Goal: Task Accomplishment & Management: Complete application form

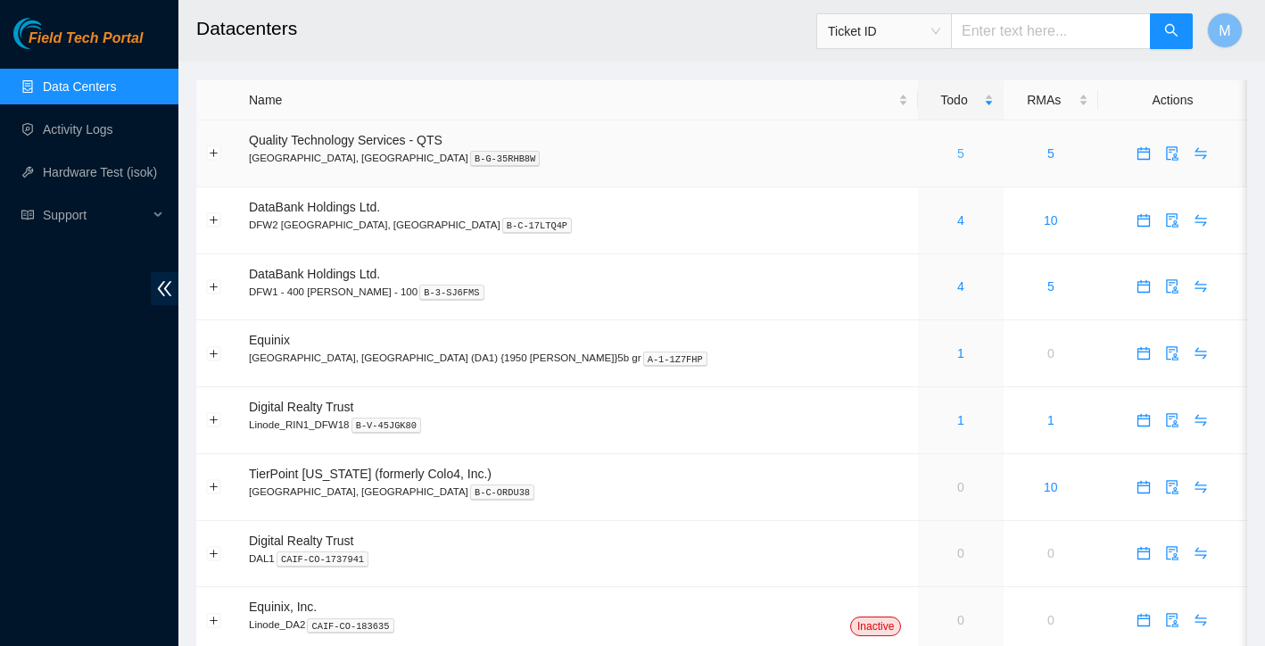
click at [957, 155] on link "5" at bounding box center [960, 153] width 7 height 14
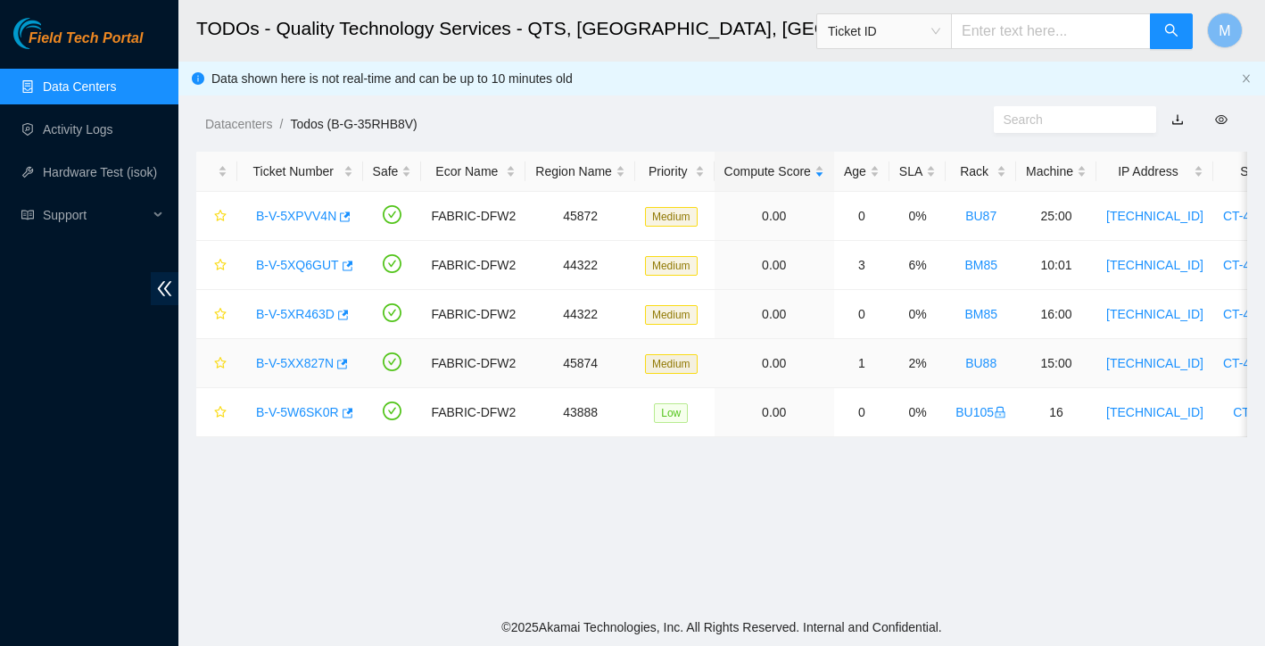
click at [313, 366] on link "B-V-5XX827N" at bounding box center [295, 363] width 78 height 14
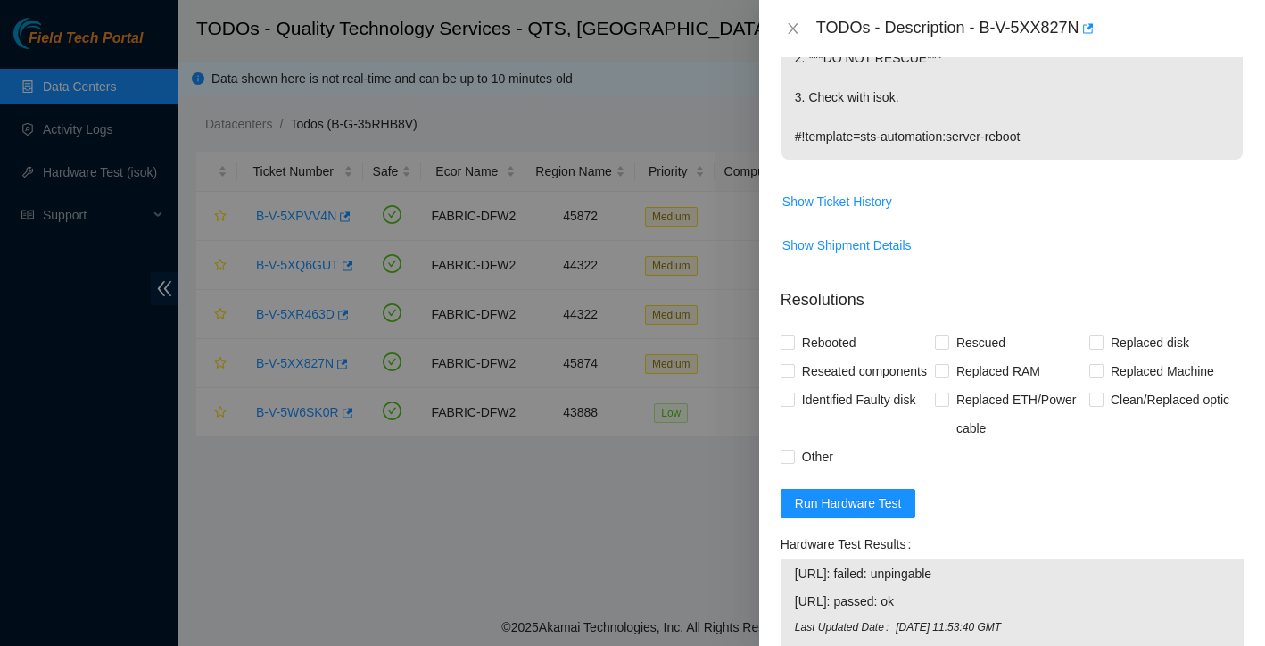
scroll to position [480, 0]
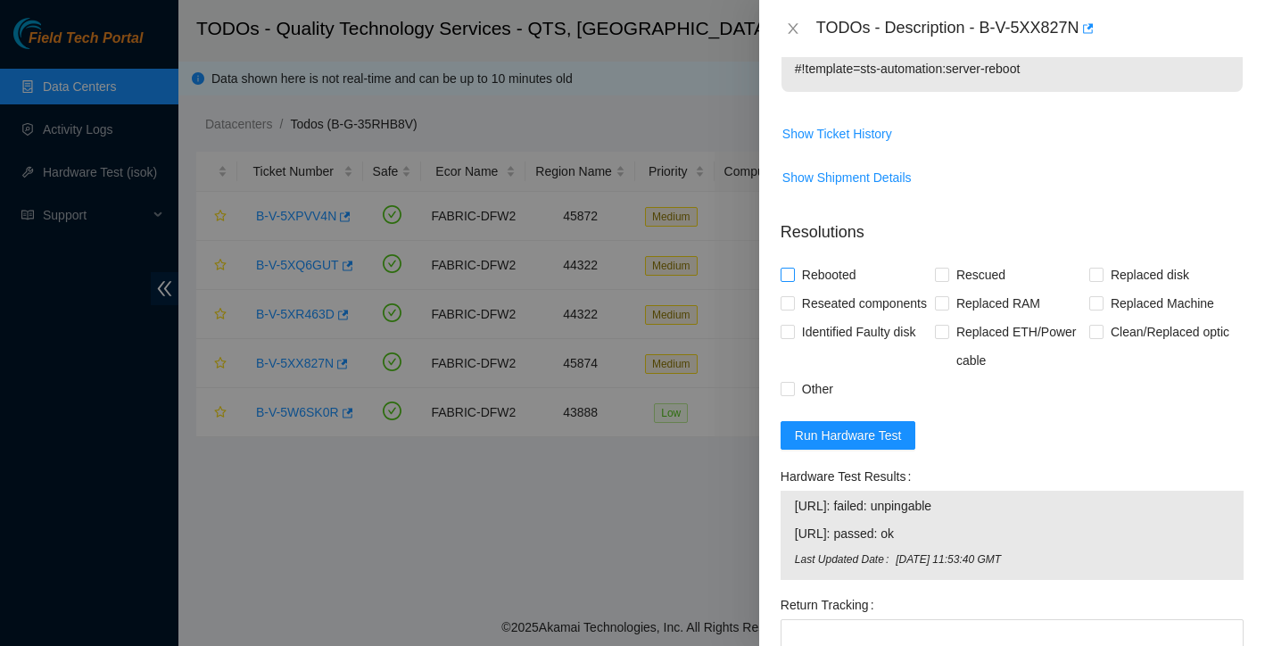
click at [789, 271] on input "Rebooted" at bounding box center [786, 274] width 12 height 12
checkbox input "true"
click at [857, 445] on span "Run Hardware Test" at bounding box center [848, 435] width 107 height 20
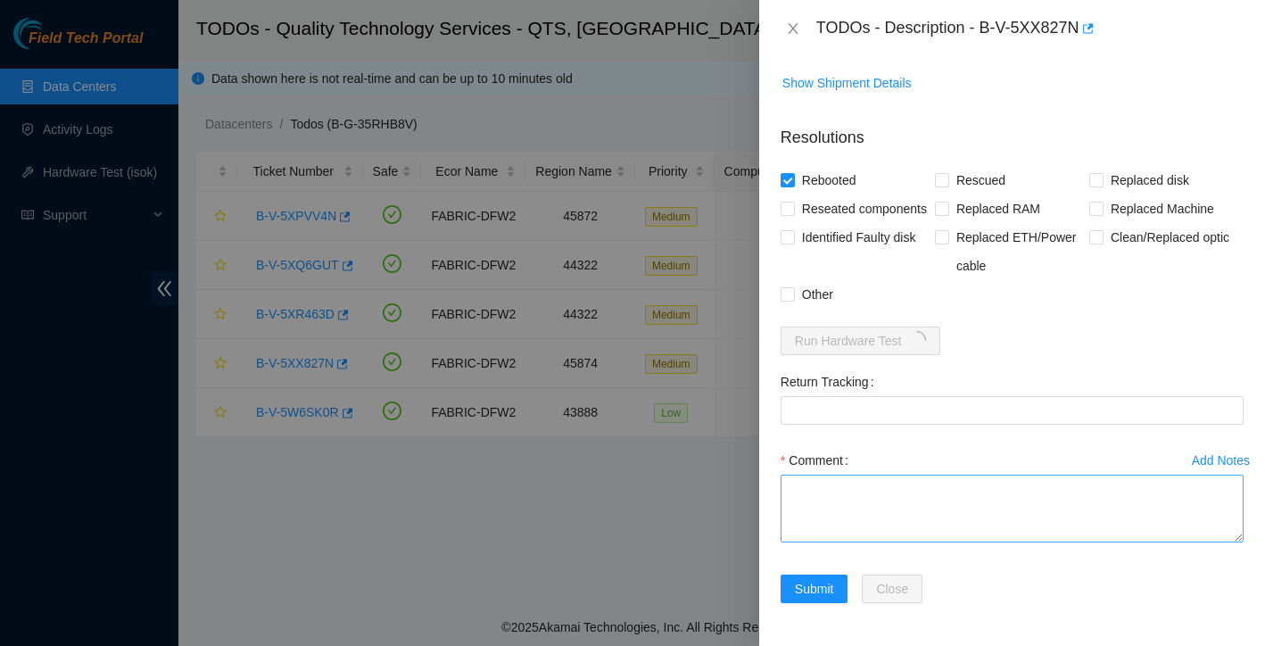
scroll to position [603, 0]
click at [869, 506] on textarea "Comment" at bounding box center [1011, 509] width 463 height 68
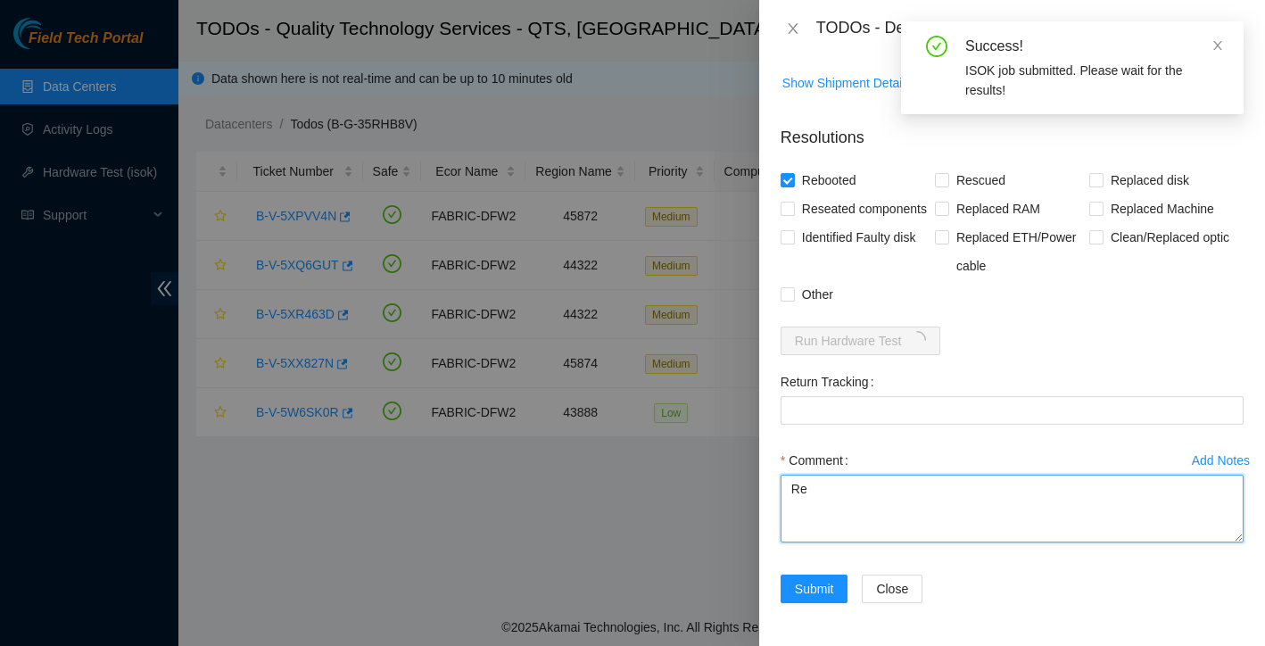
type textarea "R"
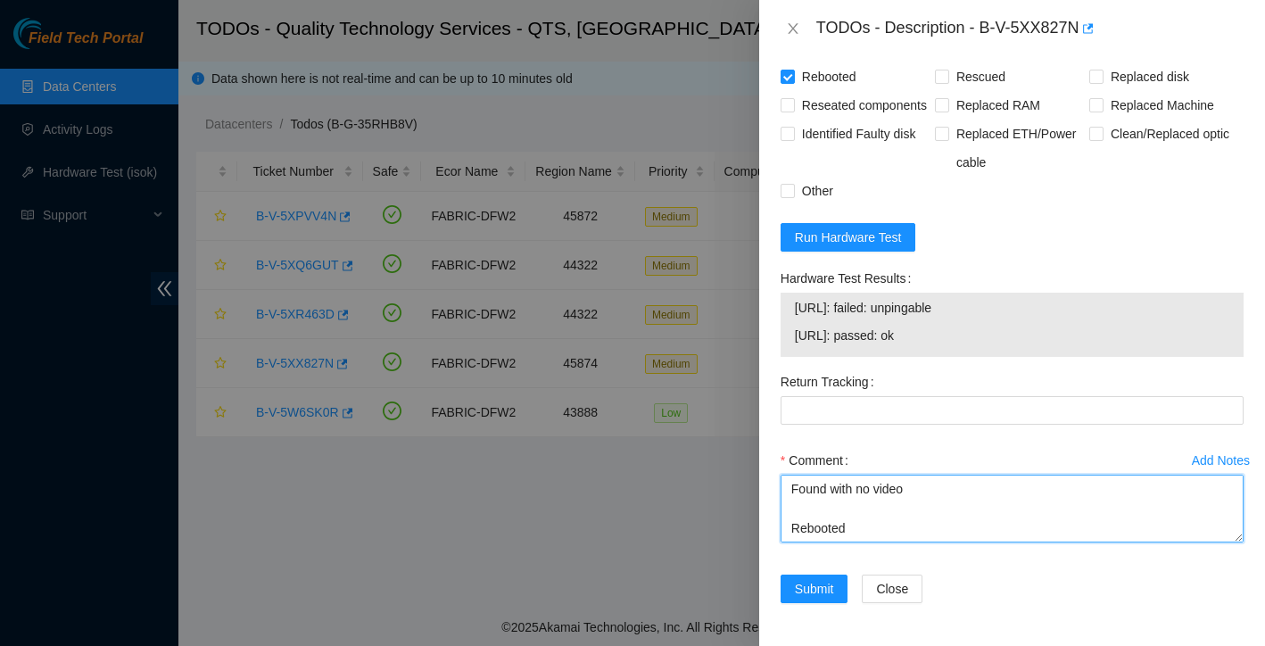
scroll to position [680, 0]
click at [929, 516] on textarea "Found with no video Rebooted video is up isok:" at bounding box center [1011, 509] width 463 height 68
drag, startPoint x: 868, startPoint y: 518, endPoint x: 810, endPoint y: 560, distance: 71.5
click at [810, 560] on div "Add Notes Comment Found with no video and lights for node 0 off light on front …" at bounding box center [1011, 510] width 477 height 128
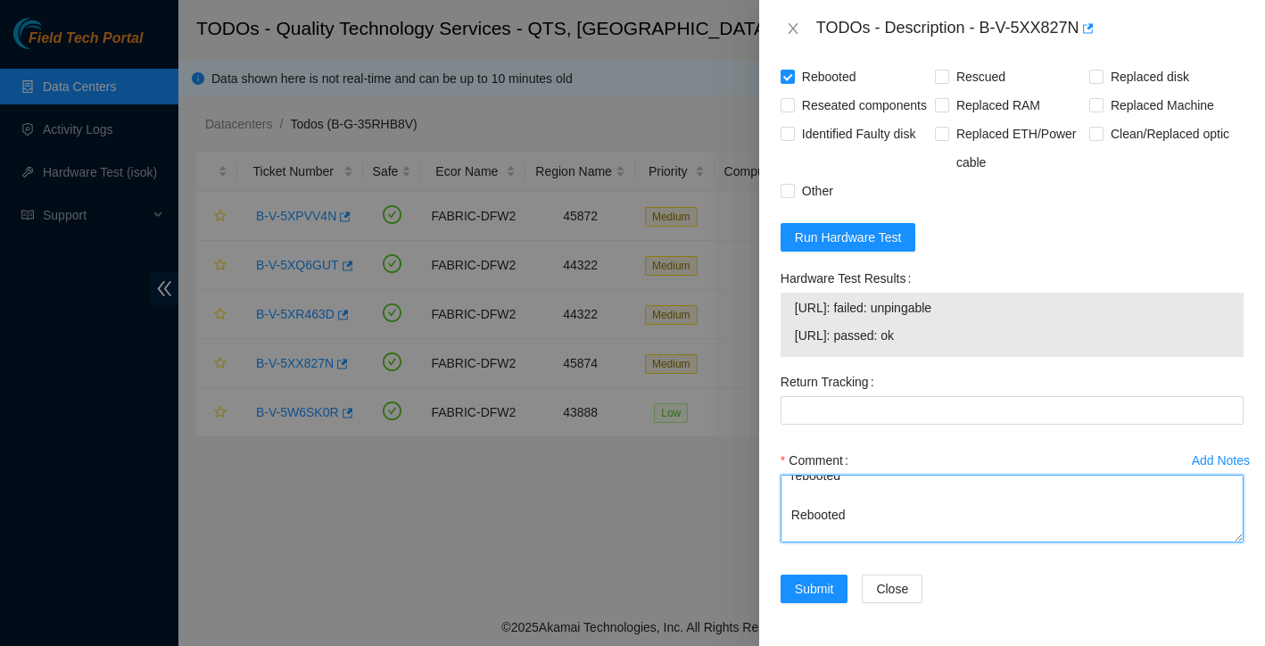
click at [878, 495] on textarea "Found with no video and lights for node 0 off light on front is off also reboot…" at bounding box center [1011, 509] width 463 height 68
drag, startPoint x: 852, startPoint y: 531, endPoint x: 784, endPoint y: 493, distance: 77.5
click at [784, 493] on textarea "Found with no video and lights for node 0 off light on front is off also reboot…" at bounding box center [1011, 509] width 463 height 68
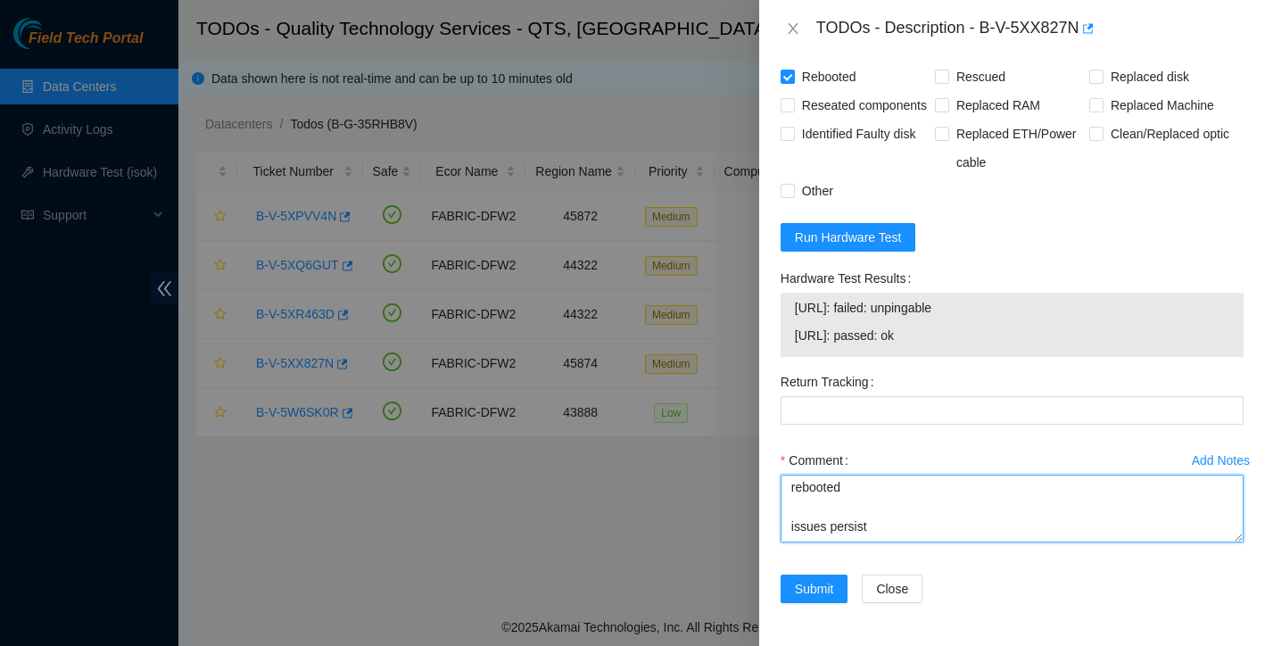
click at [860, 491] on textarea "Found with no video and lights for node 0 off light on front is off also reboot…" at bounding box center [1011, 509] width 463 height 68
click at [901, 492] on textarea "Found with no video and lights for node 0 off light on front is off also reboot…" at bounding box center [1011, 509] width 463 height 68
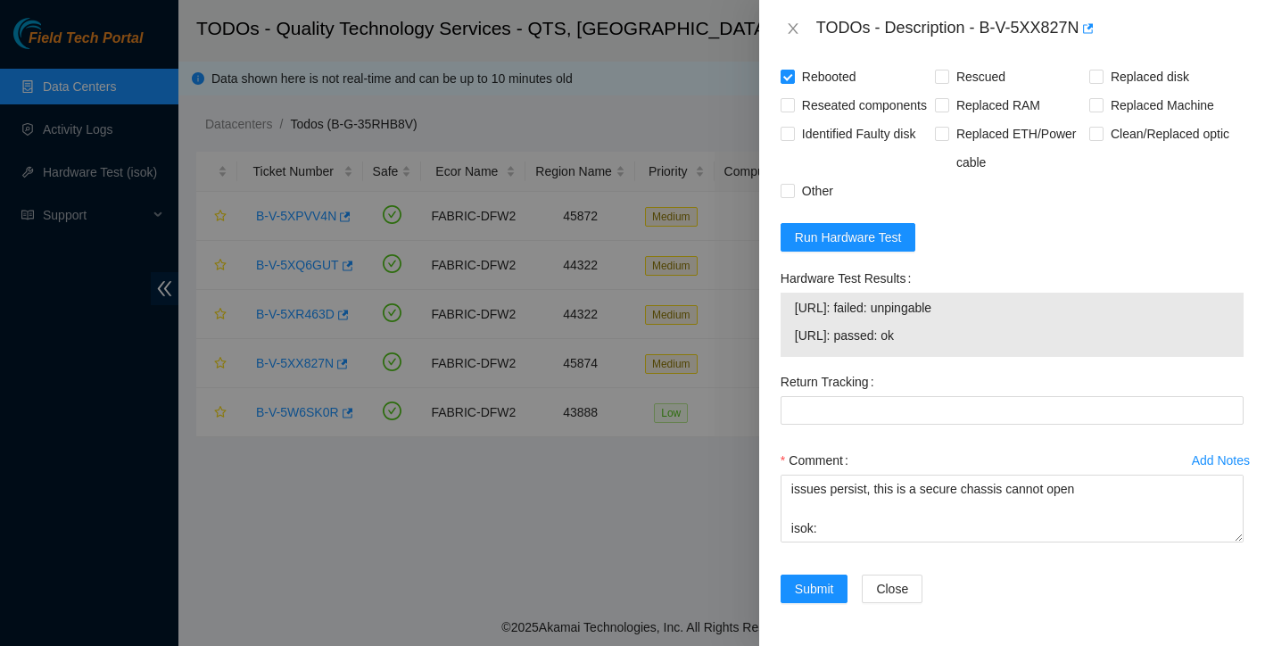
drag, startPoint x: 797, startPoint y: 307, endPoint x: 1010, endPoint y: 314, distance: 213.3
click at [1010, 314] on span "23.193.196.26: failed: unpingable" at bounding box center [1012, 308] width 434 height 20
copy span "23.193.196.26: failed: unpingable"
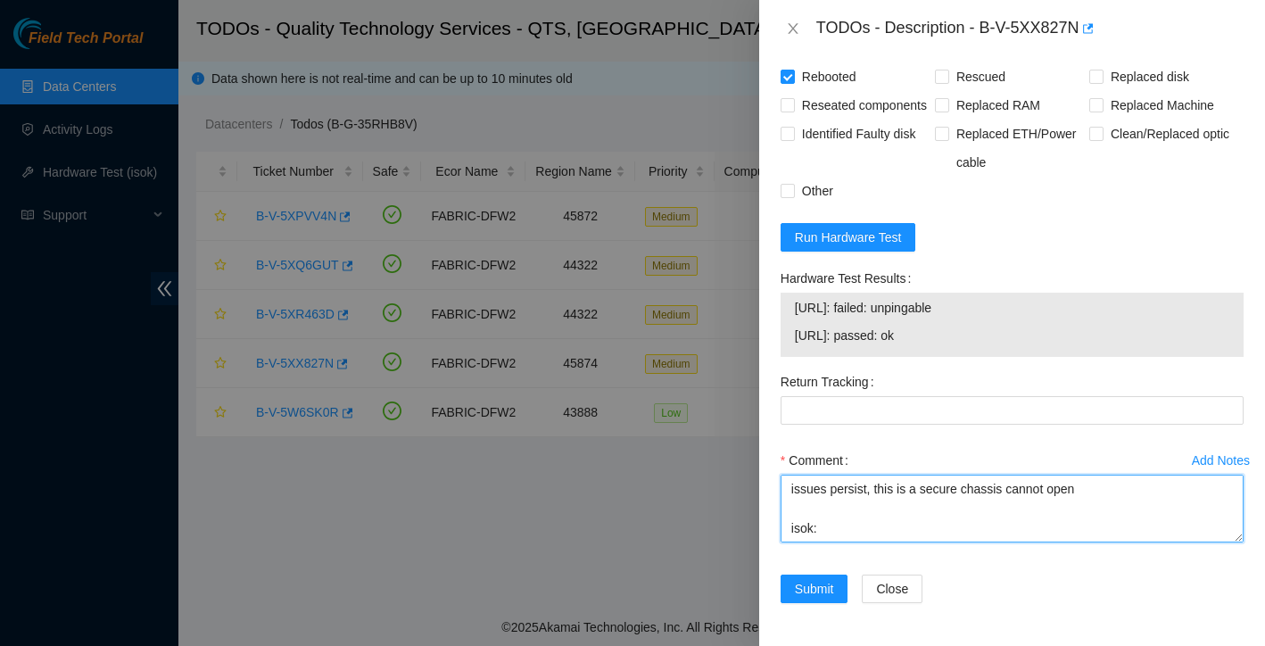
click at [887, 533] on textarea "Found with no video and lights for node 0 off light on front is off also reboot…" at bounding box center [1011, 509] width 463 height 68
paste textarea "23.193.196.26: failed: unpingable"
click at [888, 537] on textarea "Found with no video and lights for node 0 off light on front is off also reboot…" at bounding box center [1011, 509] width 463 height 68
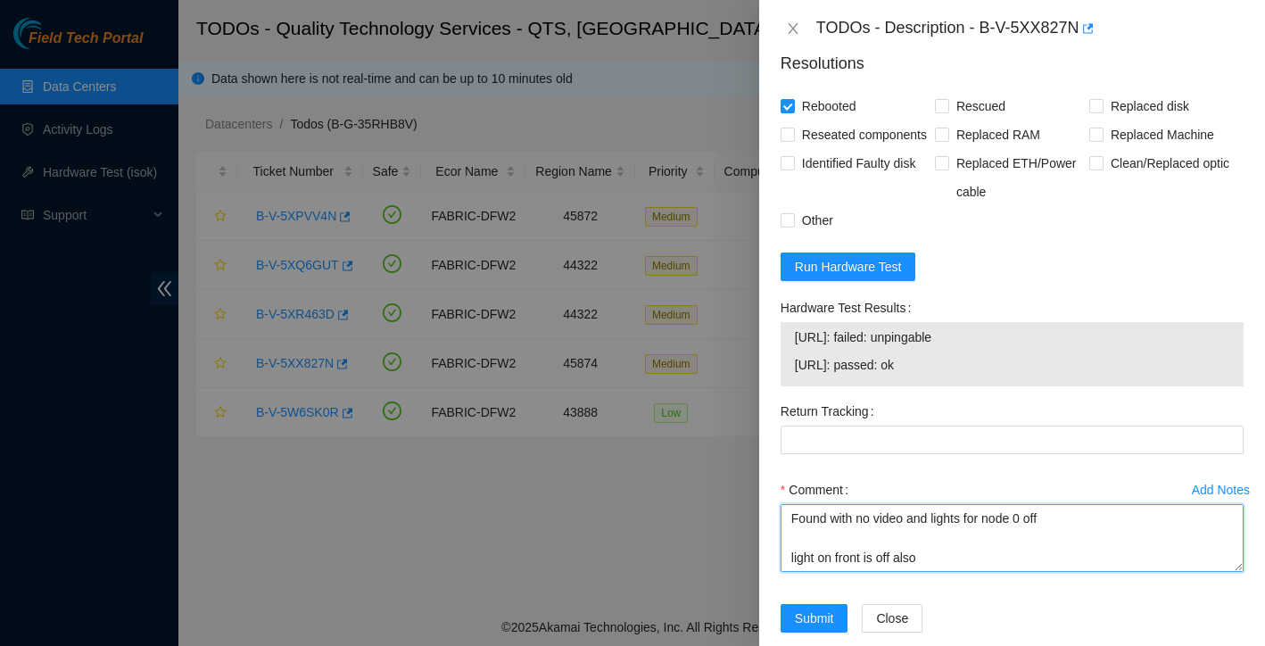
scroll to position [498, 0]
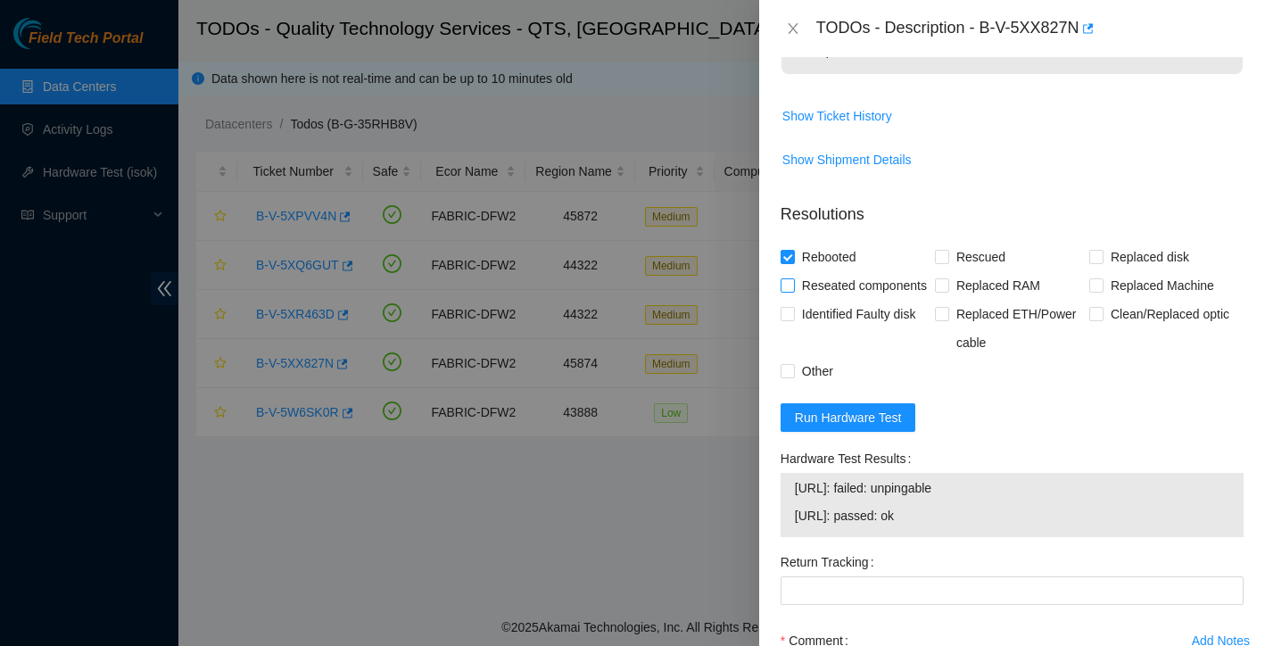
type textarea "Found with no video and lights for node 0 off light on front is off also reboot…"
click at [793, 287] on span at bounding box center [787, 285] width 14 height 14
click at [793, 287] on input "Reseated components" at bounding box center [786, 284] width 12 height 12
checkbox input "true"
click at [787, 376] on input "Other" at bounding box center [786, 370] width 12 height 12
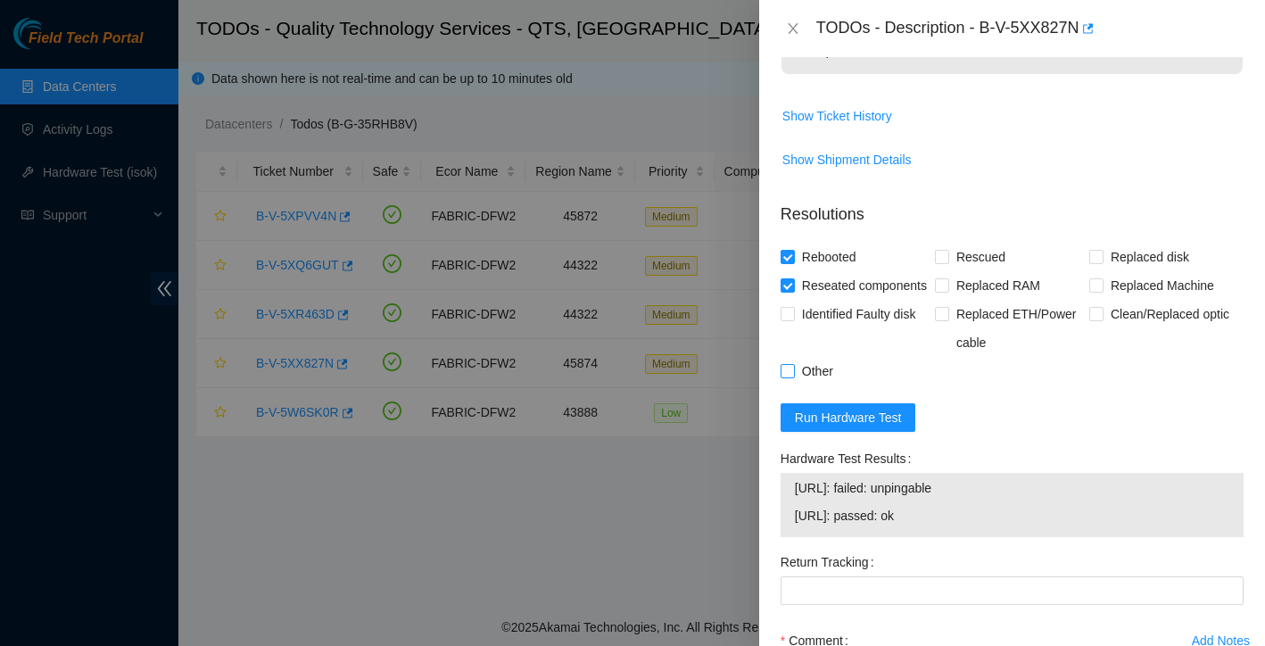
checkbox input "true"
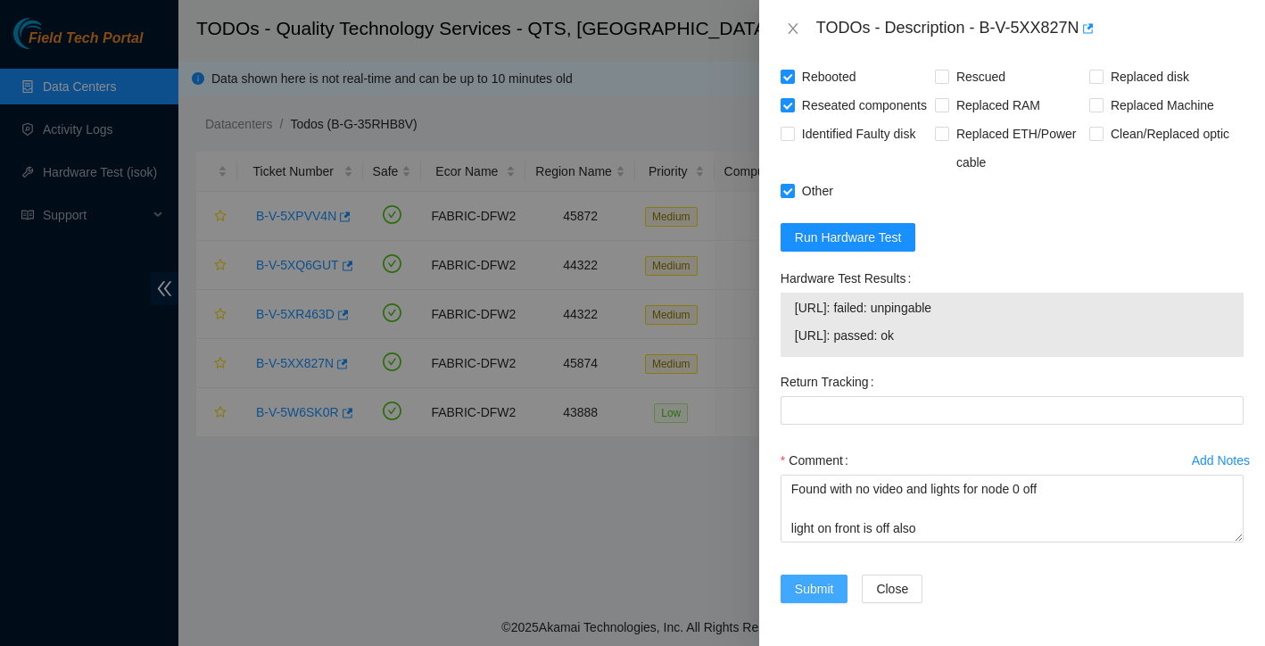
scroll to position [706, 0]
click at [819, 588] on span "Submit" at bounding box center [814, 589] width 39 height 20
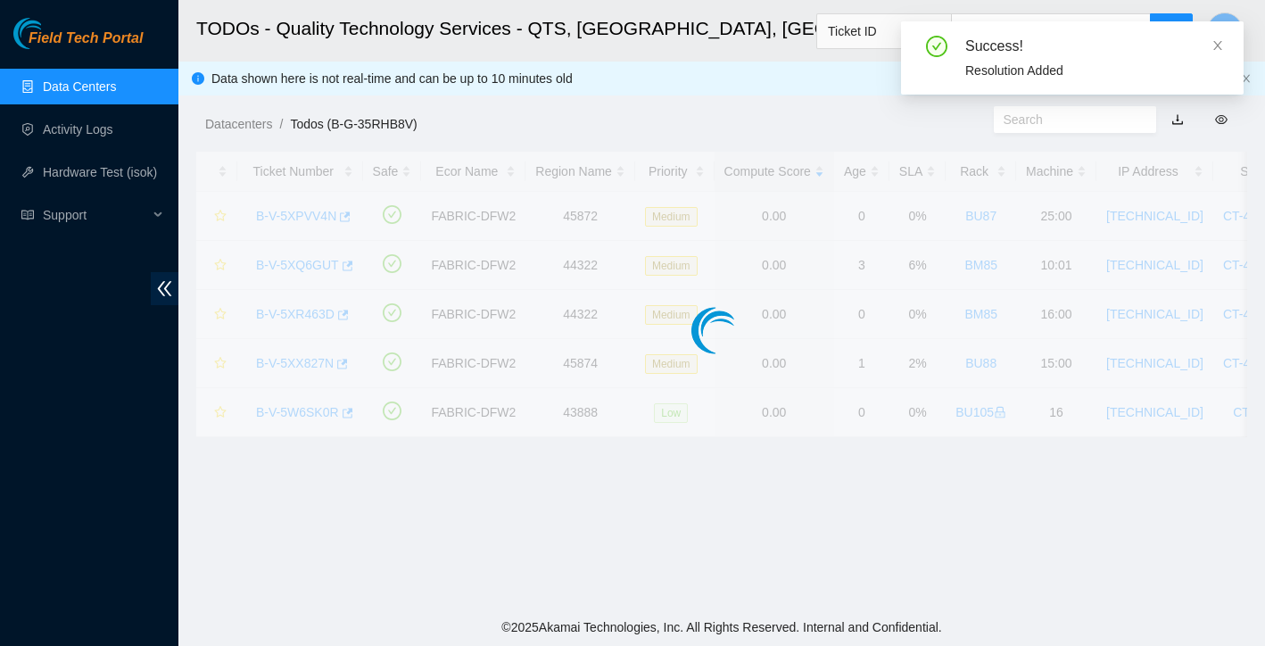
scroll to position [350, 0]
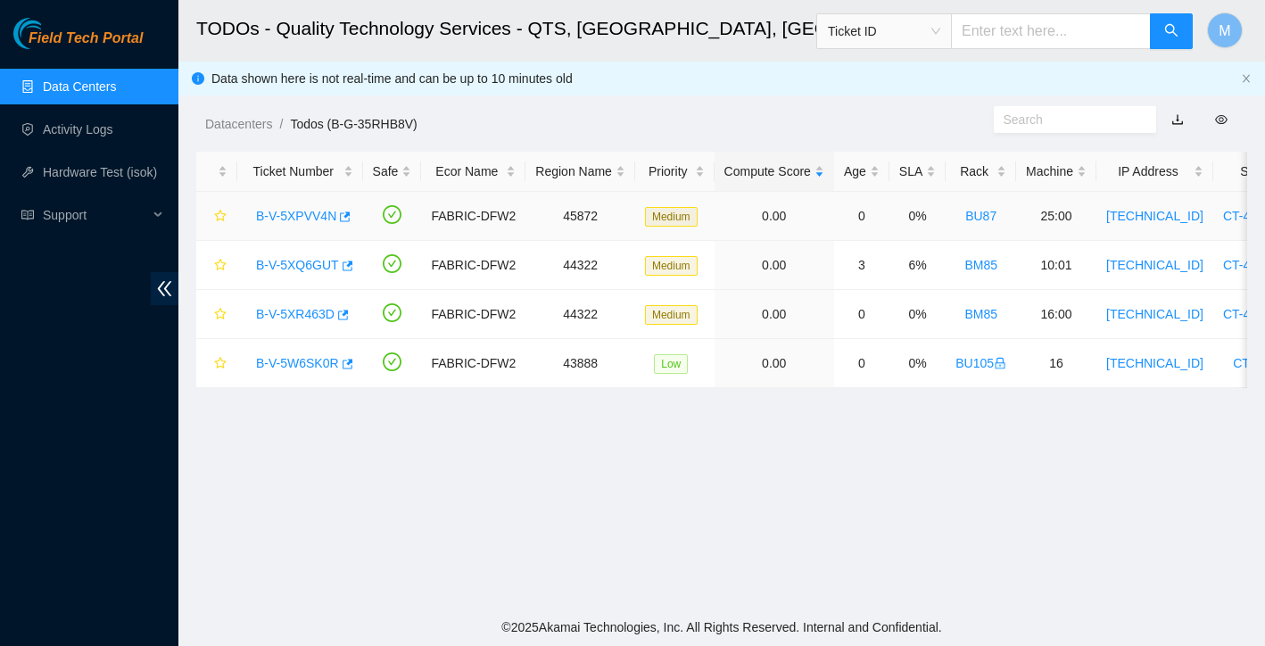
click at [316, 212] on link "B-V-5XPVV4N" at bounding box center [296, 216] width 80 height 14
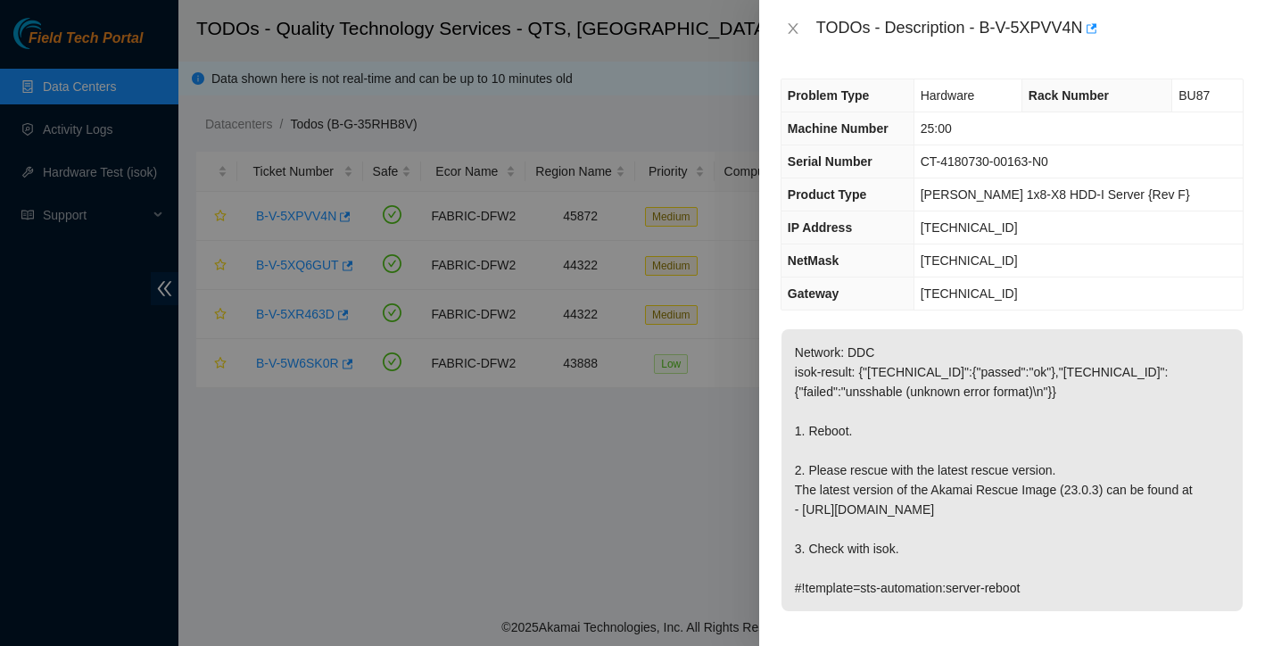
scroll to position [0, 0]
click at [899, 385] on p "Network: DDC isok-result: {"23.33.140.53":{"passed":"ok"},"23.33.140.52":{"fail…" at bounding box center [1011, 470] width 461 height 282
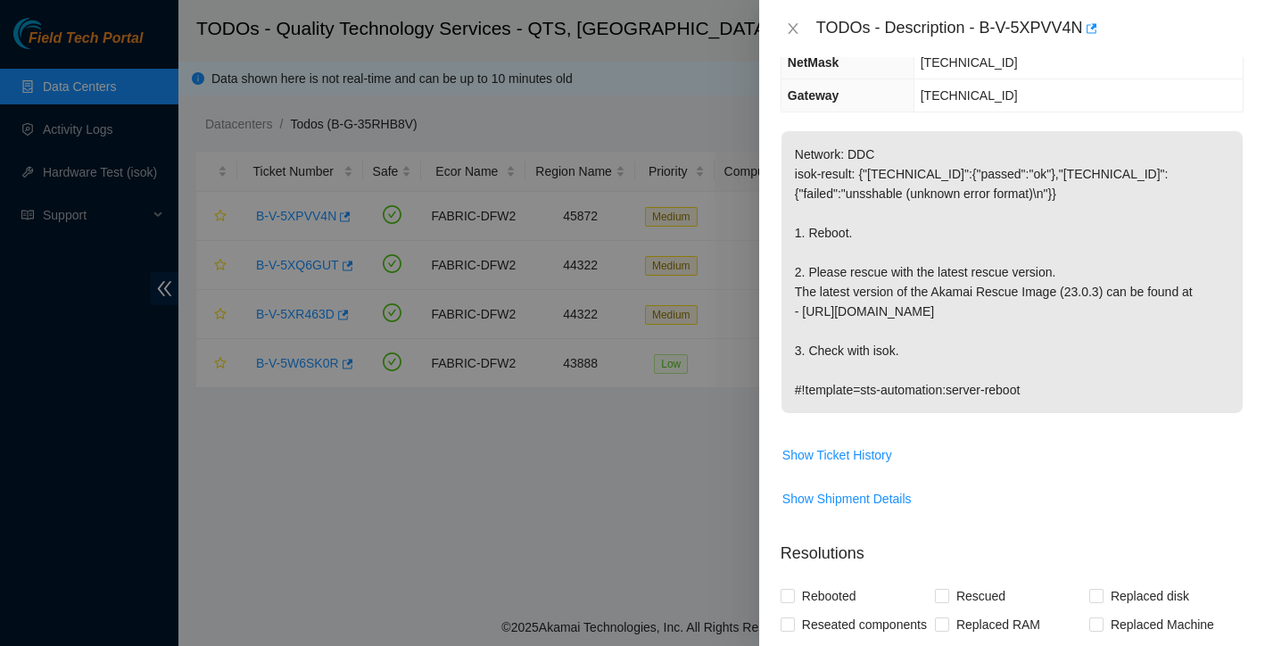
scroll to position [41, 0]
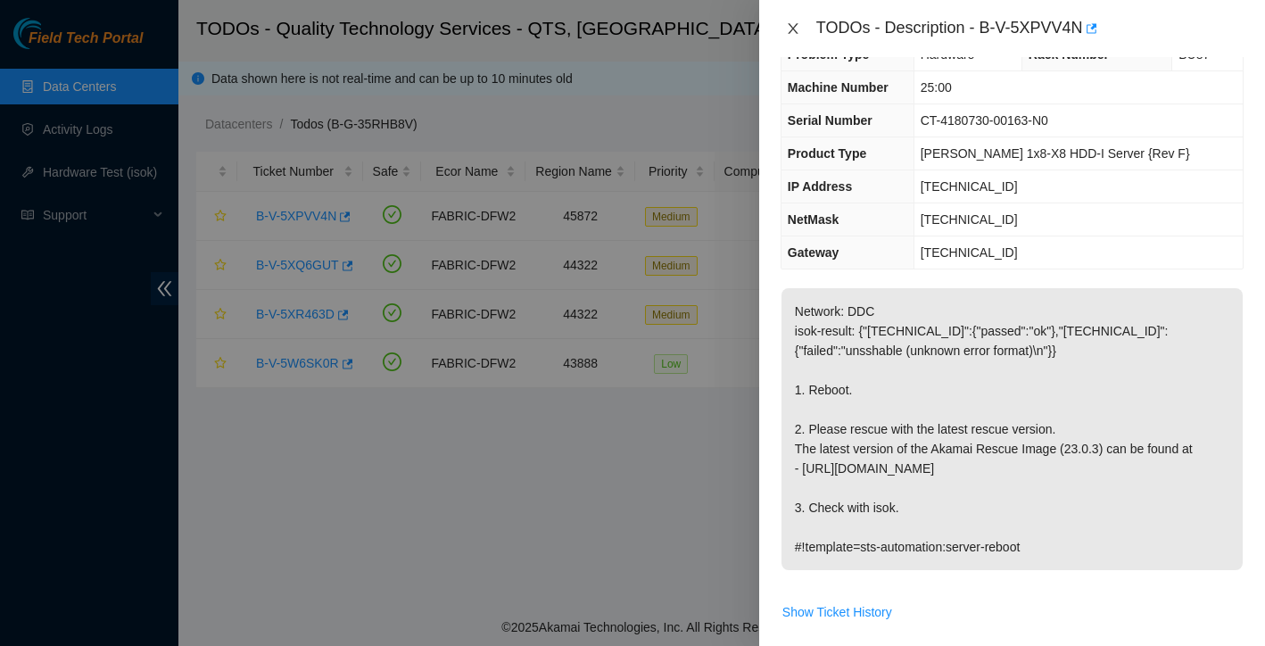
click at [799, 26] on icon "close" at bounding box center [793, 28] width 14 height 14
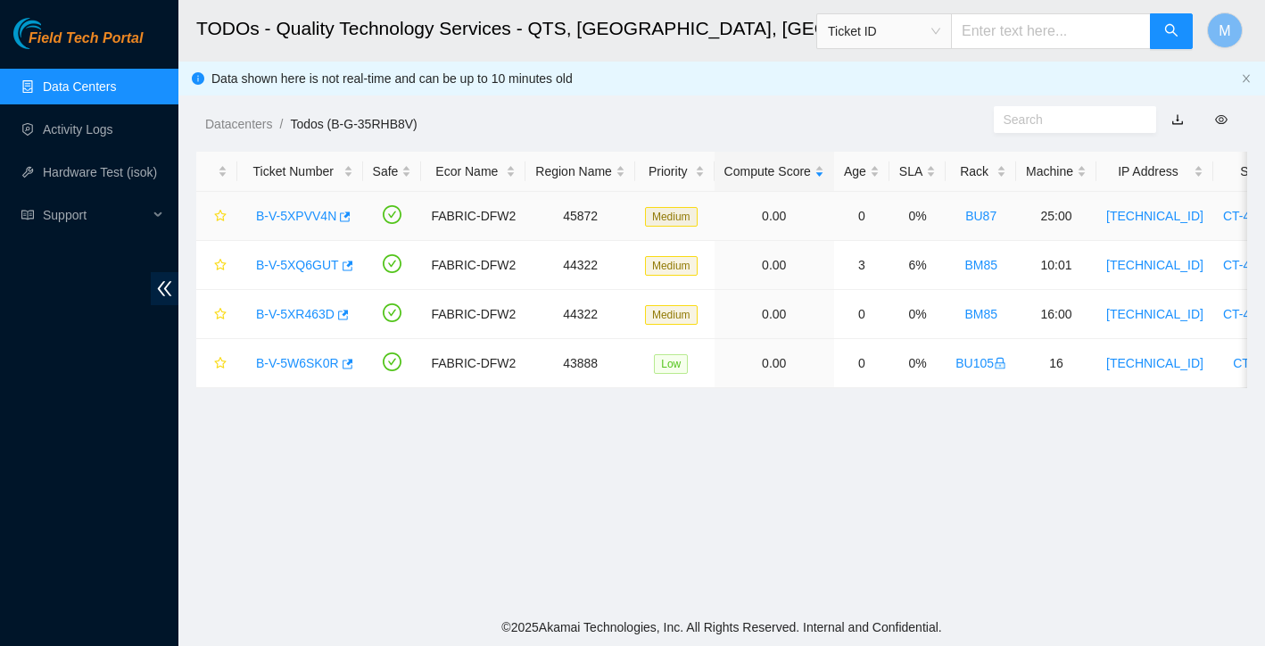
click at [299, 216] on link "B-V-5XPVV4N" at bounding box center [296, 216] width 80 height 14
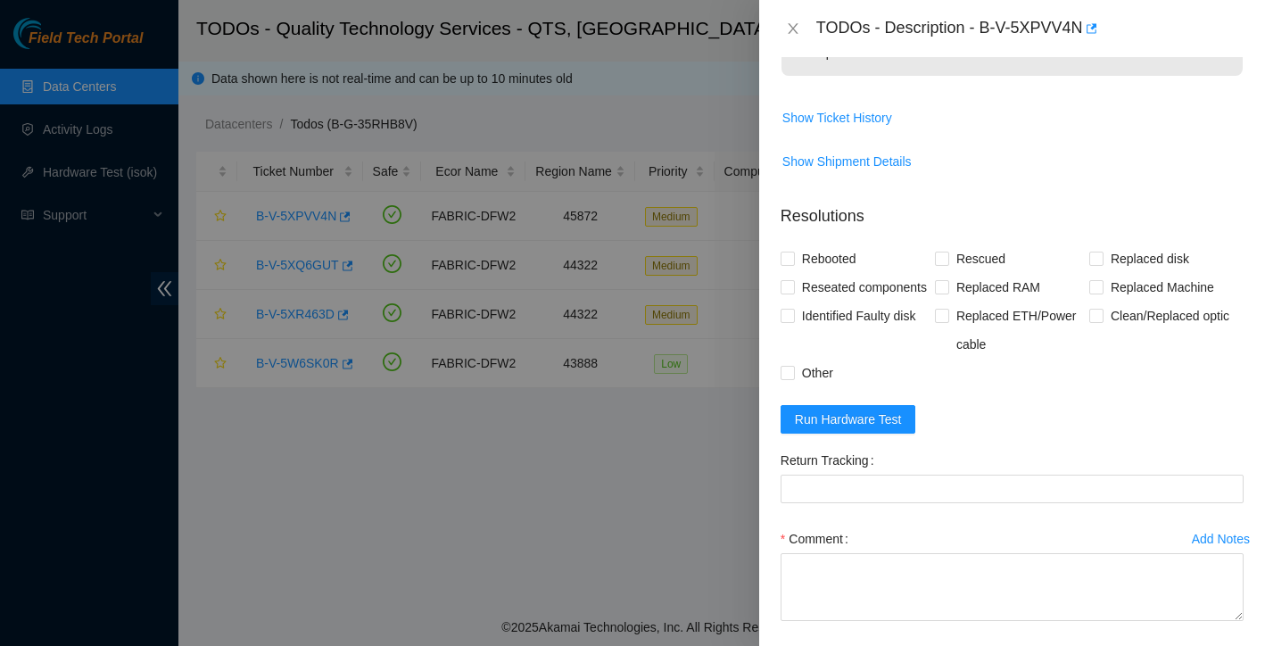
scroll to position [596, 0]
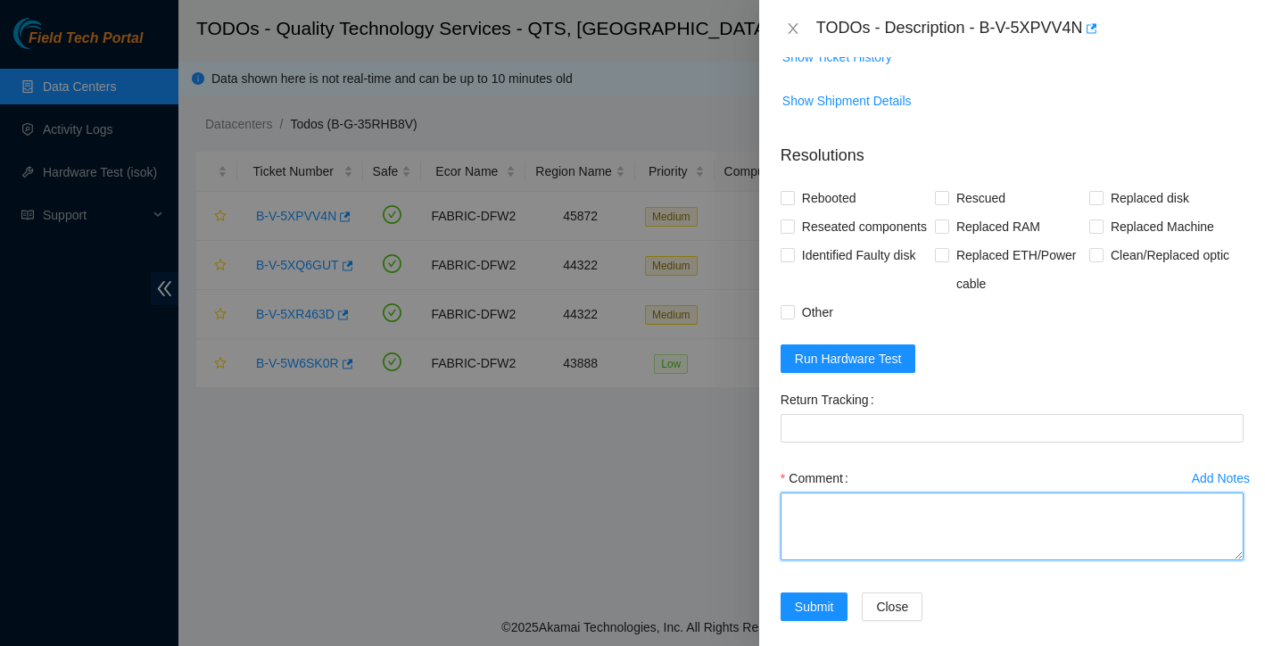
click at [889, 545] on textarea "Comment" at bounding box center [1011, 526] width 463 height 68
type textarea "Rebooted rescued reconfigured isok:"
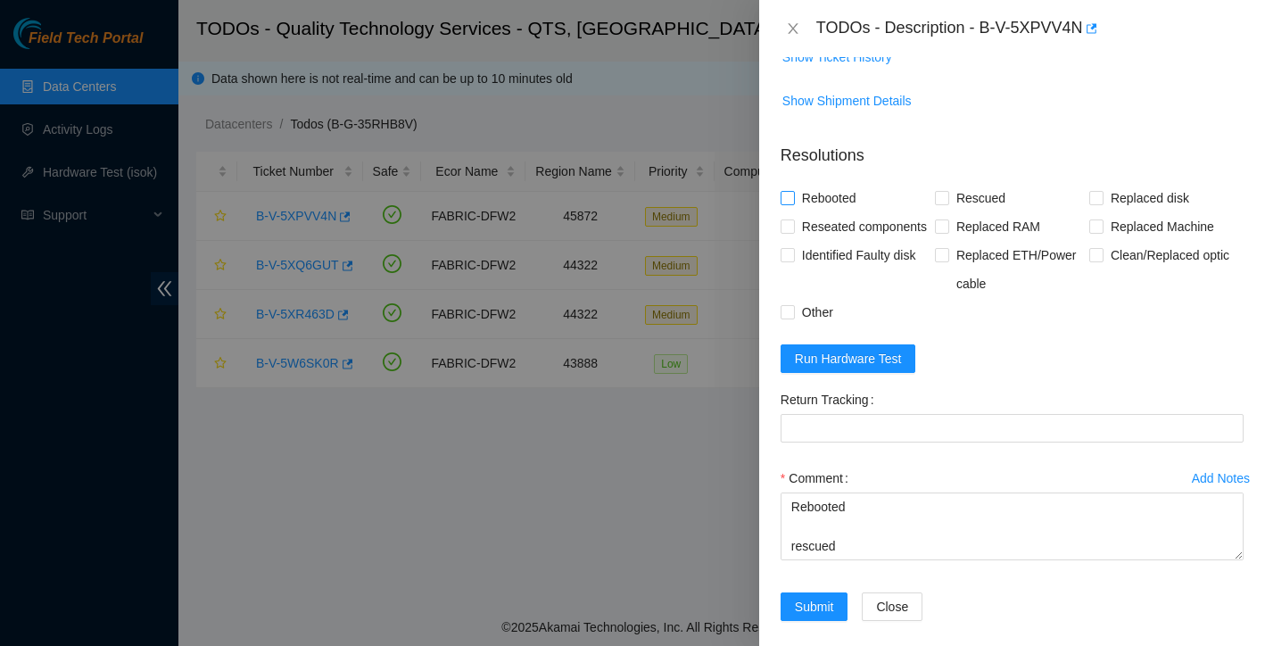
click at [793, 194] on span at bounding box center [787, 198] width 14 height 14
click at [793, 194] on input "Rebooted" at bounding box center [786, 197] width 12 height 12
checkbox input "true"
click at [953, 199] on span "Rescued" at bounding box center [980, 198] width 63 height 29
click at [947, 199] on input "Rescued" at bounding box center [941, 197] width 12 height 12
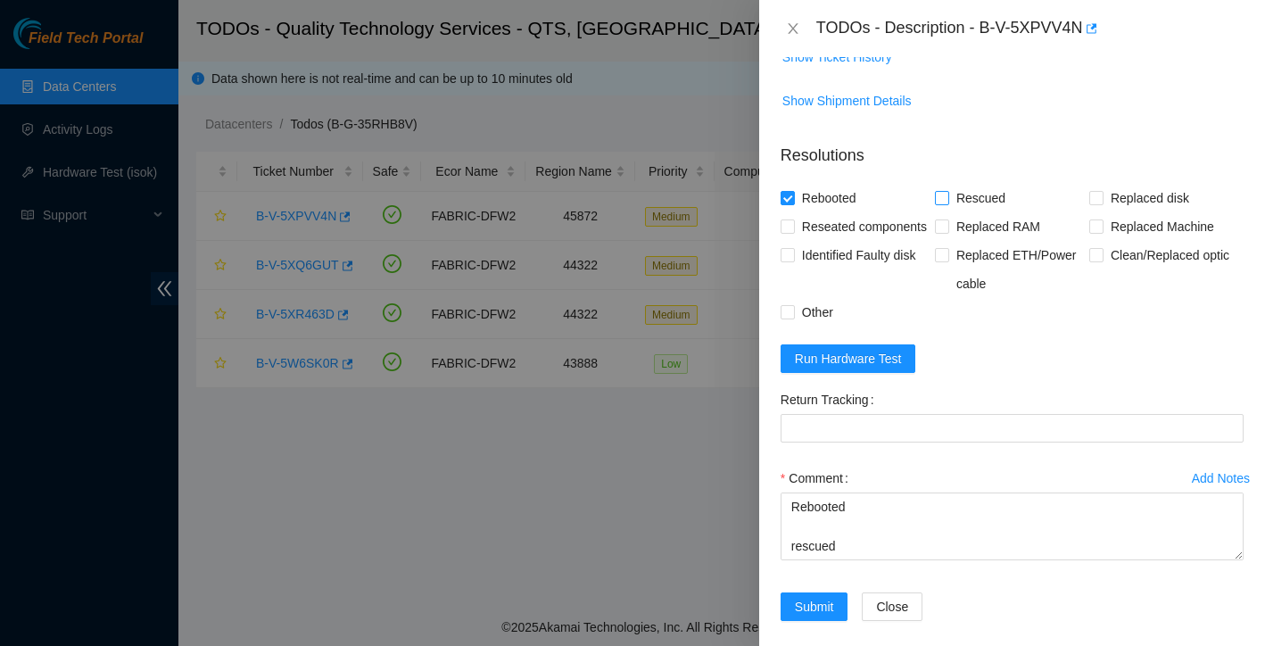
checkbox input "true"
click at [787, 227] on input "Reseated components" at bounding box center [786, 225] width 12 height 12
checkbox input "true"
click at [792, 318] on input "Other" at bounding box center [786, 311] width 12 height 12
checkbox input "true"
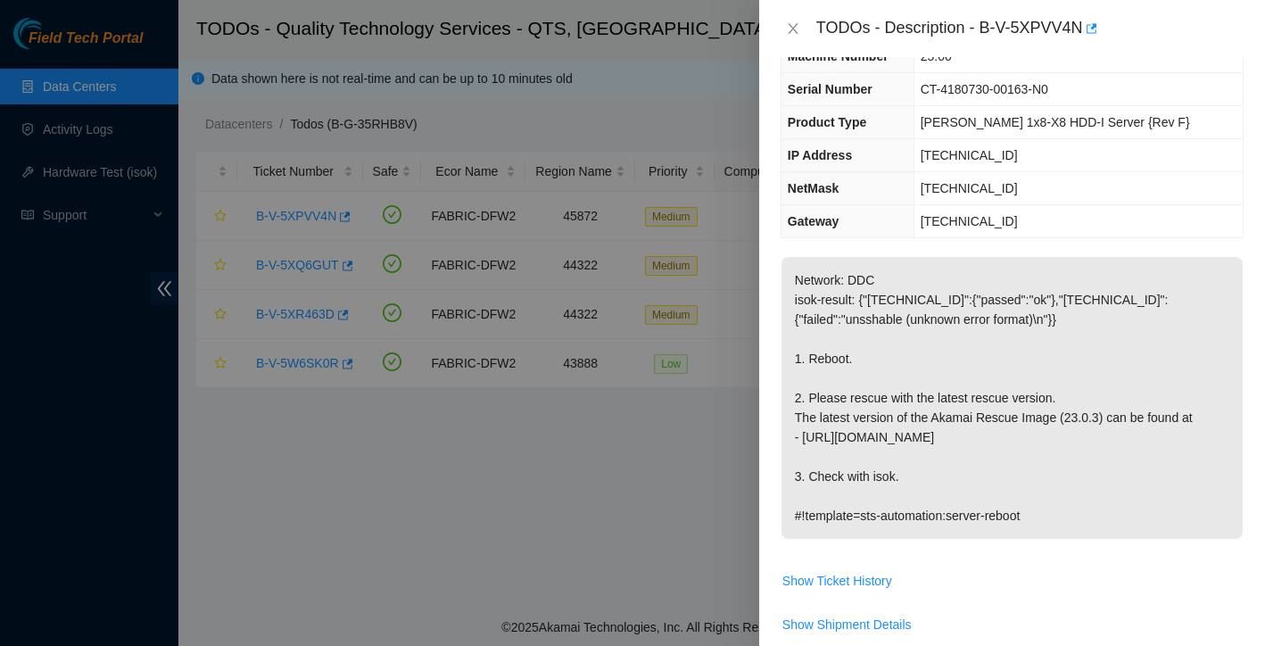
scroll to position [621, 0]
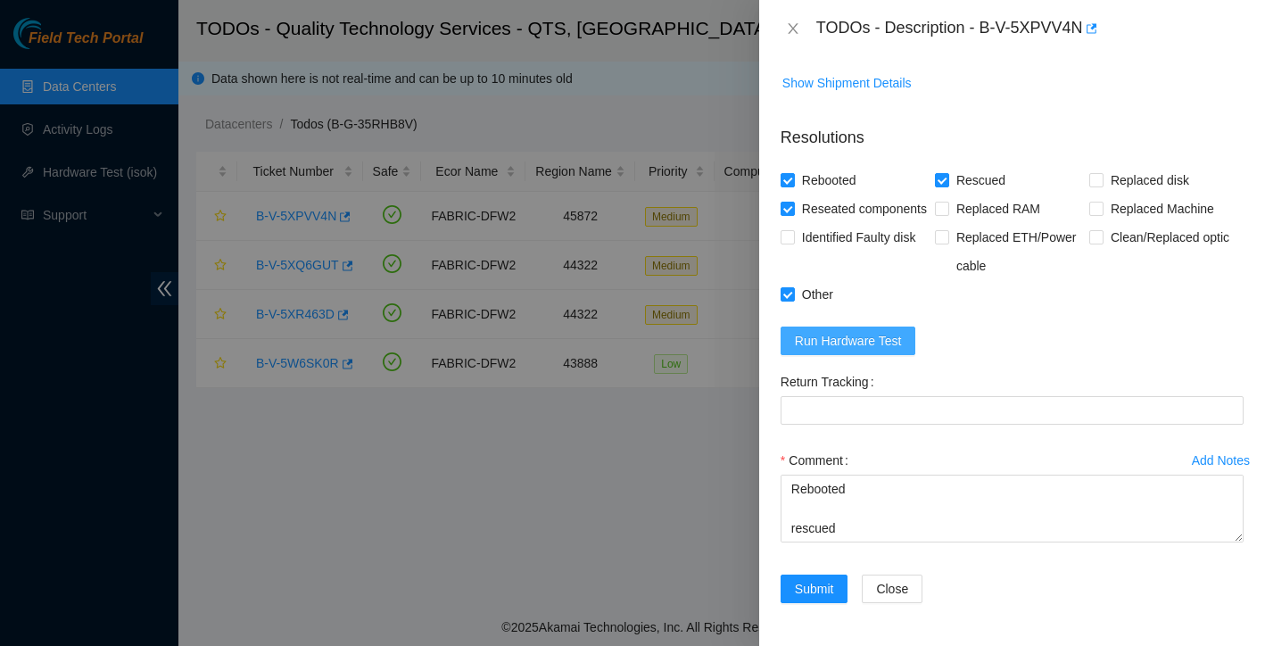
click at [871, 351] on span "Run Hardware Test" at bounding box center [848, 341] width 107 height 20
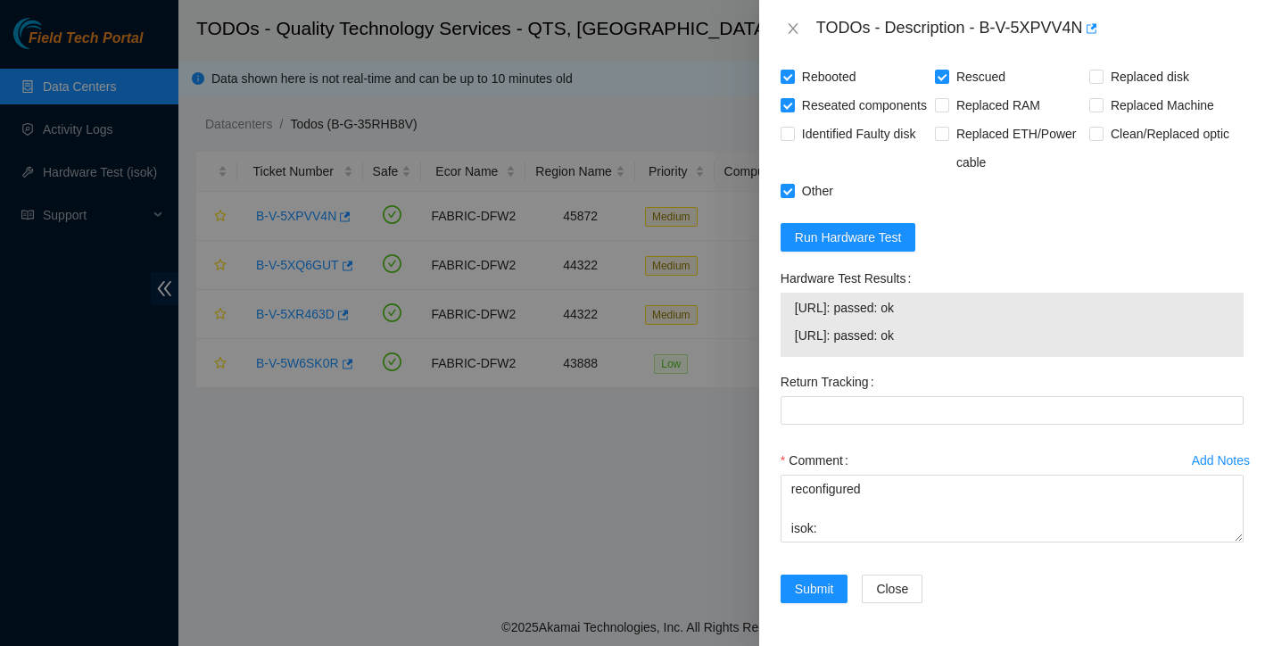
scroll to position [78, 0]
click at [830, 591] on span "Submit" at bounding box center [814, 589] width 39 height 20
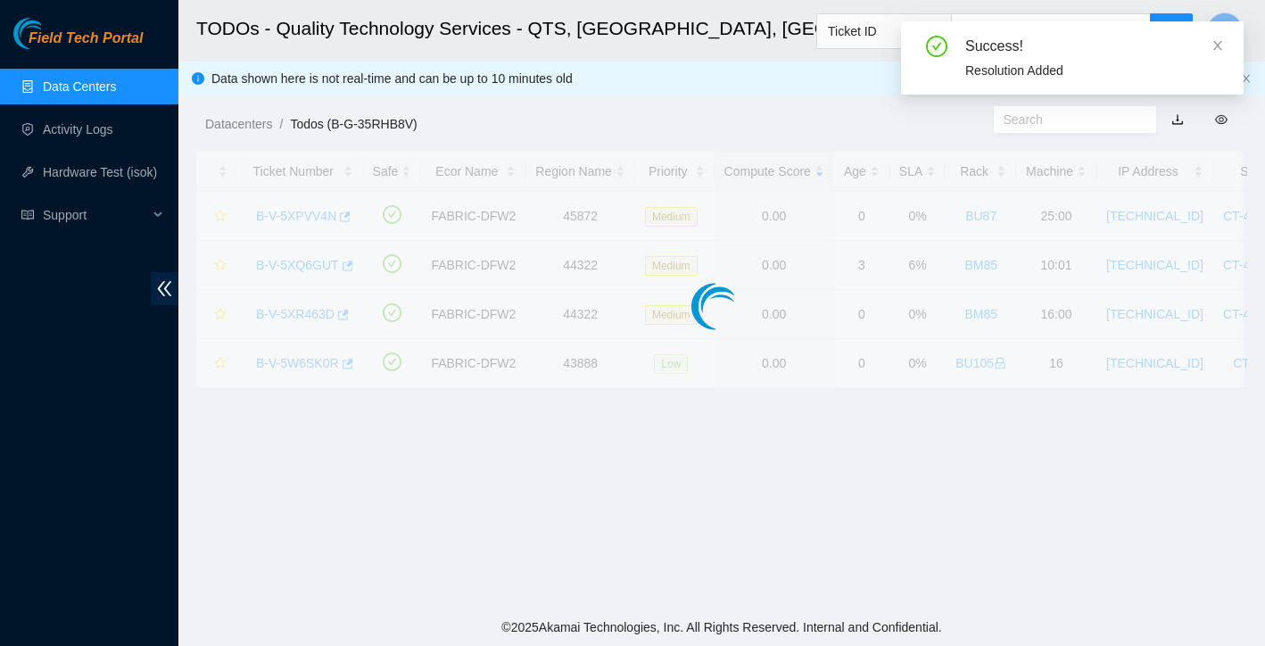
scroll to position [350, 0]
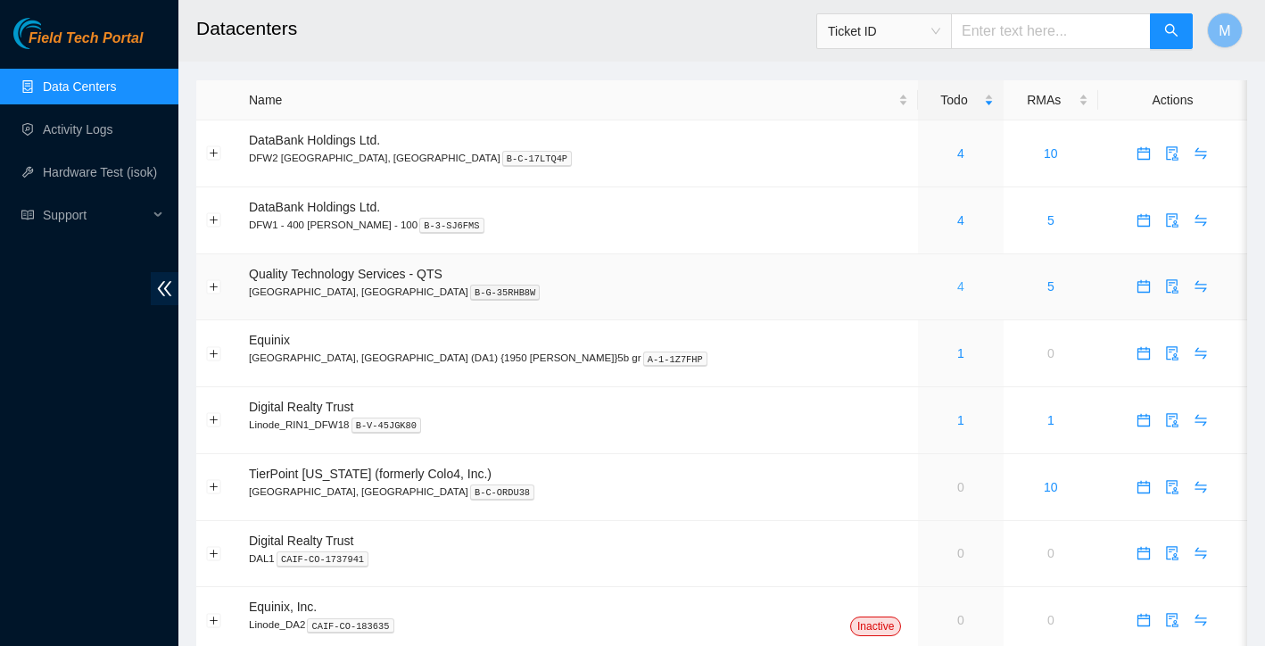
click at [957, 289] on link "4" at bounding box center [960, 286] width 7 height 14
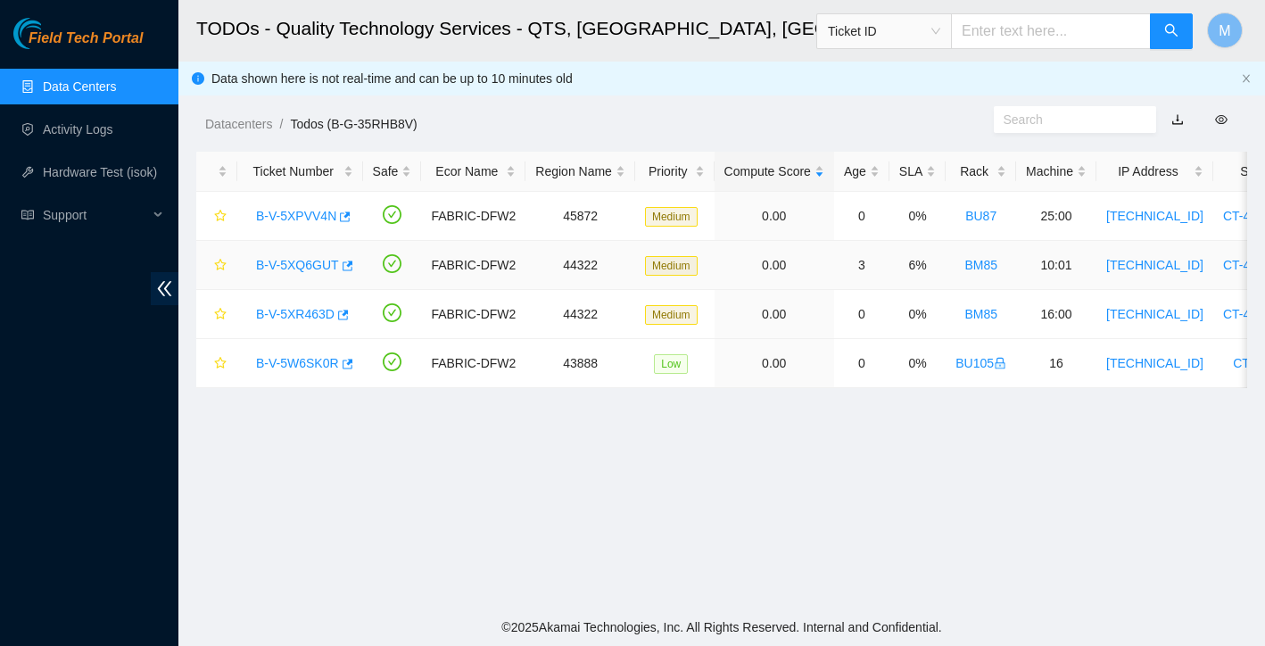
click at [268, 267] on link "B-V-5XQ6GUT" at bounding box center [297, 265] width 83 height 14
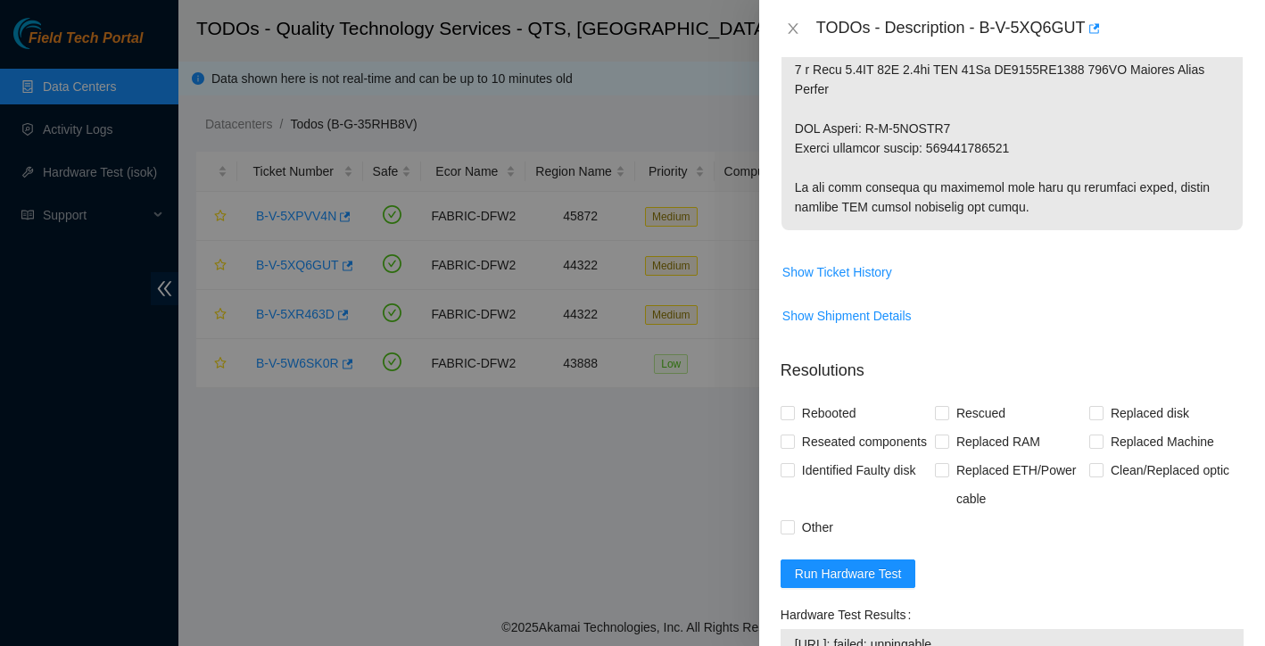
scroll to position [1205, 0]
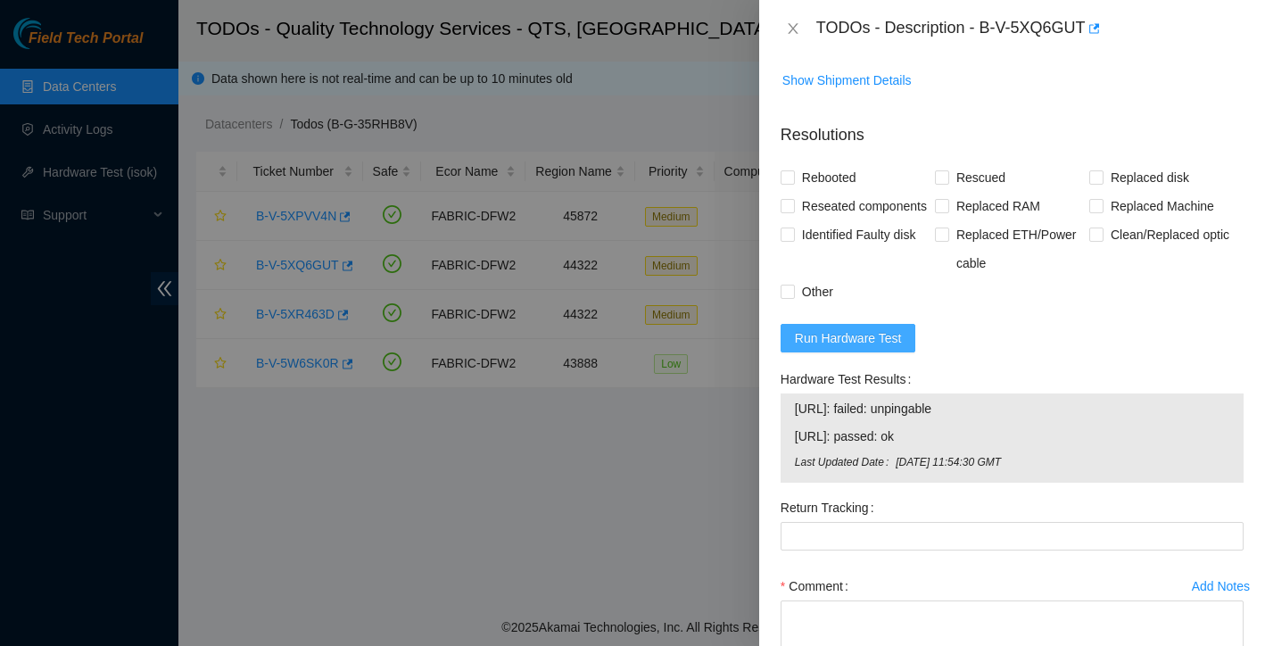
click at [899, 348] on span "Run Hardware Test" at bounding box center [848, 338] width 107 height 20
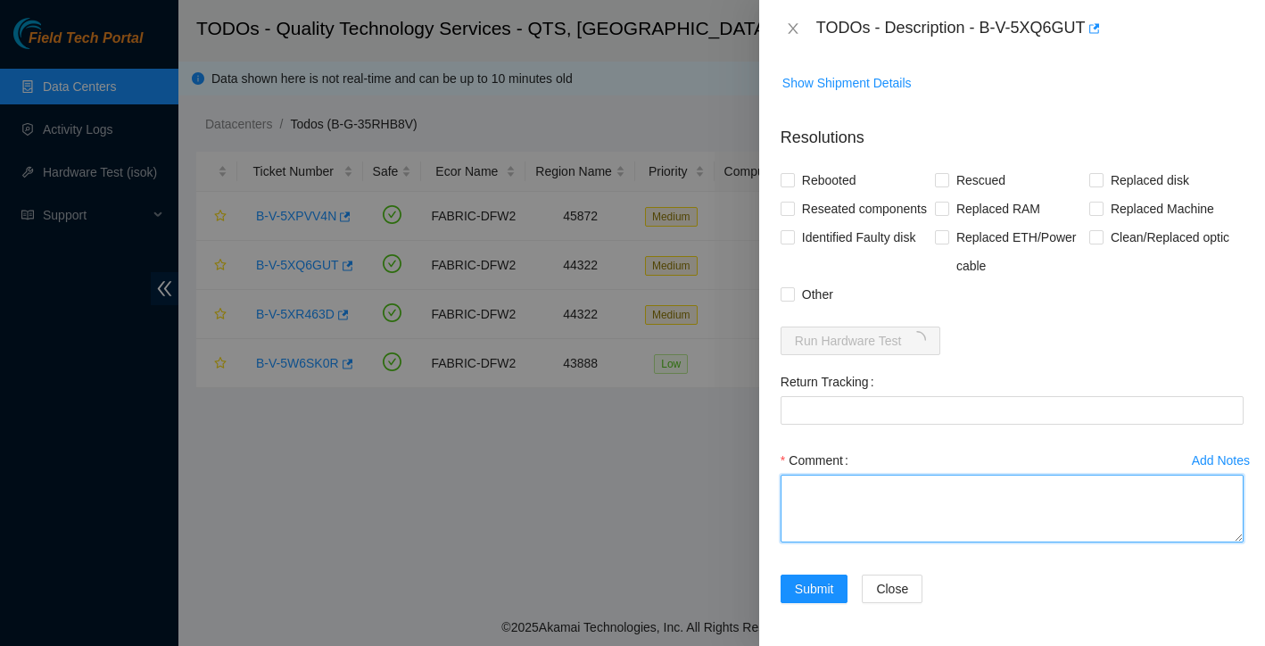
click at [852, 519] on textarea "Comment" at bounding box center [1011, 509] width 463 height 68
paste textarea "Ticket: B-V-5XQ6GUT New SN: WFKD2EGQ Bad SN: WFK0QV11 Service Order: B-V-5XYPFM…"
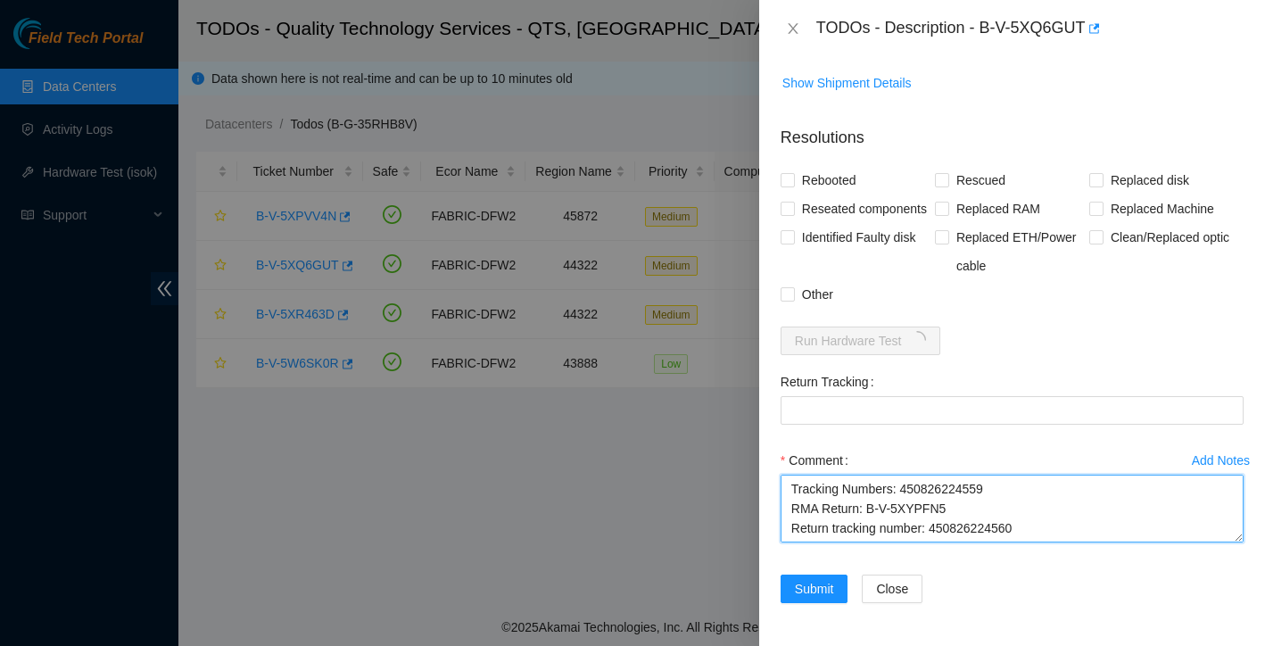
drag, startPoint x: 932, startPoint y: 556, endPoint x: 1036, endPoint y: 552, distance: 104.4
click at [1036, 542] on textarea "Ticket: B-V-5XQ6GUT New SN: WFKD2EGQ Bad SN: WFK0QV11 Service Order: B-V-5XYPFM…" at bounding box center [1011, 509] width 463 height 68
type textarea "Ticket: B-V-5XQ6GUT New SN: WFKD2EGQ Bad SN: WFK0QV11 Service Order: B-V-5XYPFM…"
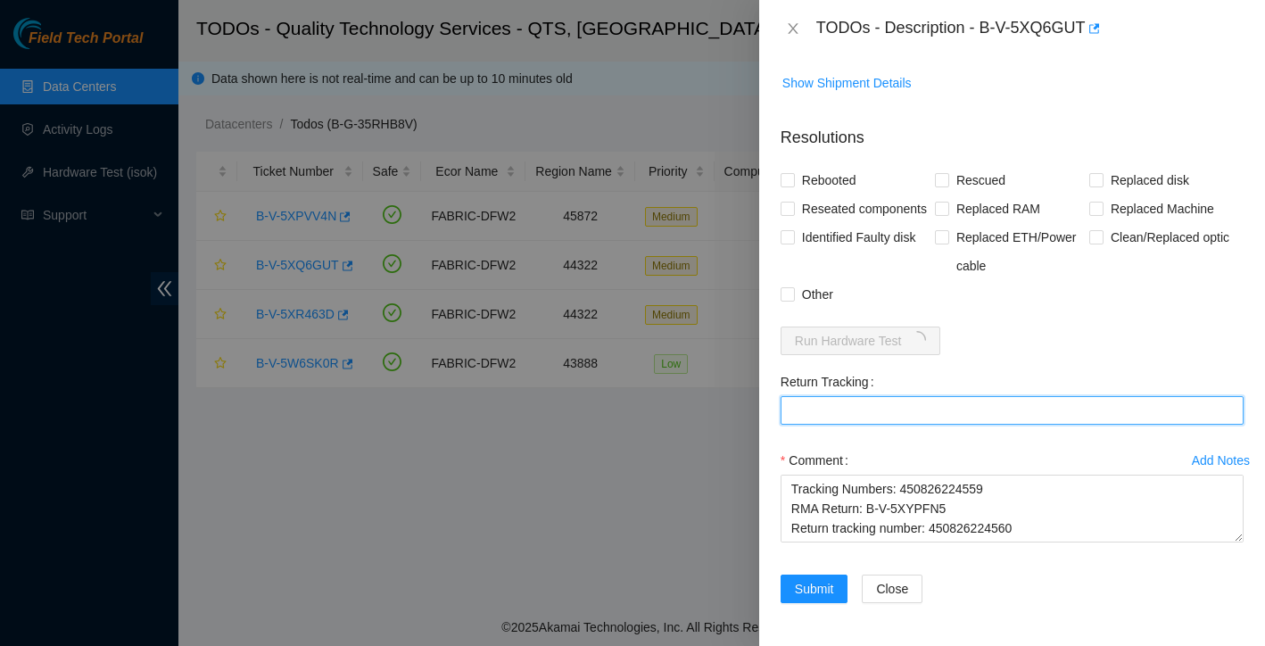
click at [857, 425] on Tracking "Return Tracking" at bounding box center [1011, 410] width 463 height 29
paste Tracking "450826224560"
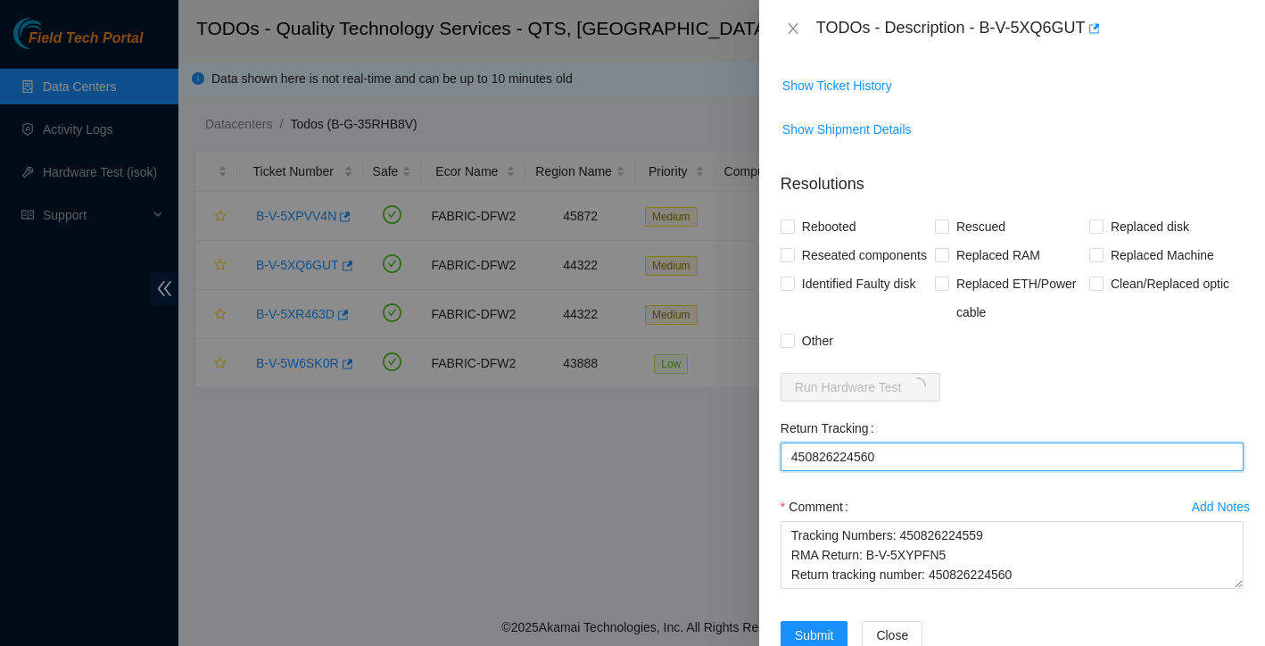
scroll to position [1231, 0]
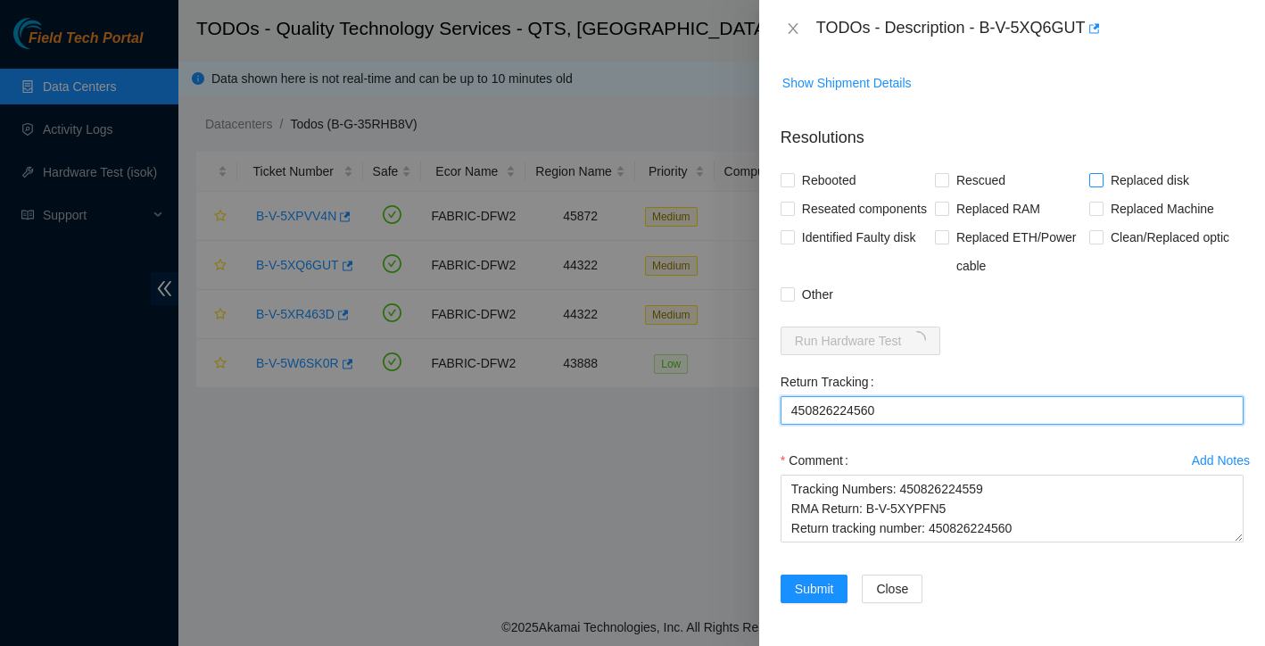
type Tracking "450826224560"
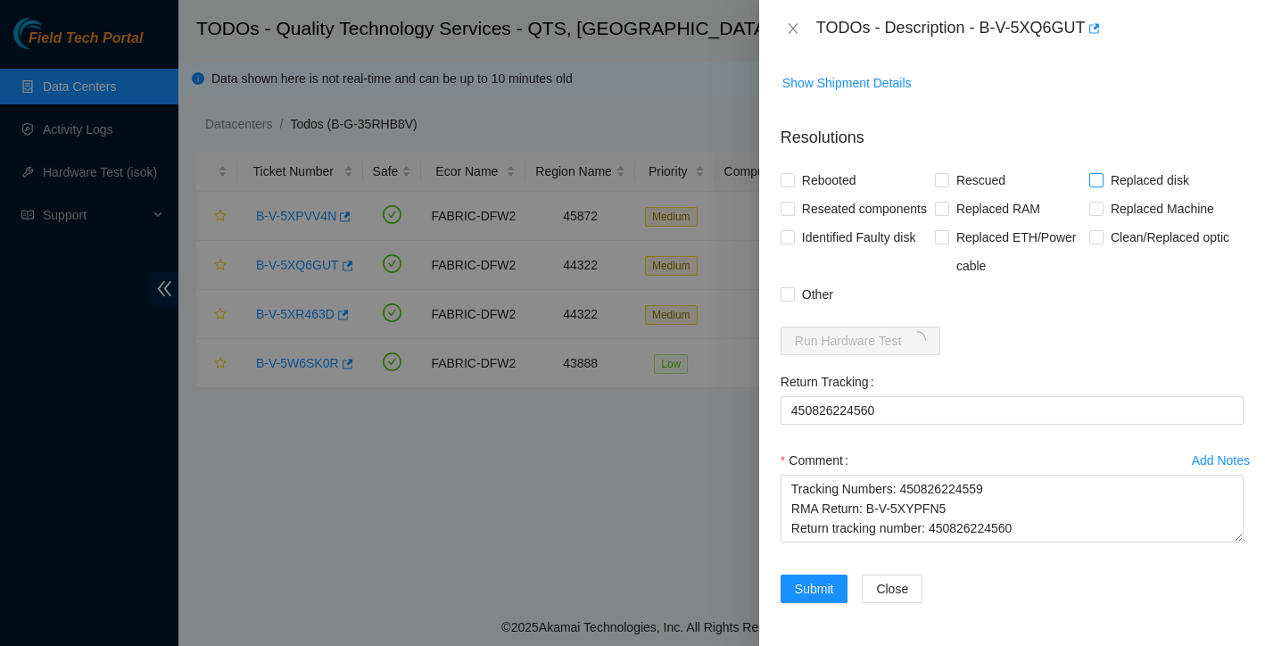
click at [1100, 173] on input "Replaced disk" at bounding box center [1095, 179] width 12 height 12
checkbox input "true"
click at [787, 173] on input "Rebooted" at bounding box center [786, 179] width 12 height 12
checkbox input "true"
click at [786, 202] on input "Reseated components" at bounding box center [786, 208] width 12 height 12
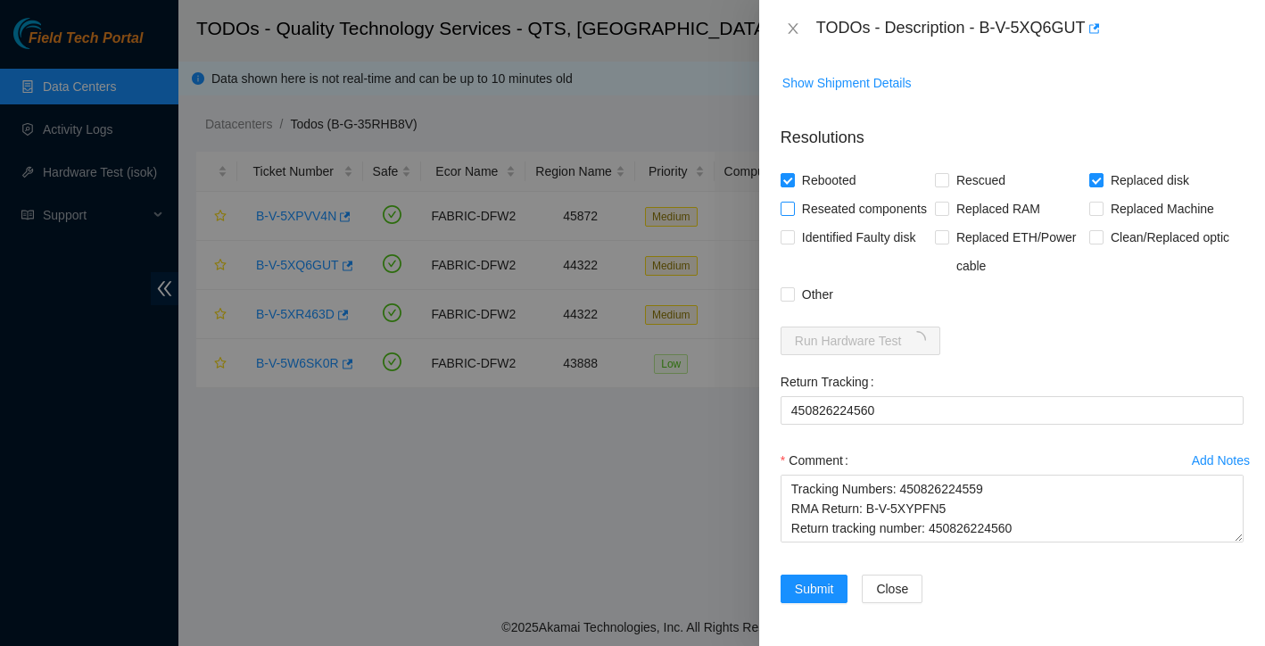
checkbox input "true"
click at [788, 293] on input "Other" at bounding box center [786, 293] width 12 height 12
checkbox input "true"
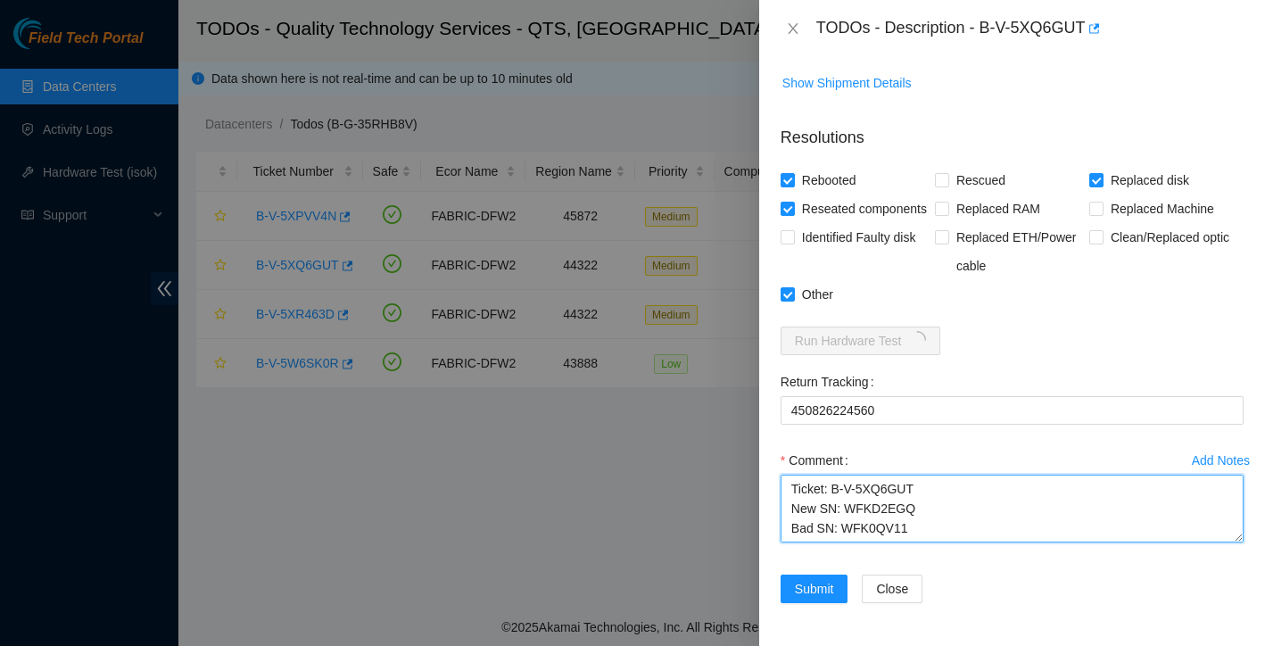
click at [790, 488] on textarea "Ticket: B-V-5XQ6GUT New SN: WFKD2EGQ Bad SN: WFK0QV11 Service Order: B-V-5XYPFM…" at bounding box center [1011, 509] width 463 height 68
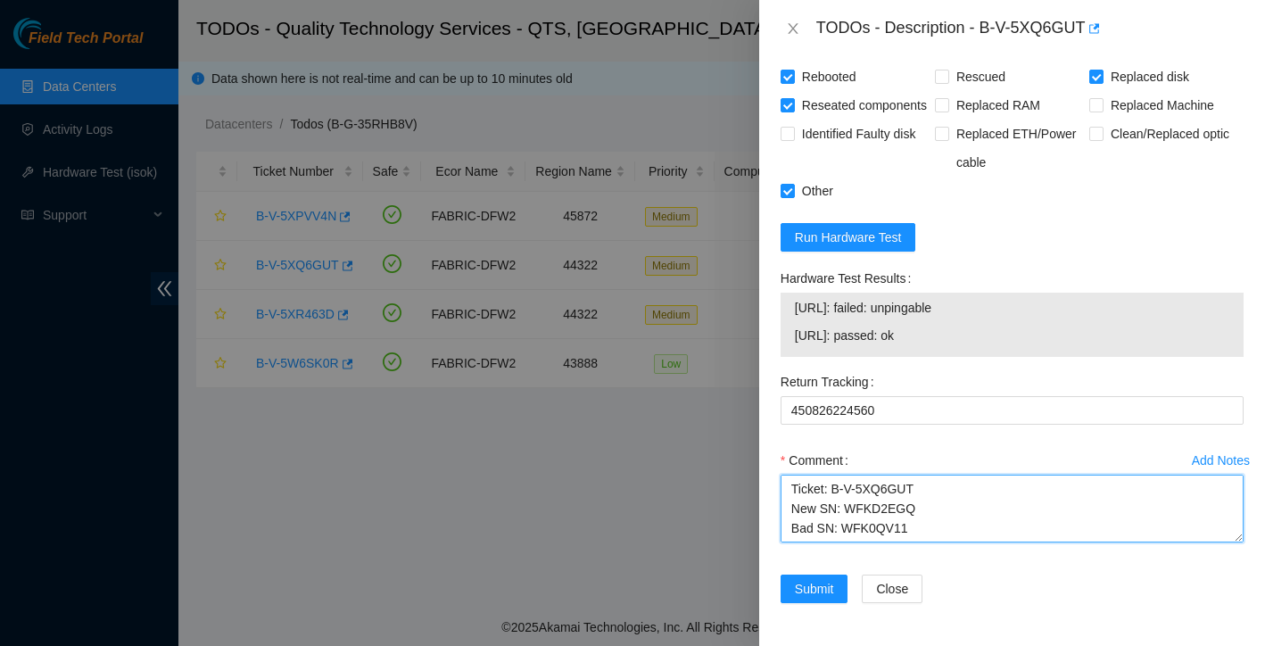
click at [805, 486] on textarea "Ticket: B-V-5XQ6GUT New SN: WFKD2EGQ Bad SN: WFK0QV11 Service Order: B-V-5XYPFM…" at bounding box center [1011, 509] width 463 height 68
click at [869, 499] on textarea "replaced disk rescued reconfigured isok: Passing Email to Tracking-Dallas: Tick…" at bounding box center [1011, 509] width 463 height 68
type textarea "replaced disk rescued reconfigured isok: Passing Email to Tracking-Dallas: Tick…"
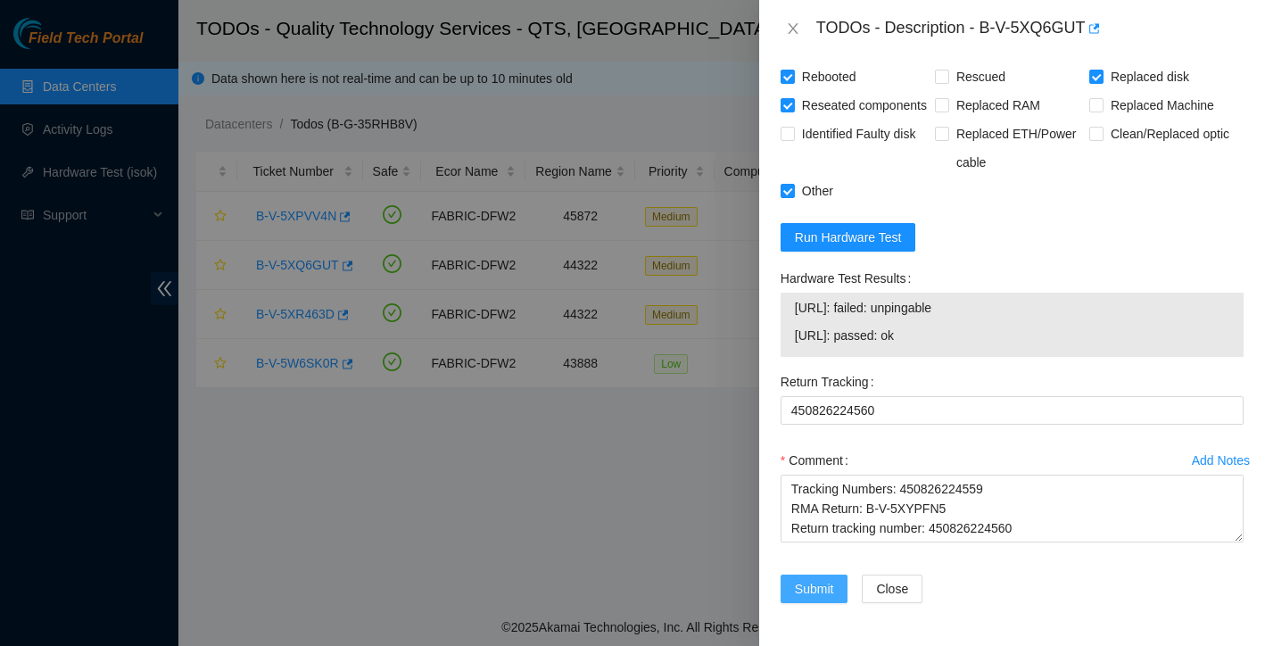
click at [826, 585] on span "Submit" at bounding box center [814, 589] width 39 height 20
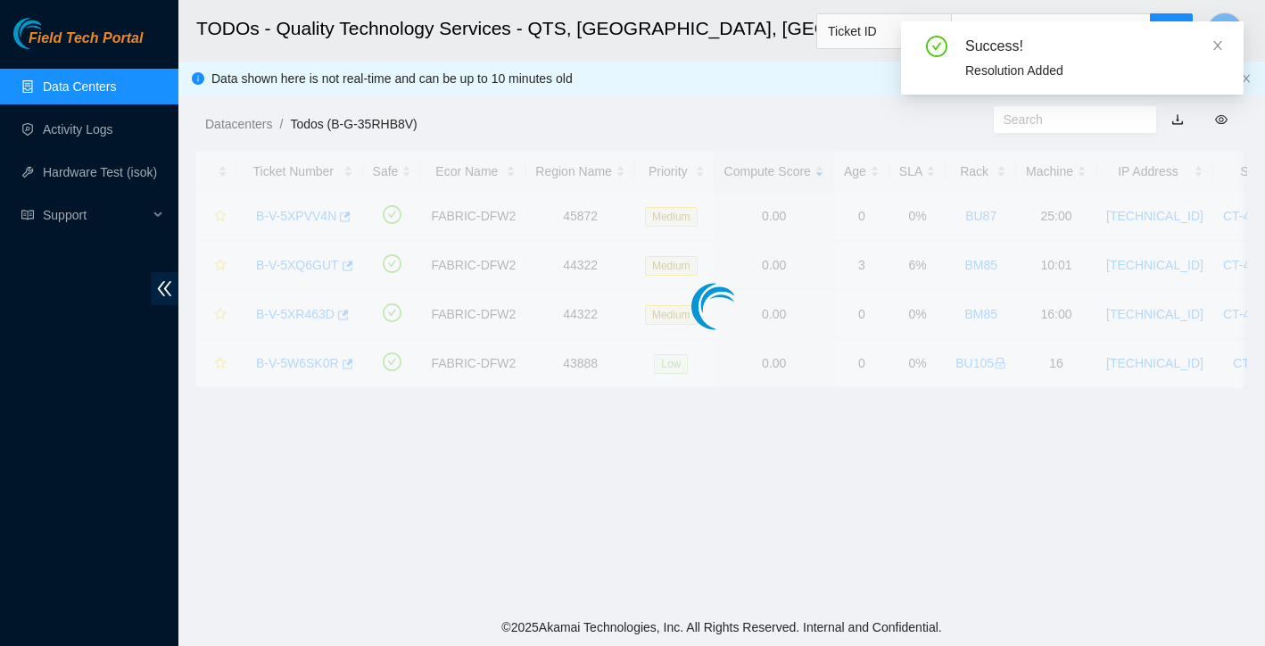
scroll to position [350, 0]
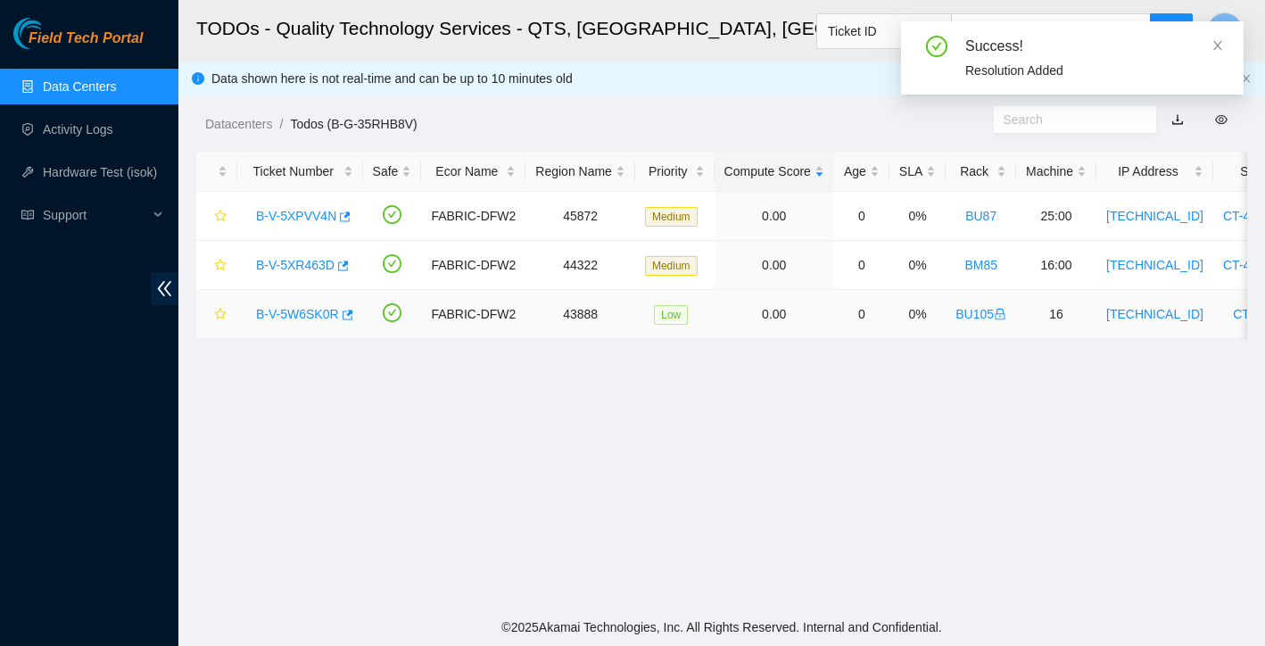
click at [314, 313] on link "B-V-5W6SK0R" at bounding box center [297, 314] width 83 height 14
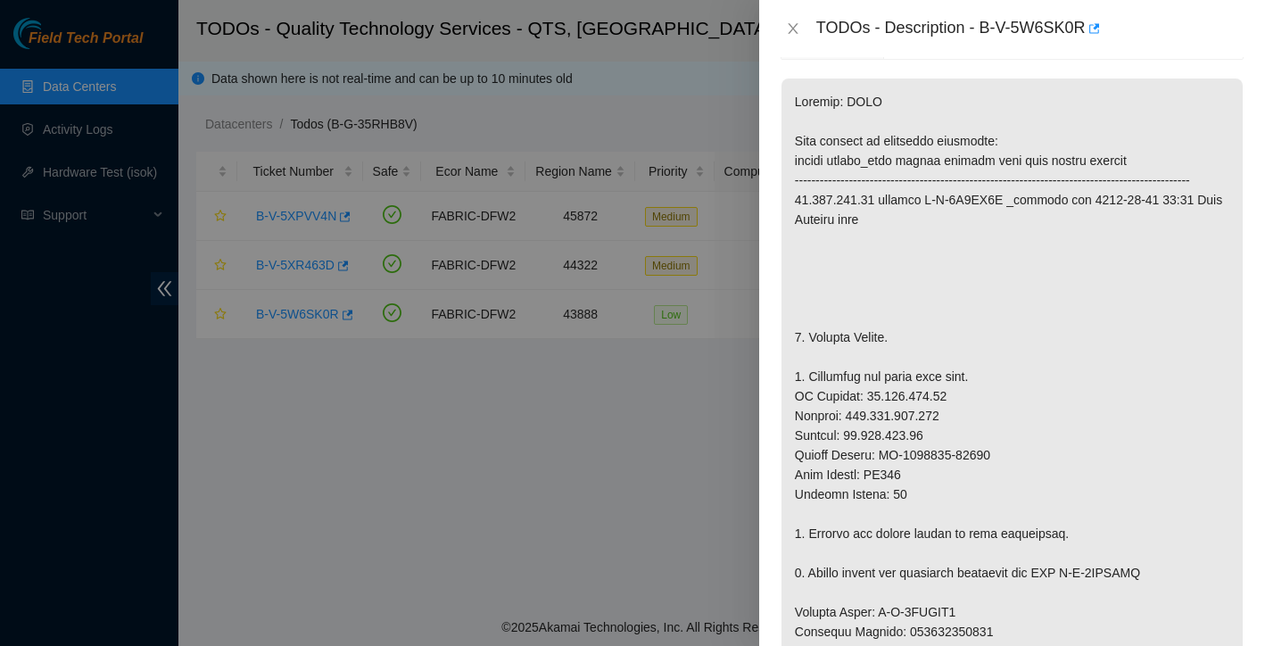
scroll to position [325, 0]
click at [795, 34] on icon "close" at bounding box center [793, 28] width 14 height 14
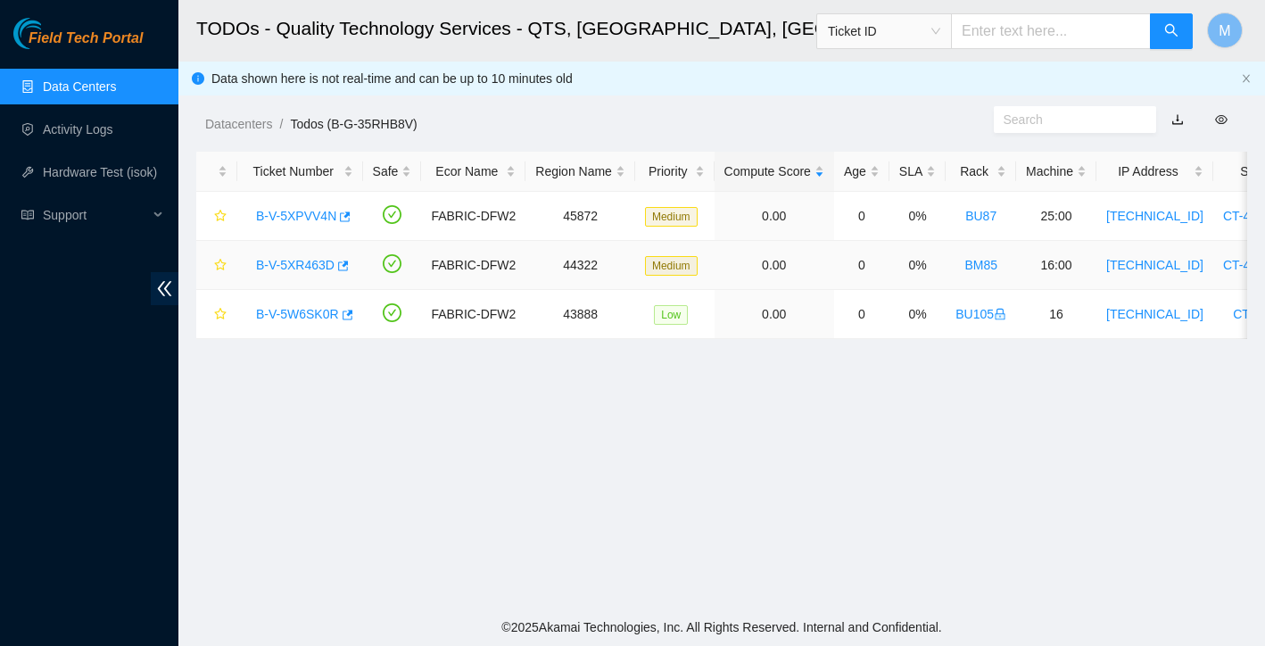
click at [300, 263] on link "B-V-5XR463D" at bounding box center [295, 265] width 78 height 14
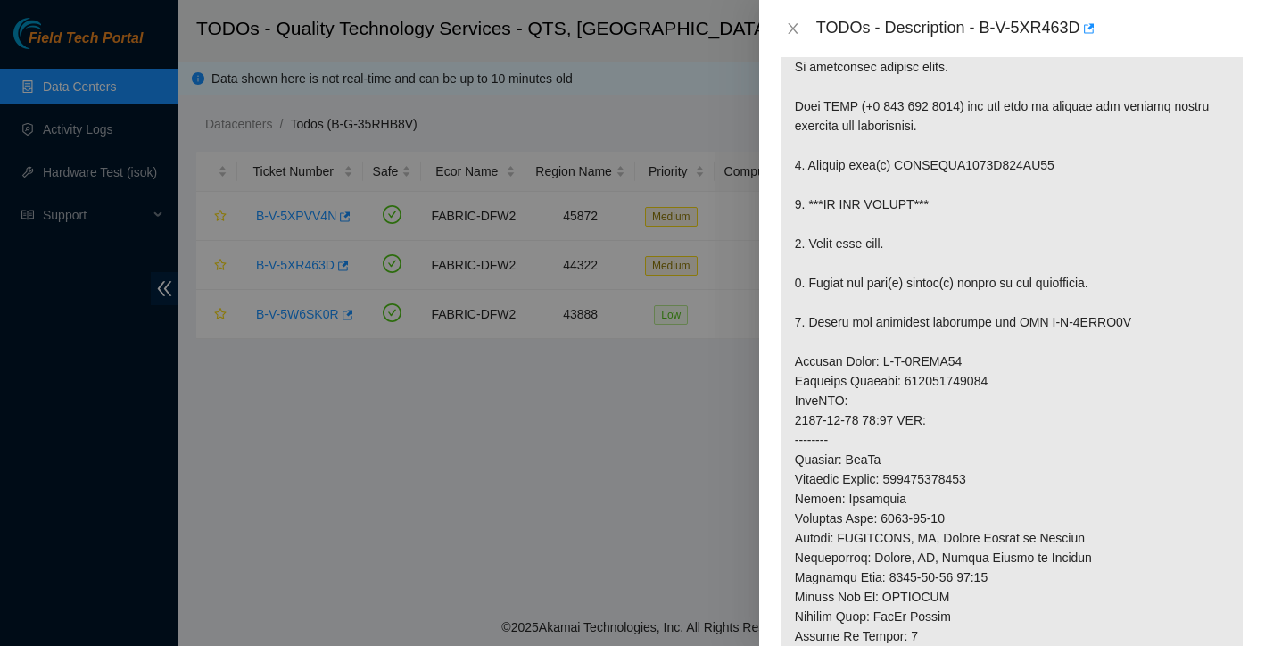
scroll to position [165, 0]
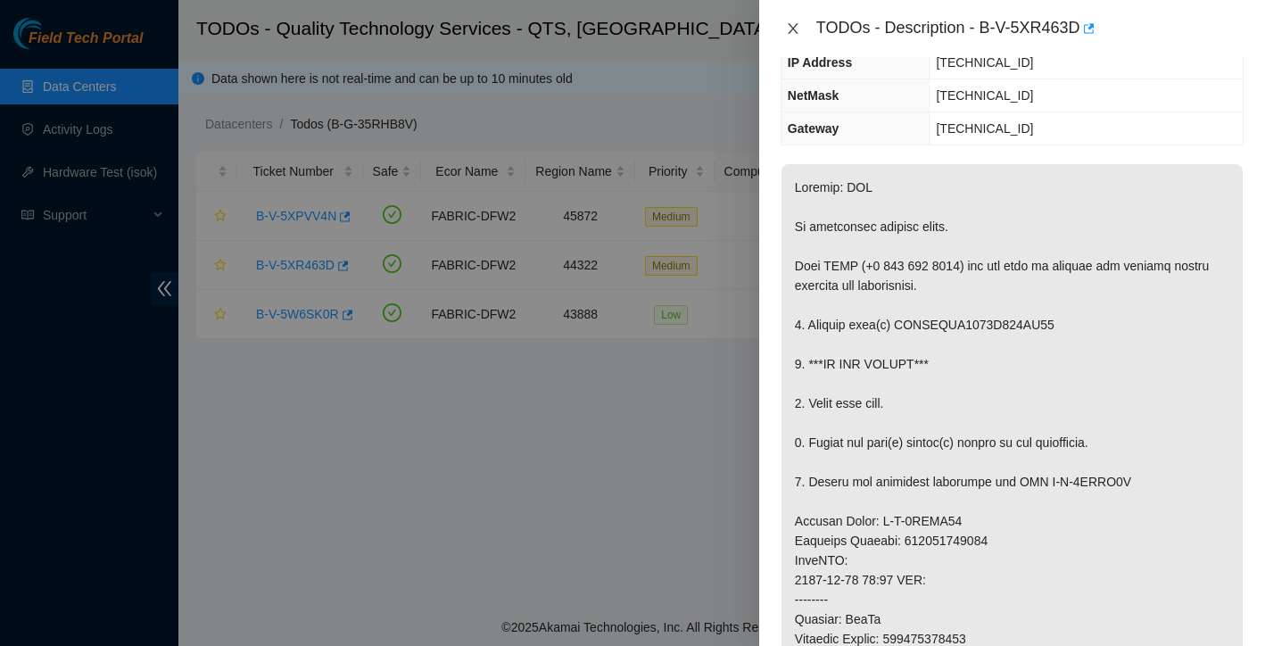
click at [794, 28] on icon "close" at bounding box center [793, 28] width 10 height 11
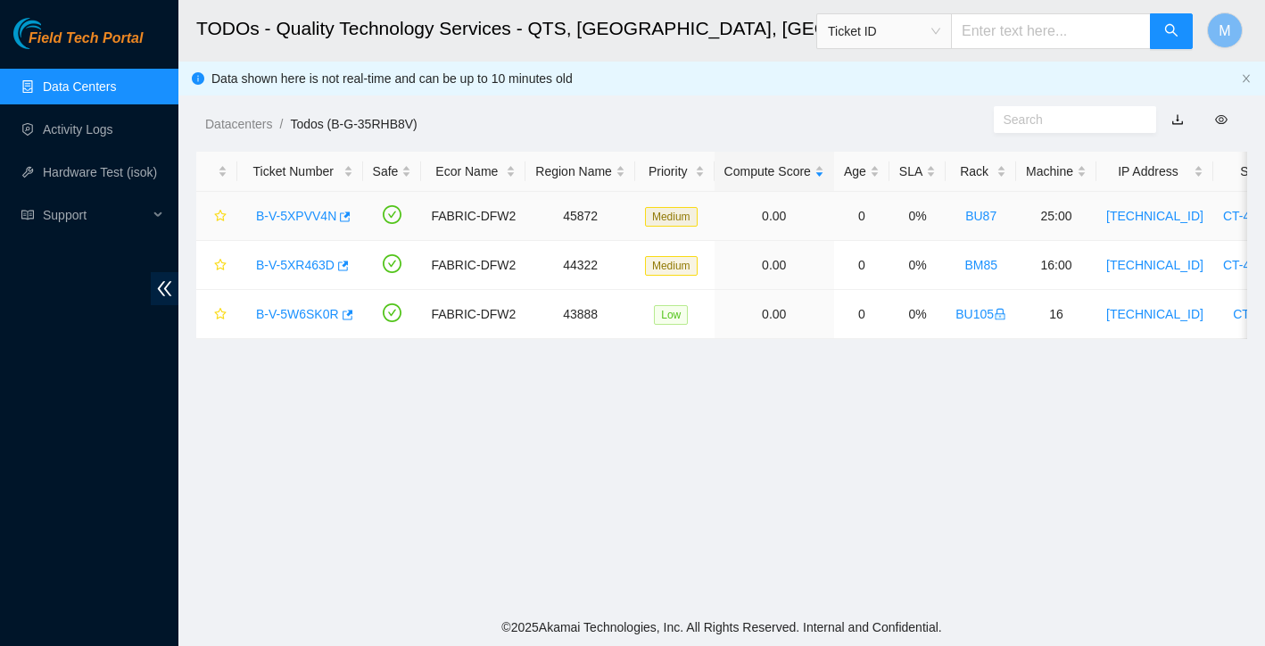
click at [306, 212] on link "B-V-5XPVV4N" at bounding box center [296, 216] width 80 height 14
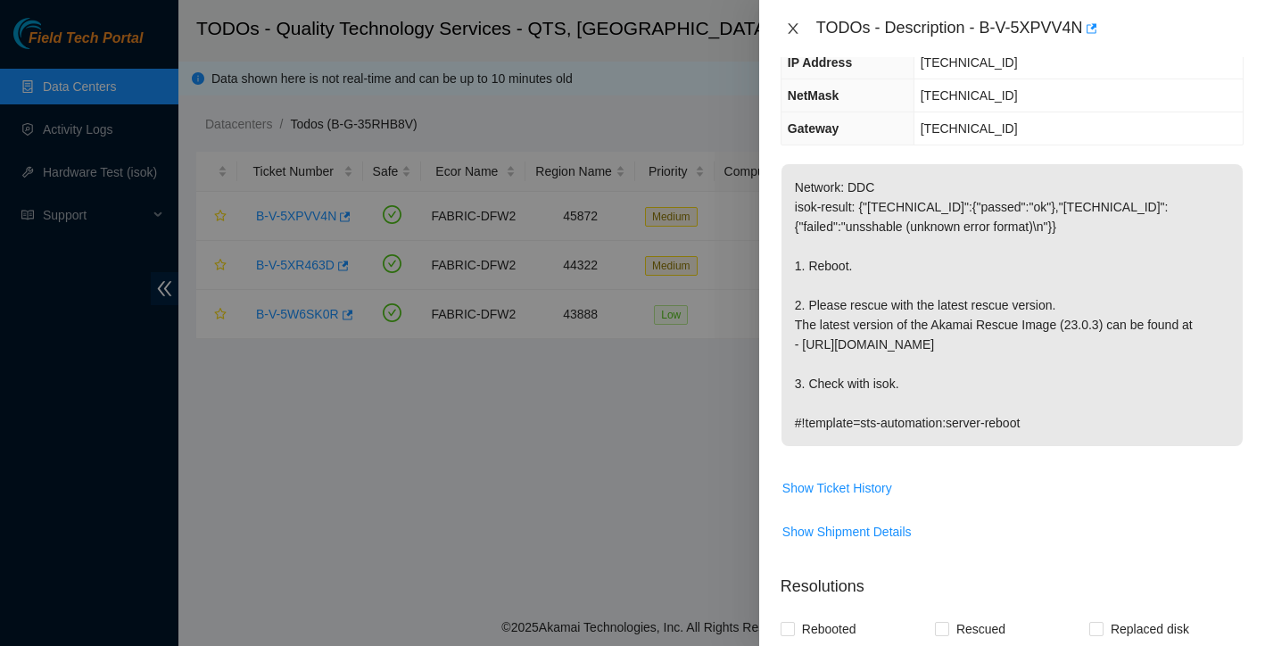
click at [794, 29] on icon "close" at bounding box center [793, 28] width 10 height 11
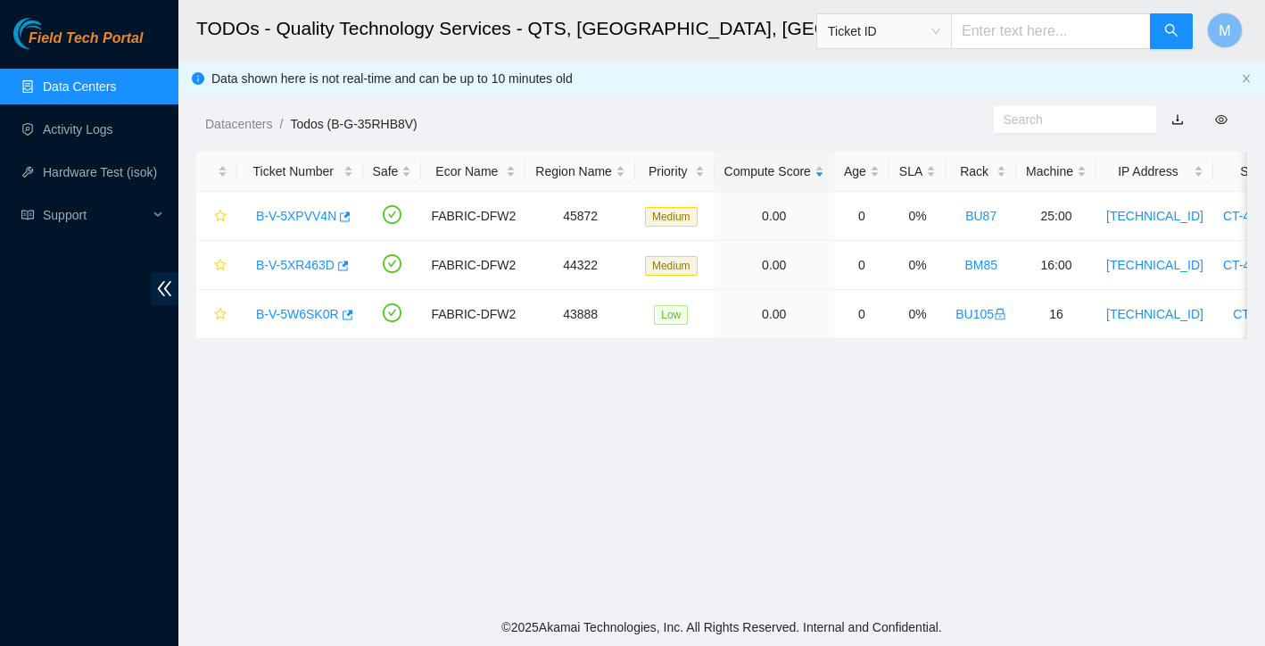
click at [94, 87] on link "Data Centers" at bounding box center [79, 86] width 73 height 14
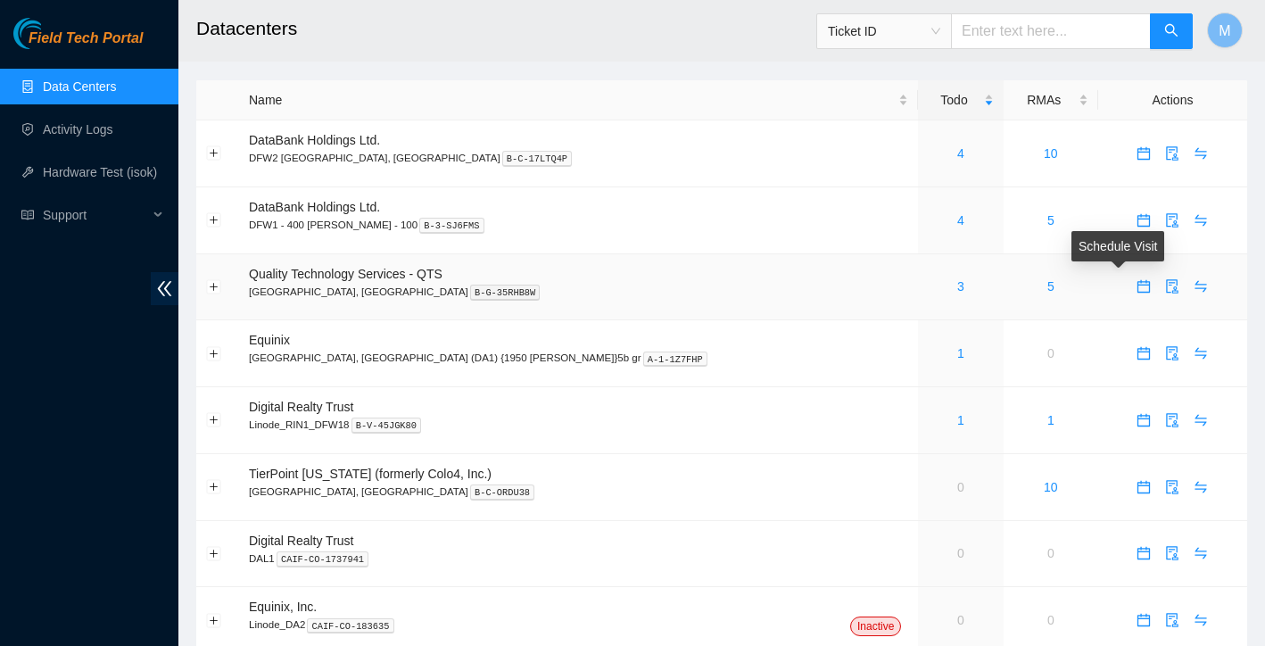
click at [1139, 284] on icon "calendar" at bounding box center [1144, 284] width 11 height 2
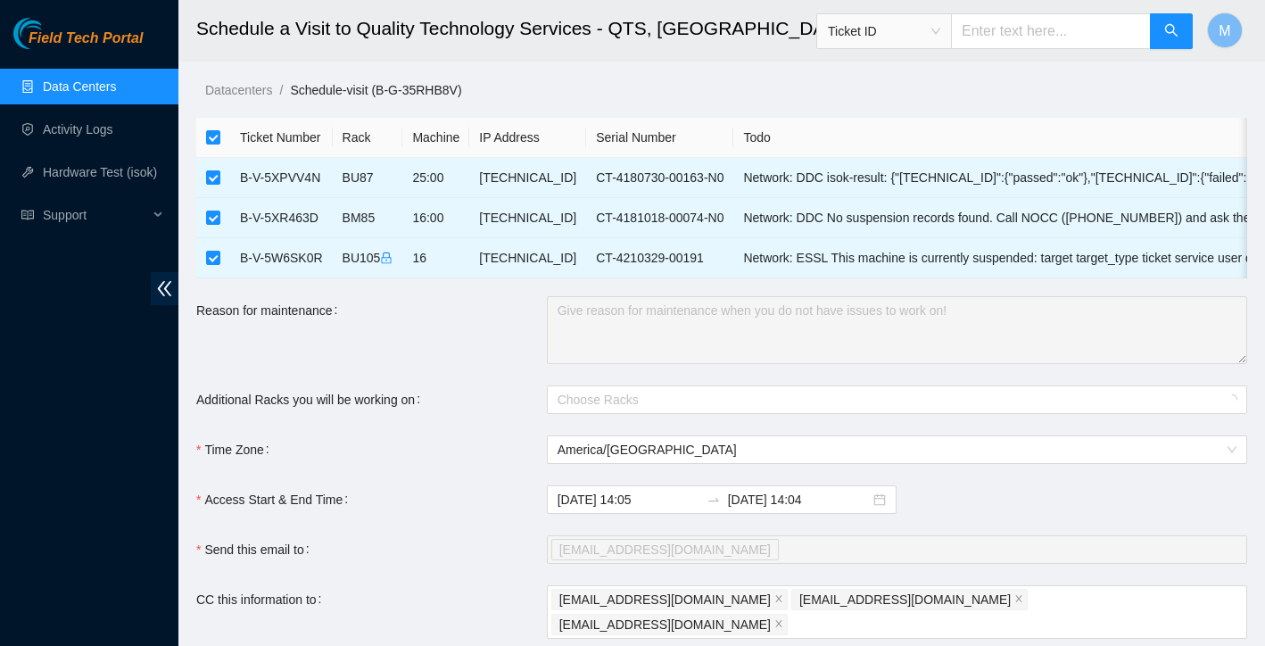
click at [212, 138] on input "checkbox" at bounding box center [213, 137] width 14 height 14
checkbox input "false"
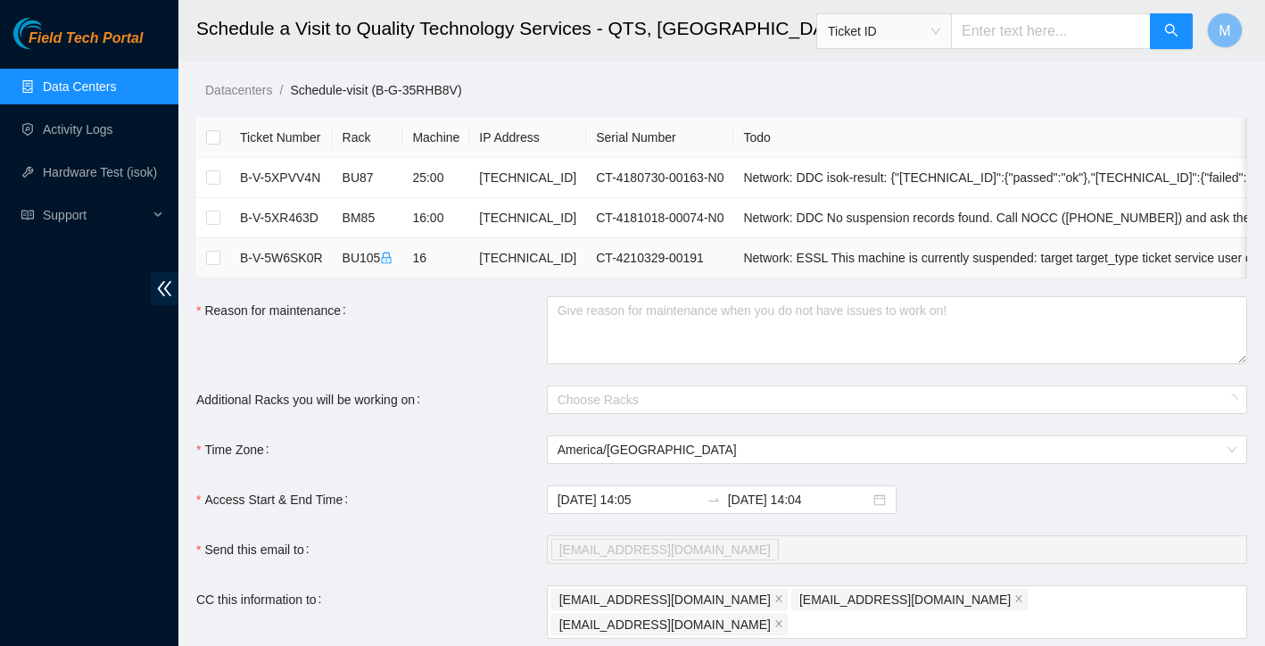
checkbox input "true"
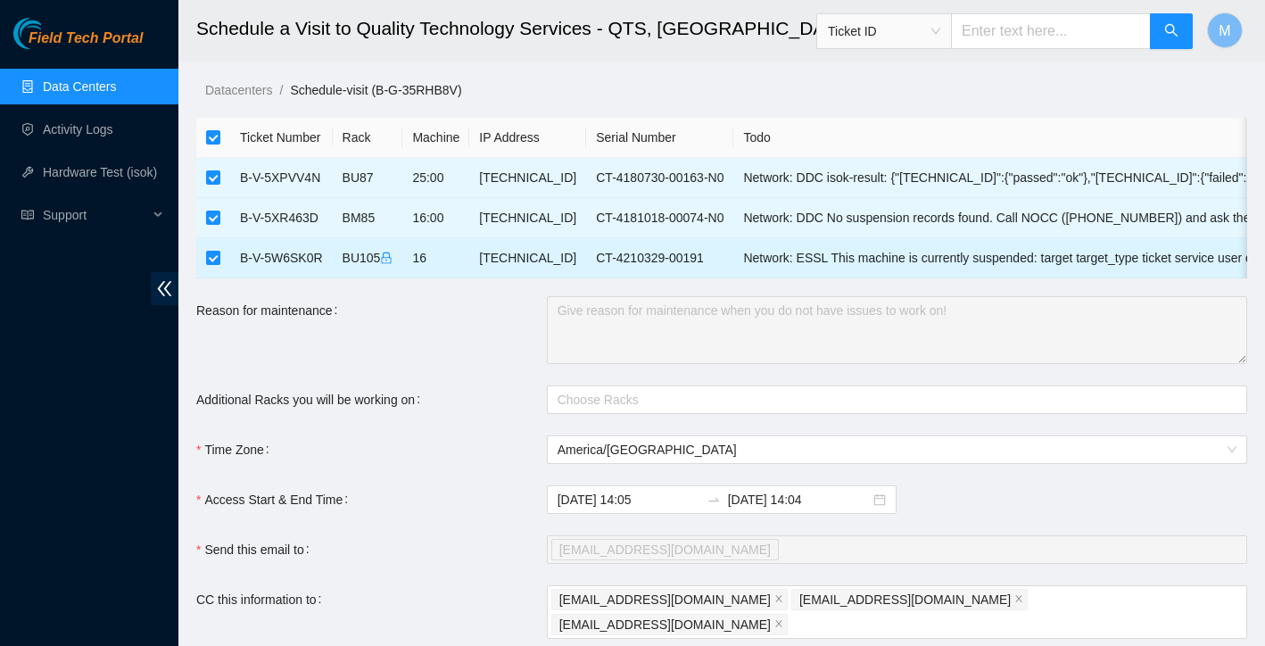
click at [211, 264] on input "checkbox" at bounding box center [213, 258] width 14 height 14
checkbox input "false"
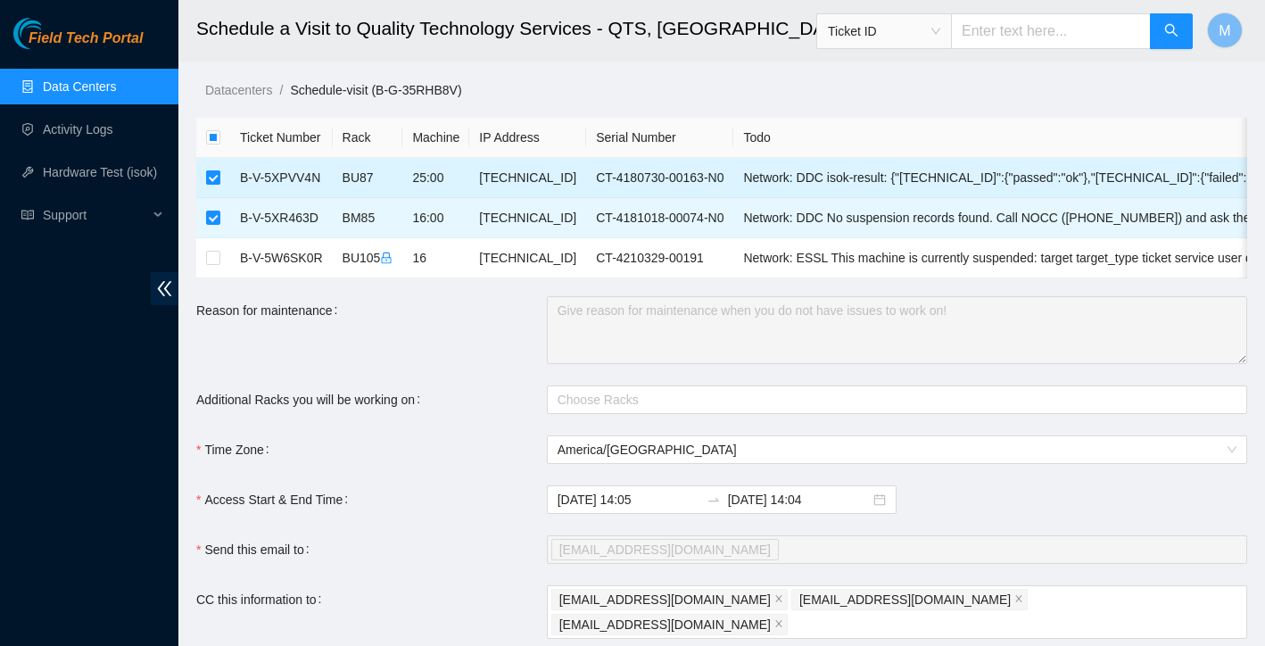
click at [219, 186] on label at bounding box center [213, 178] width 14 height 20
click at [219, 185] on input "checkbox" at bounding box center [213, 177] width 14 height 14
checkbox input "false"
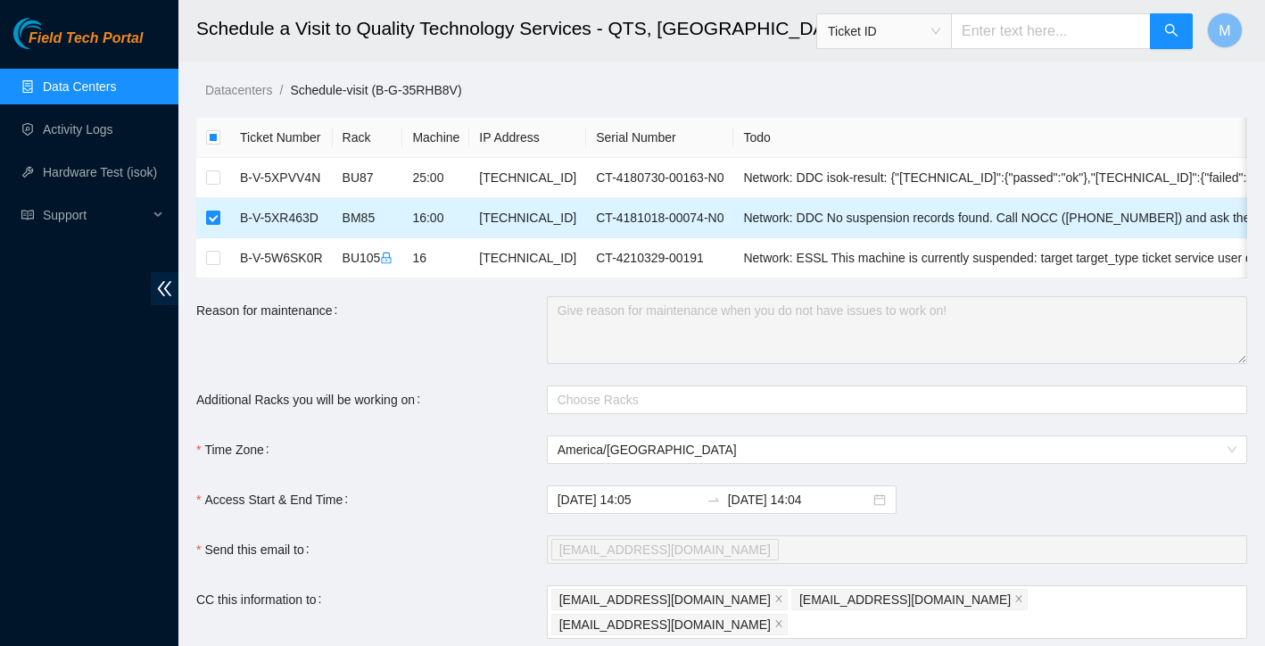
click at [213, 216] on input "checkbox" at bounding box center [213, 218] width 14 height 14
checkbox input "false"
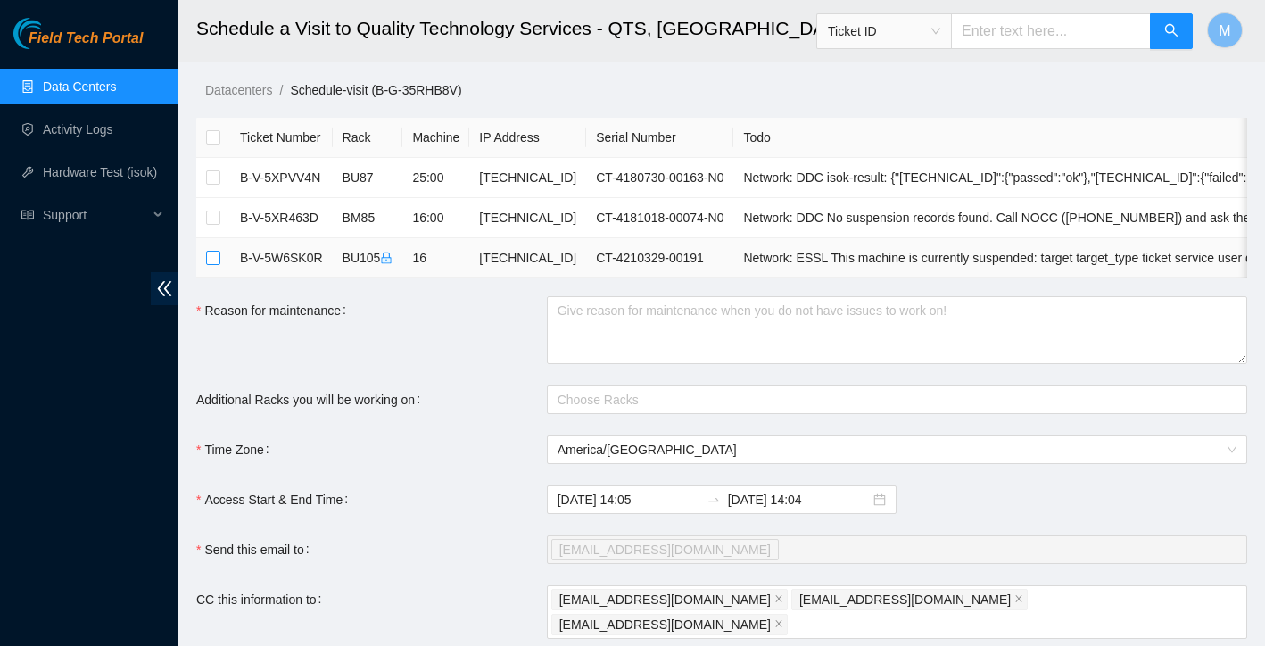
click at [211, 249] on label at bounding box center [213, 258] width 14 height 20
click at [211, 251] on input "checkbox" at bounding box center [213, 258] width 14 height 14
checkbox input "true"
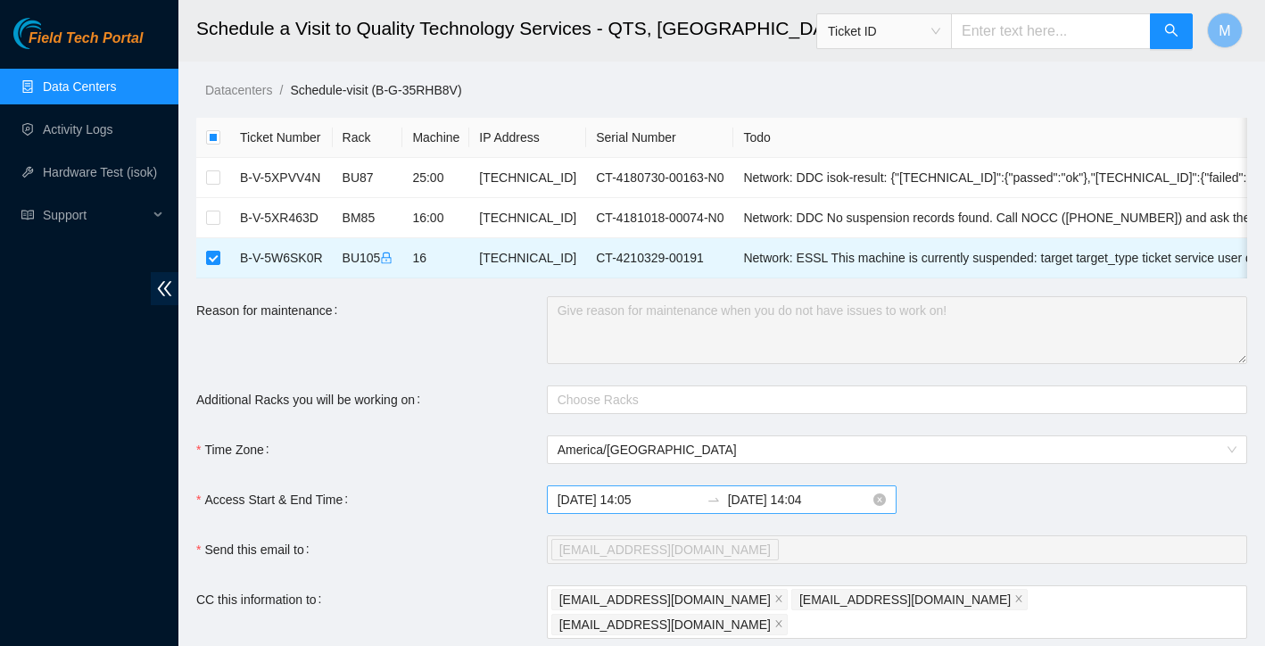
click at [781, 500] on input "2025-10-15 14:04" at bounding box center [799, 500] width 142 height 20
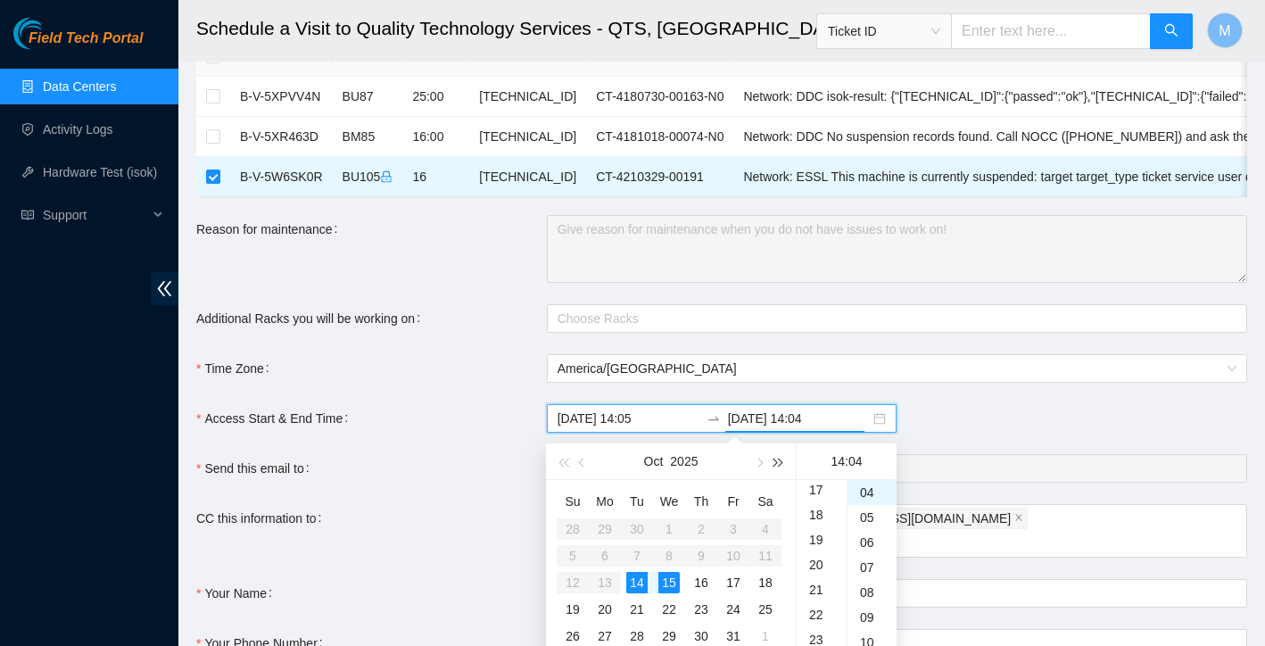
scroll to position [93, 0]
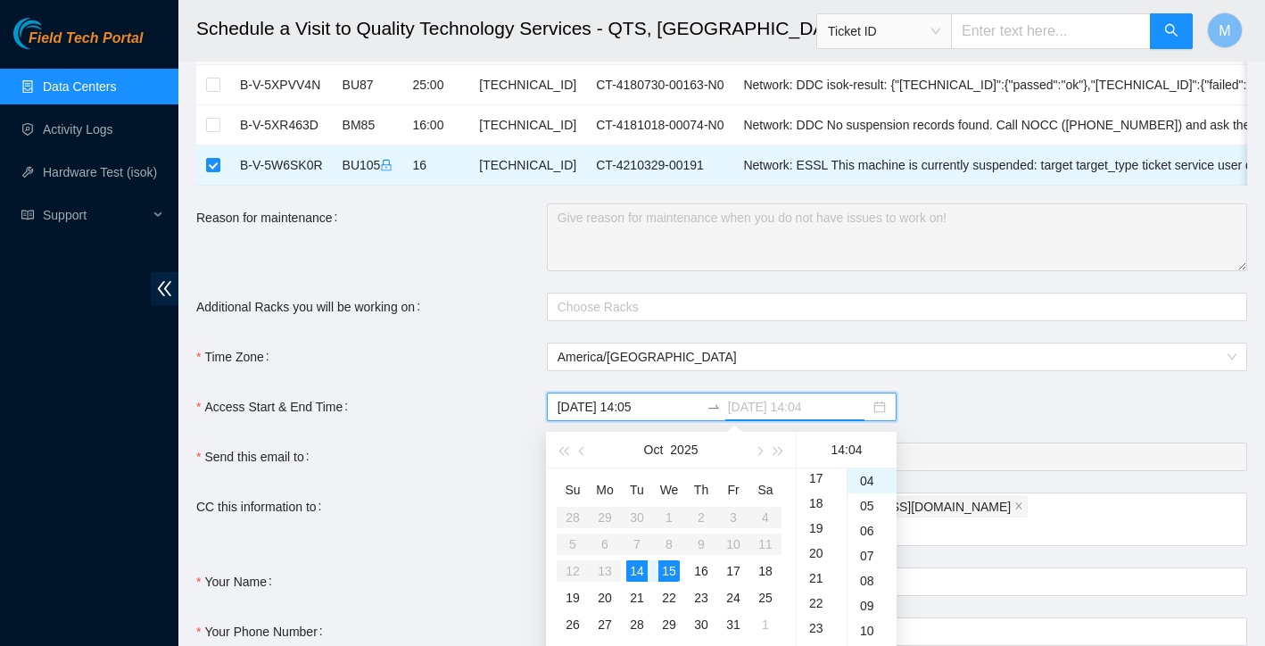
click at [635, 568] on div "14" at bounding box center [636, 570] width 21 height 21
click at [823, 536] on div "23" at bounding box center [822, 543] width 50 height 25
click at [822, 483] on div "23" at bounding box center [822, 482] width 50 height 25
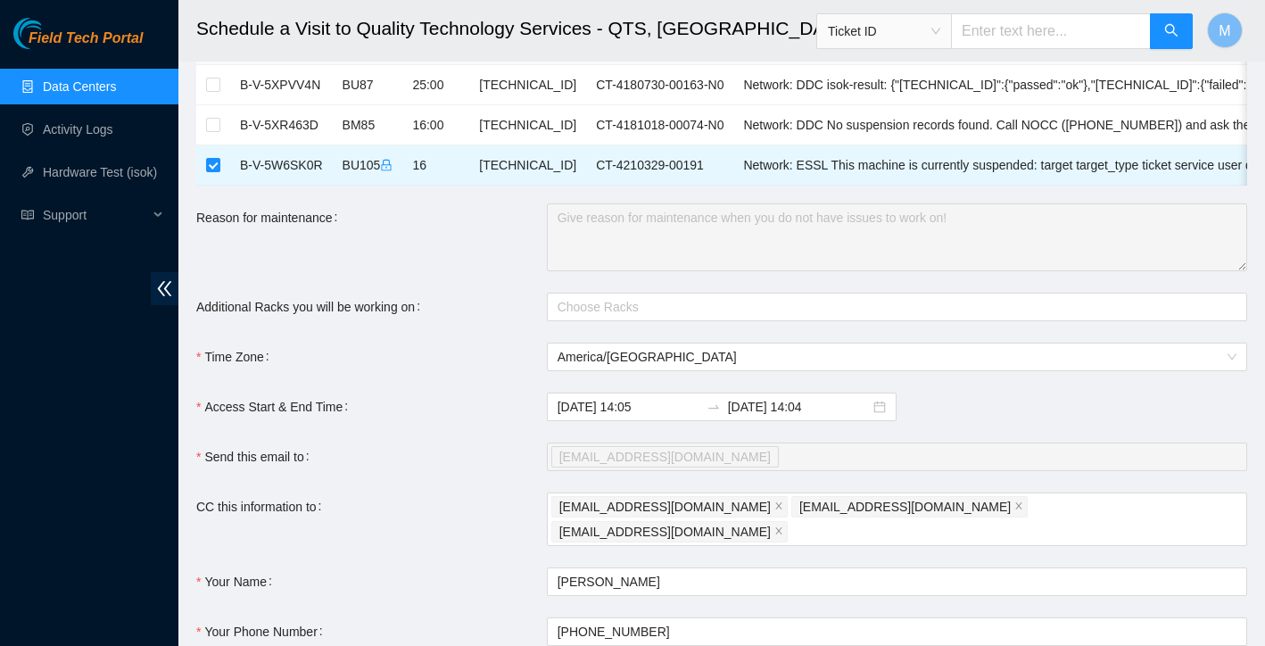
click at [961, 426] on form "Ticket Number Rack Machine IP Address Serial Number Todo B-V-5XPVV4N BU87 25:00…" at bounding box center [721, 385] width 1051 height 721
click at [787, 409] on input "2025-10-15 14:04" at bounding box center [799, 407] width 142 height 20
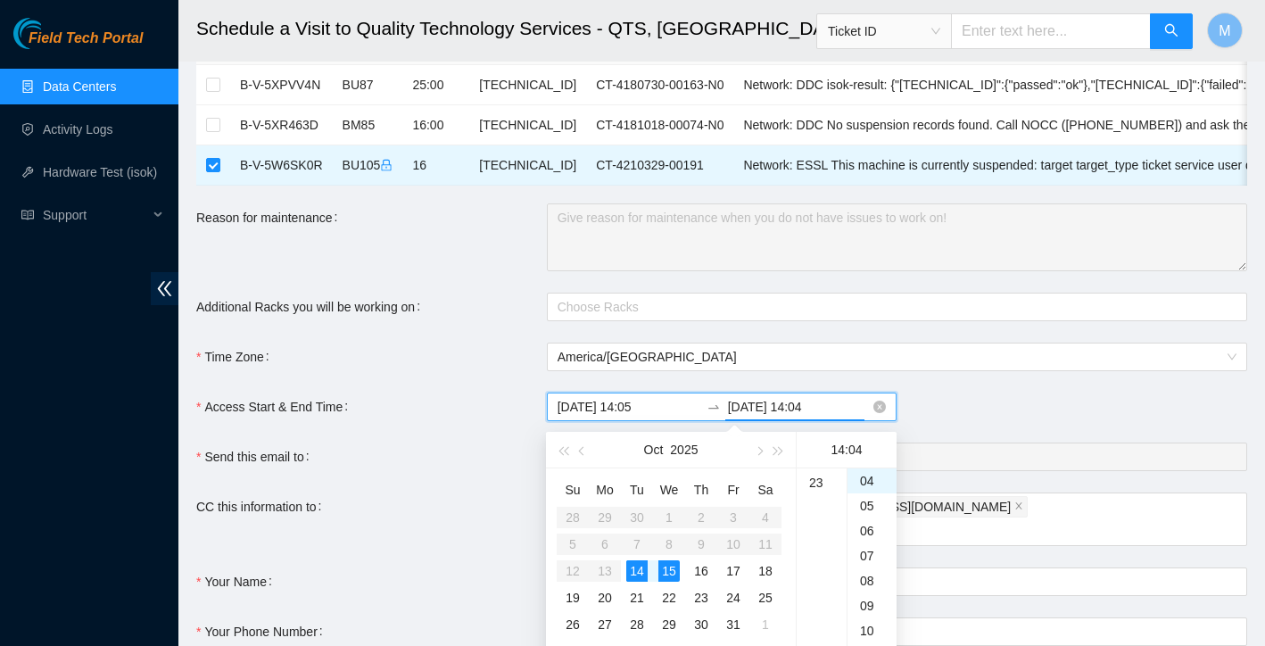
scroll to position [350, 0]
click at [636, 575] on div "14" at bounding box center [636, 570] width 21 height 21
click at [821, 540] on div "23" at bounding box center [822, 552] width 50 height 25
type input "2025-10-14 23:04"
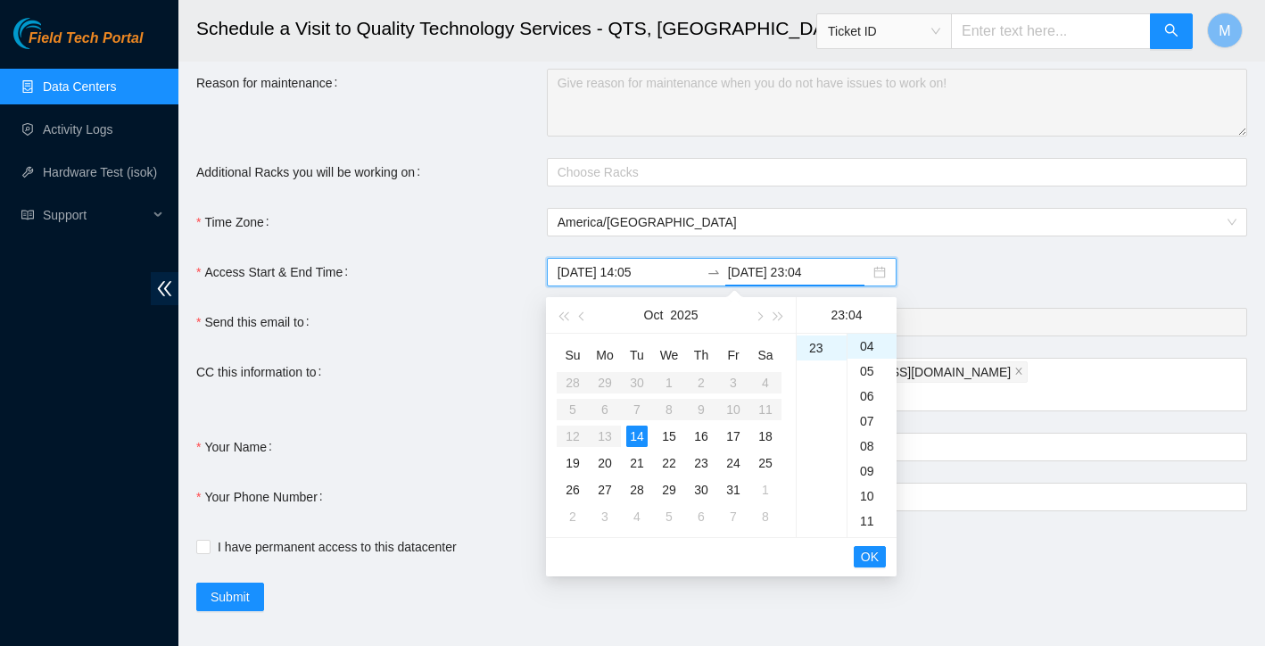
scroll to position [227, 0]
click at [869, 565] on span "OK" at bounding box center [870, 558] width 18 height 20
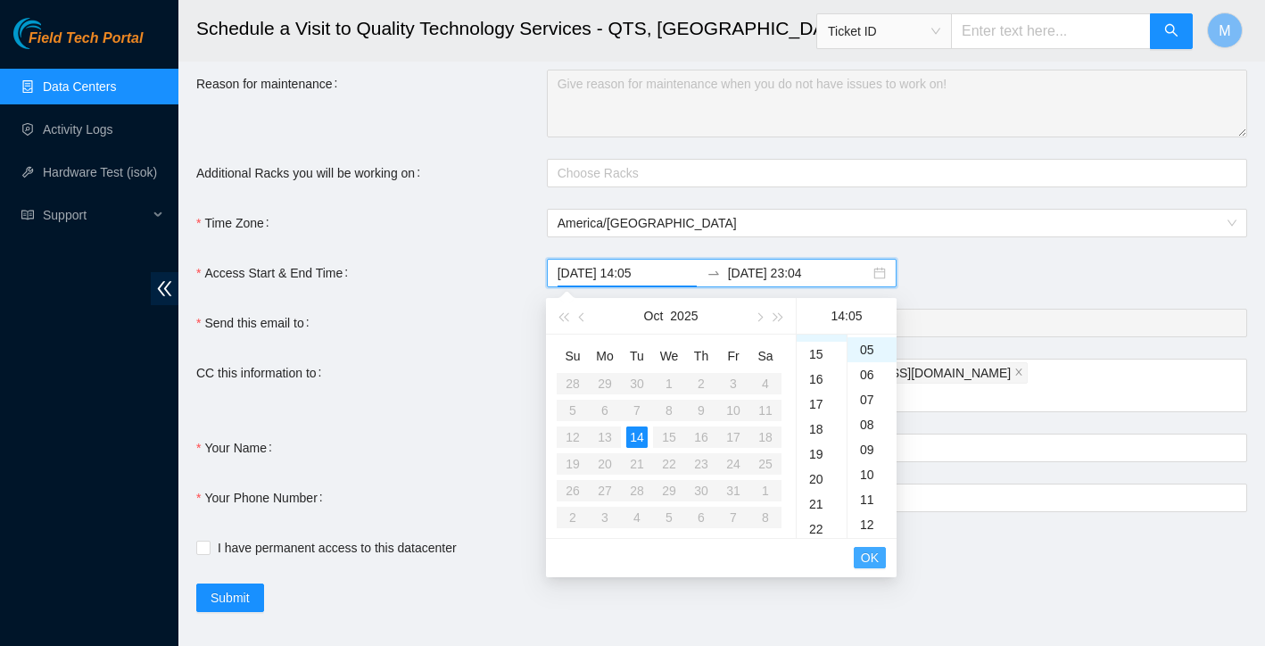
scroll to position [125, 0]
click at [870, 561] on span "OK" at bounding box center [870, 558] width 18 height 20
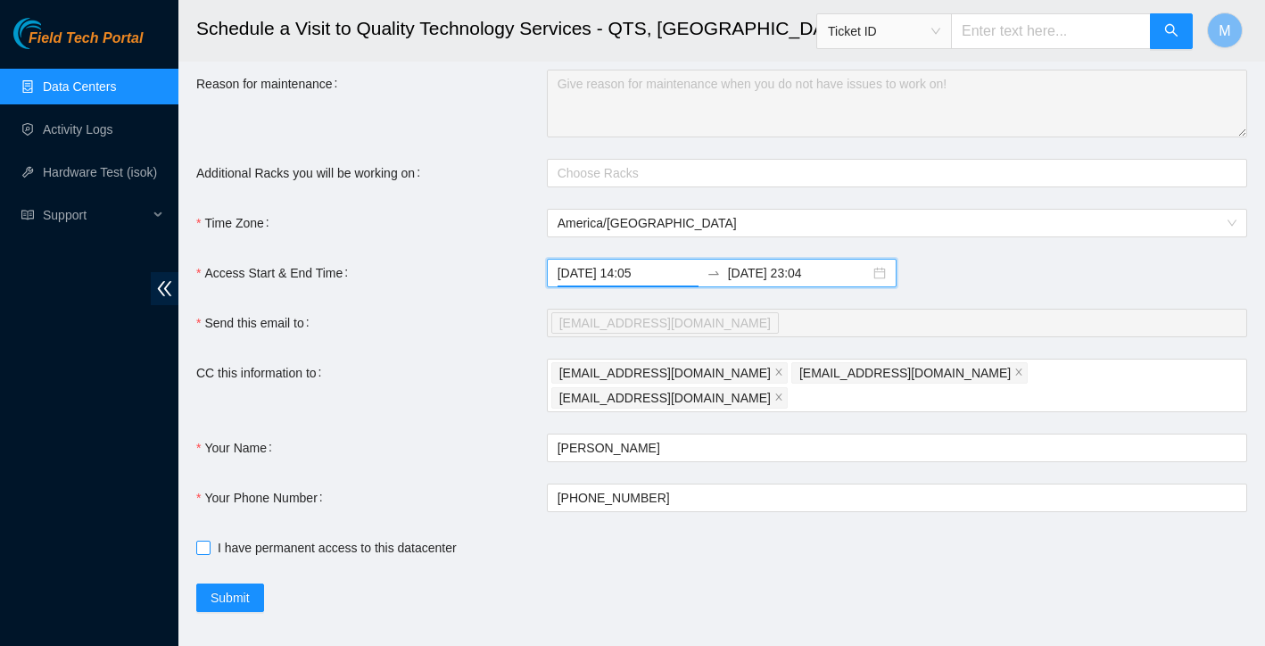
click at [206, 541] on input "I have permanent access to this datacenter" at bounding box center [202, 547] width 12 height 12
checkbox input "true"
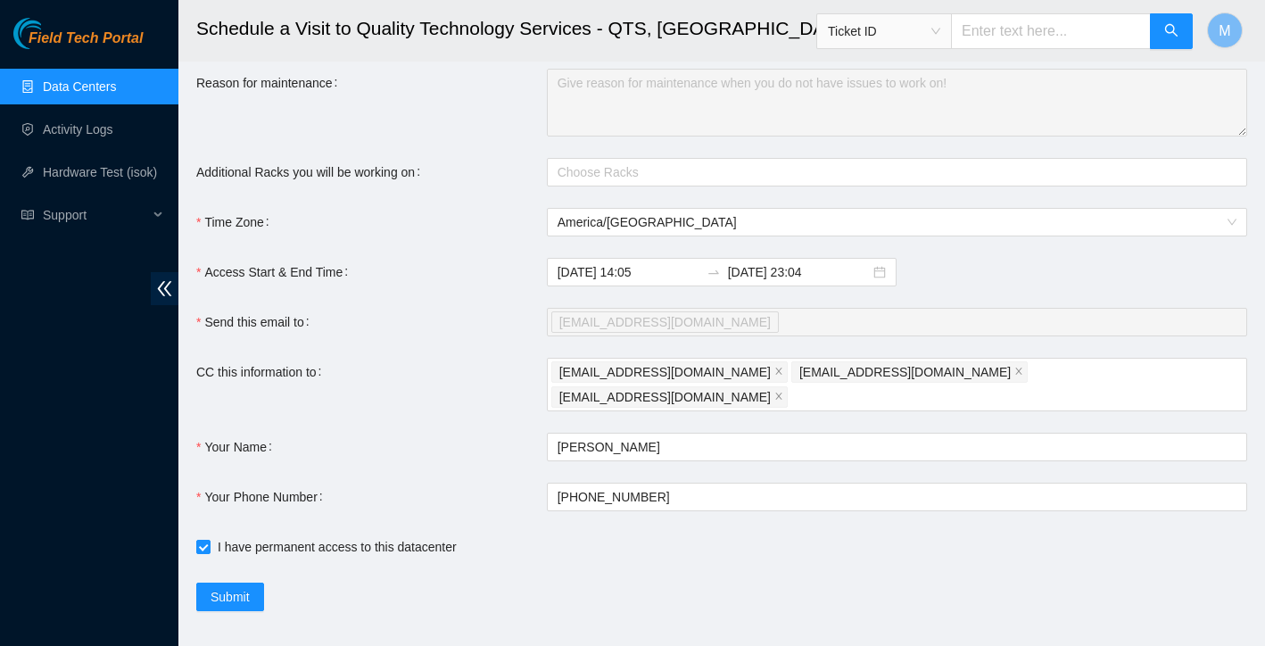
scroll to position [227, 0]
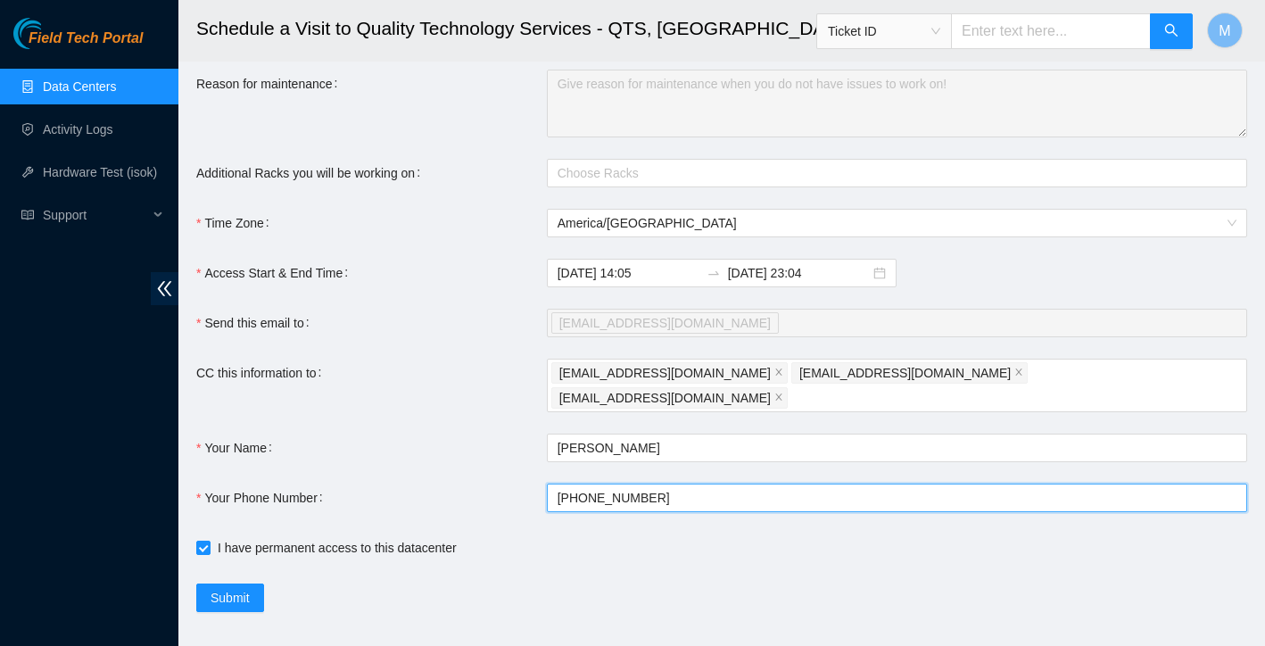
click at [672, 483] on input "+18176471376" at bounding box center [897, 497] width 700 height 29
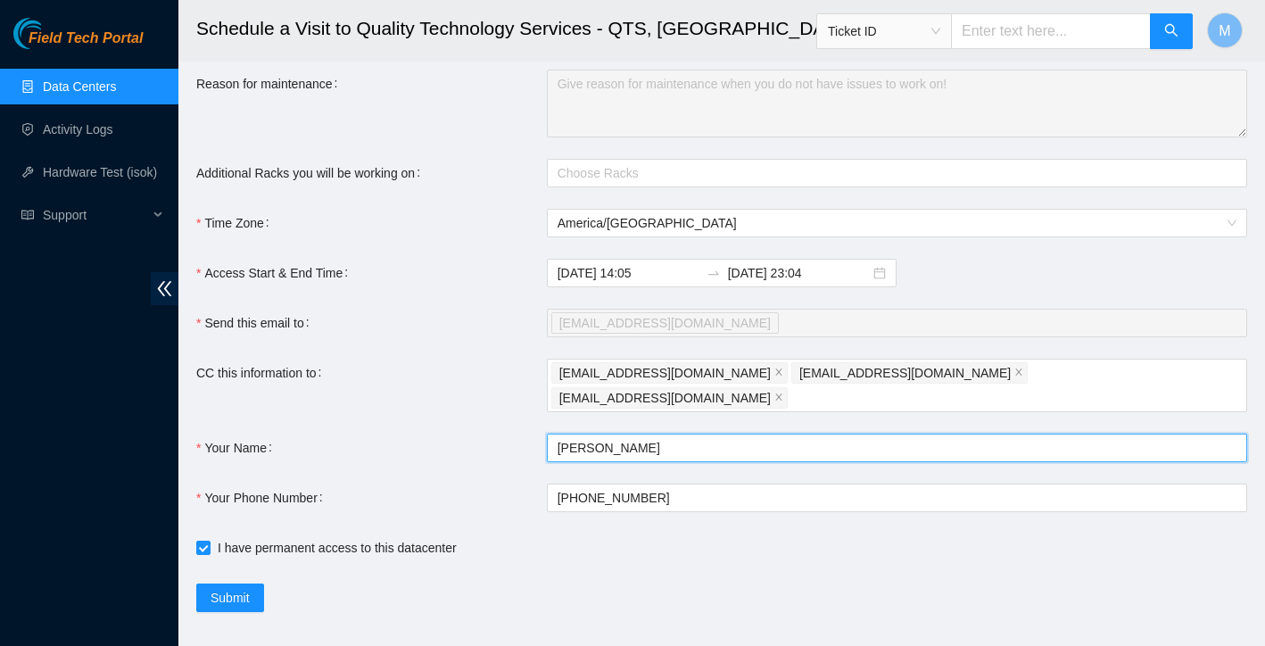
click at [675, 434] on input "Matias Zurita" at bounding box center [897, 448] width 700 height 29
click at [674, 434] on input "Matias Zurita" at bounding box center [897, 448] width 700 height 29
click at [664, 434] on input "Matias Zurita" at bounding box center [897, 448] width 700 height 29
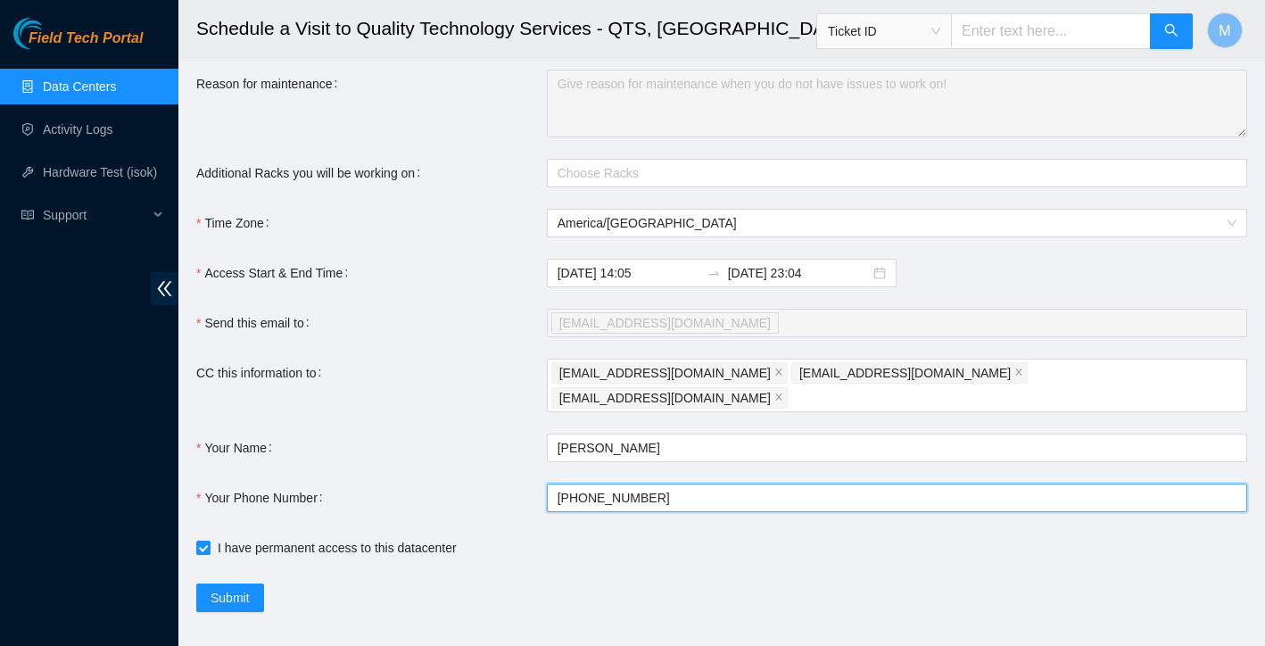
click at [650, 483] on input "+18176471376" at bounding box center [897, 497] width 700 height 29
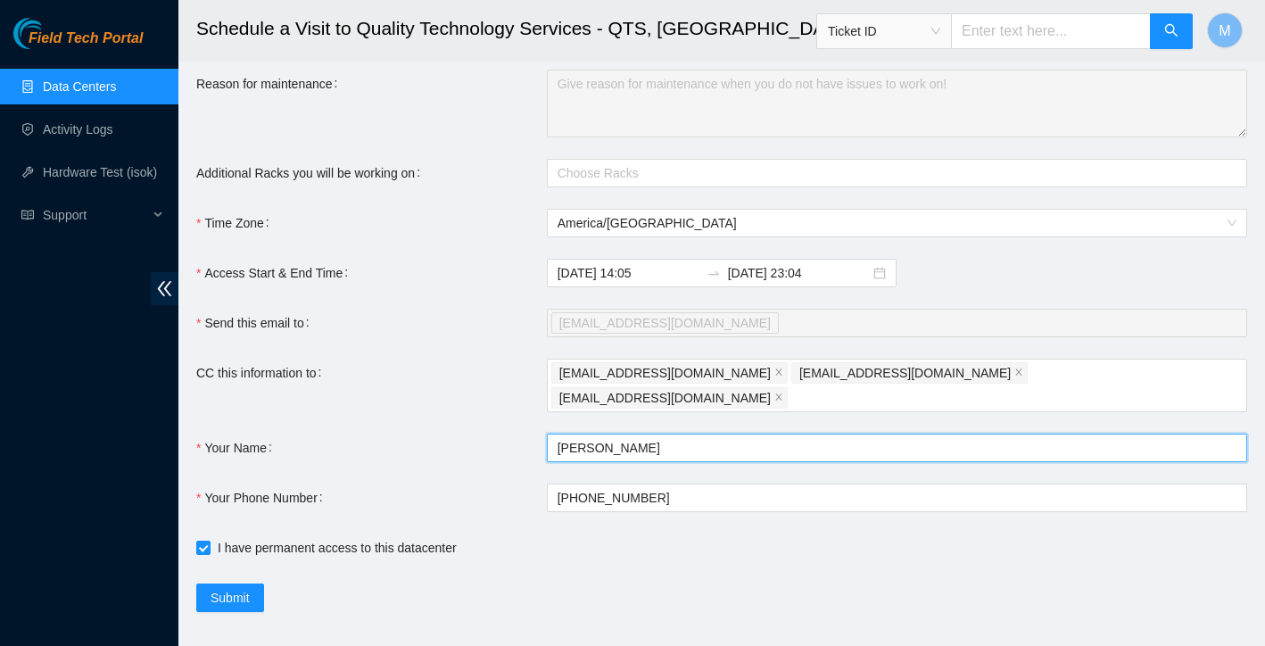
click at [644, 434] on input "Matias Zurita" at bounding box center [897, 448] width 700 height 29
click at [640, 434] on input "Matias Zurita" at bounding box center [897, 448] width 700 height 29
click at [631, 434] on input "Matias Zurita" at bounding box center [897, 448] width 700 height 29
click at [632, 434] on input "Matias Zurita" at bounding box center [897, 448] width 700 height 29
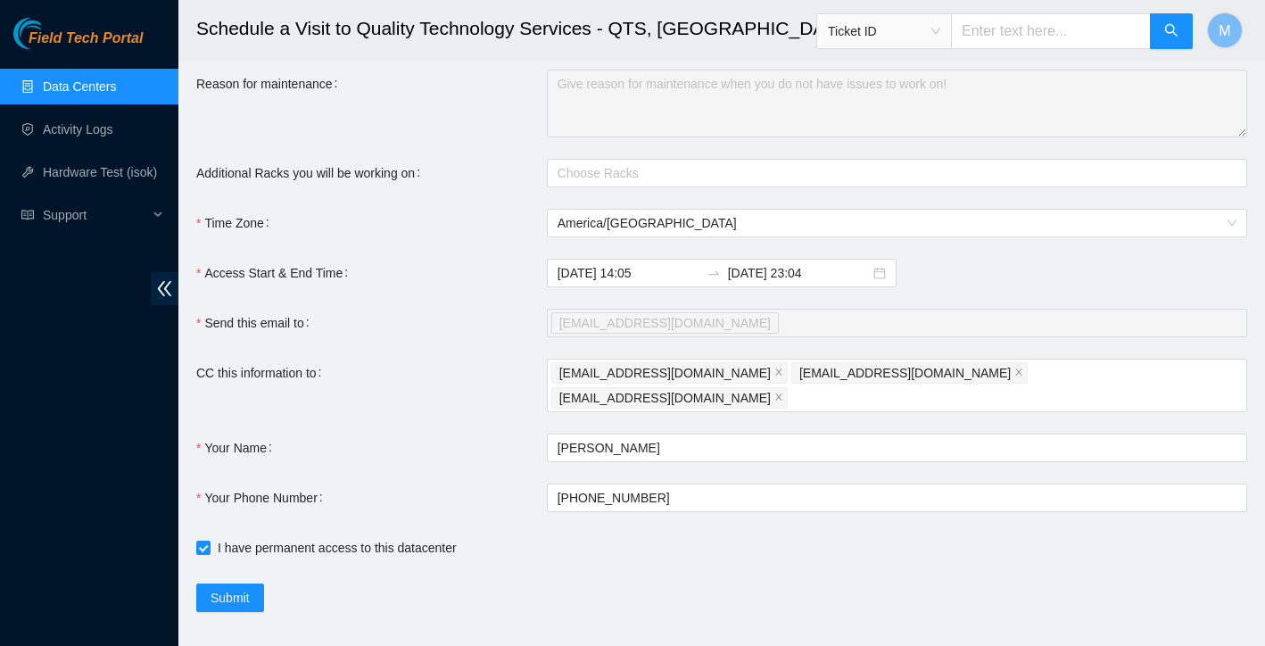
click at [387, 583] on div "Submit" at bounding box center [546, 597] width 700 height 29
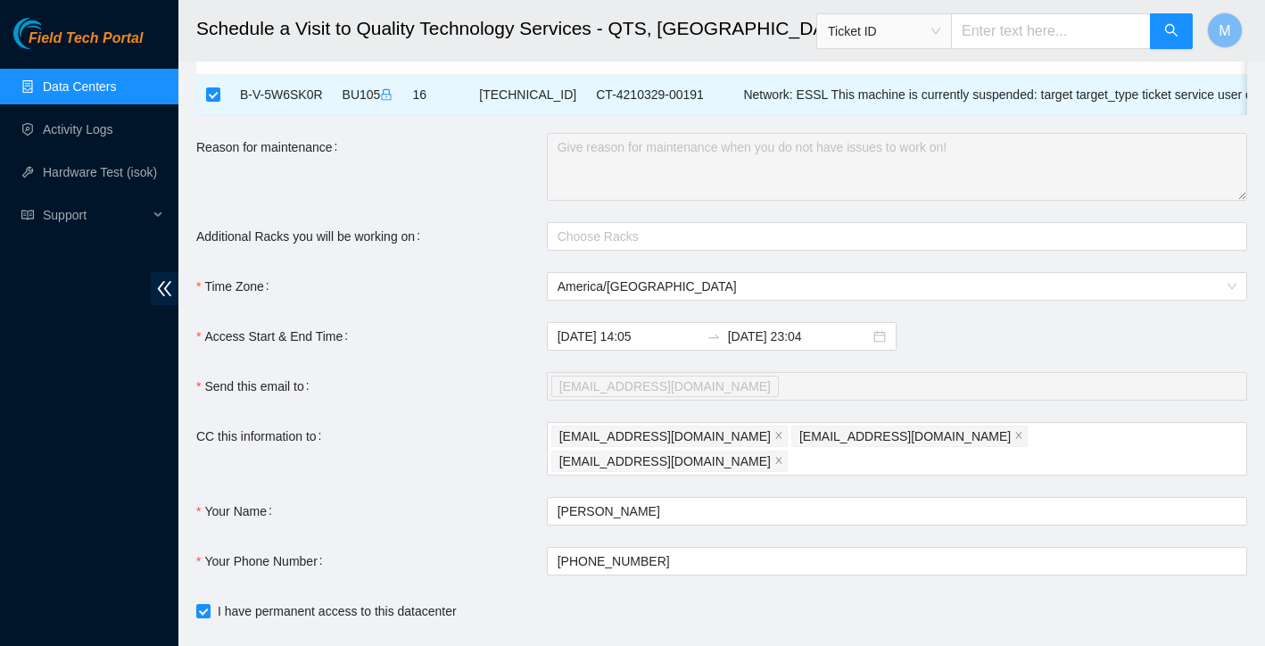
scroll to position [175, 0]
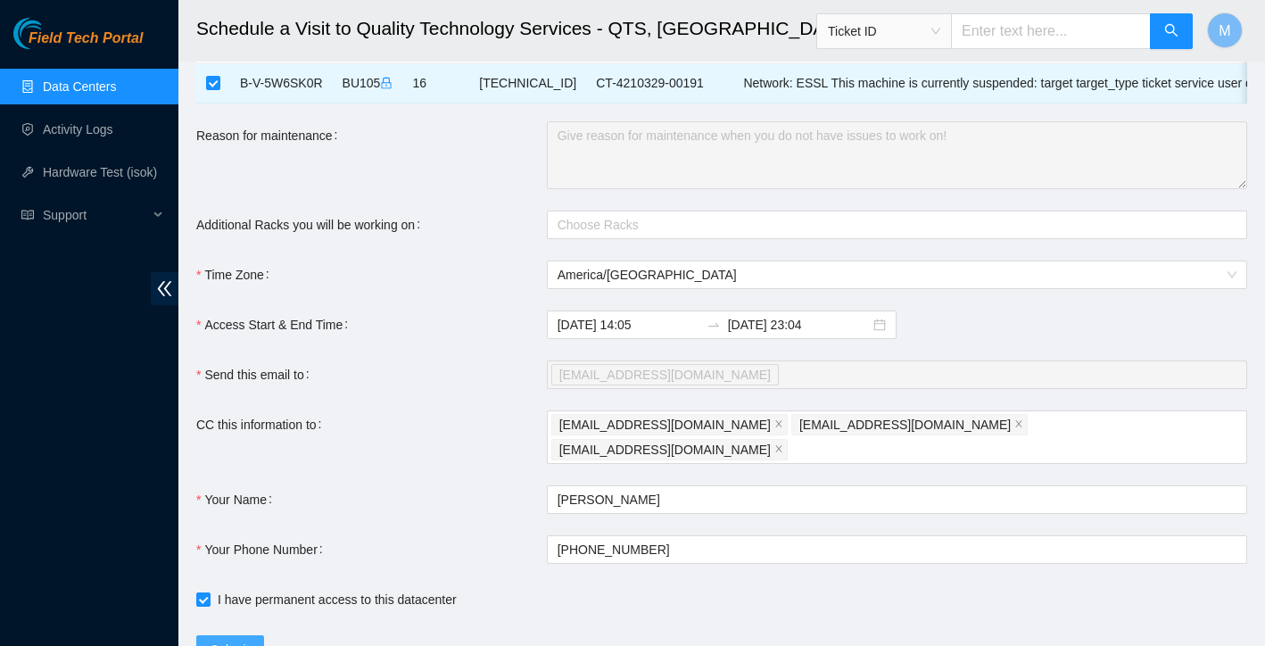
click at [234, 640] on span "Submit" at bounding box center [230, 650] width 39 height 20
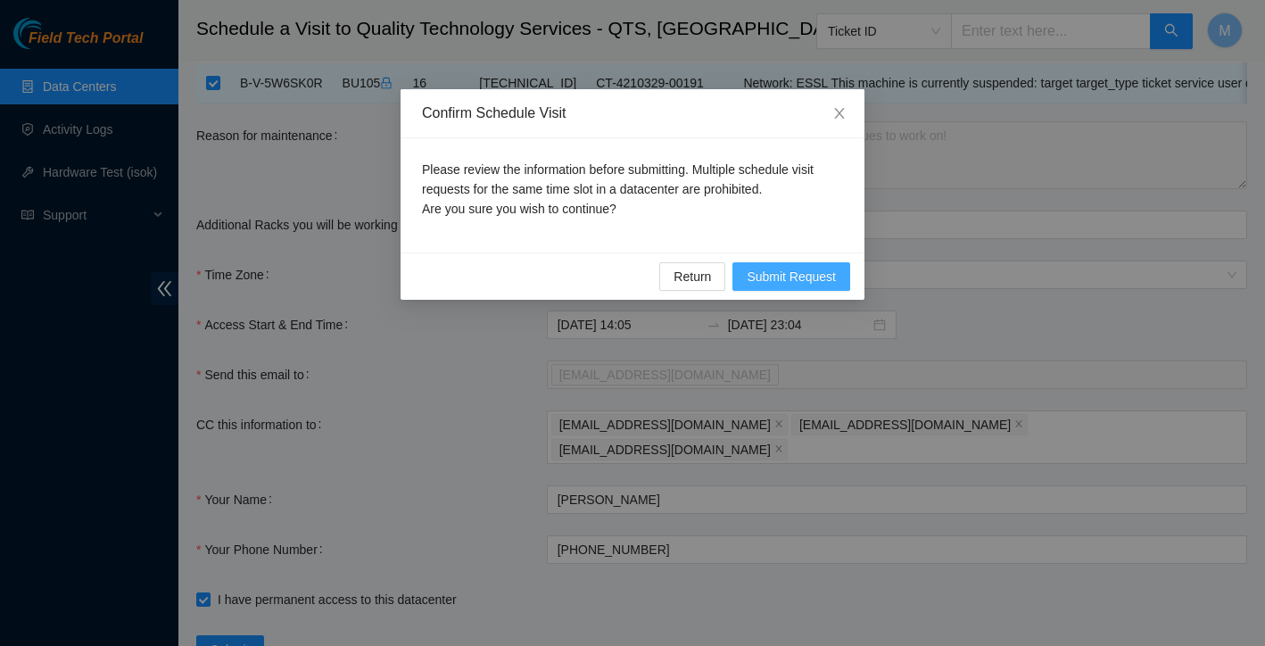
click at [769, 274] on span "Submit Request" at bounding box center [791, 277] width 89 height 20
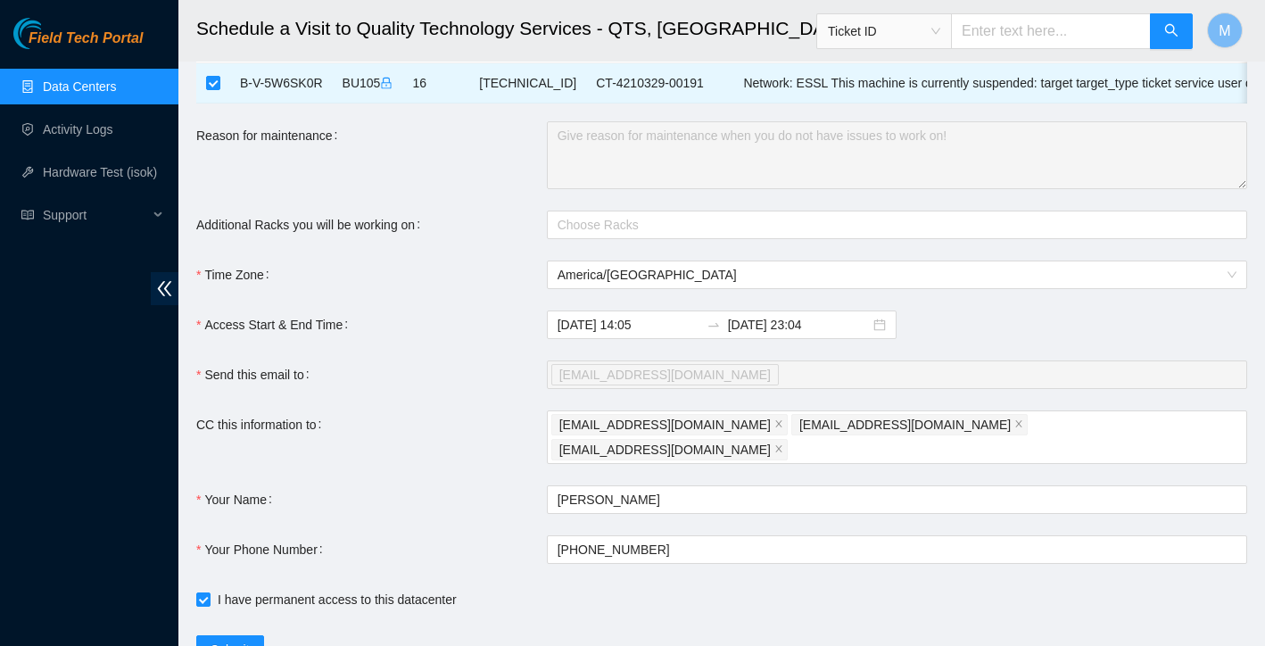
type input "2025-10-14 14:07"
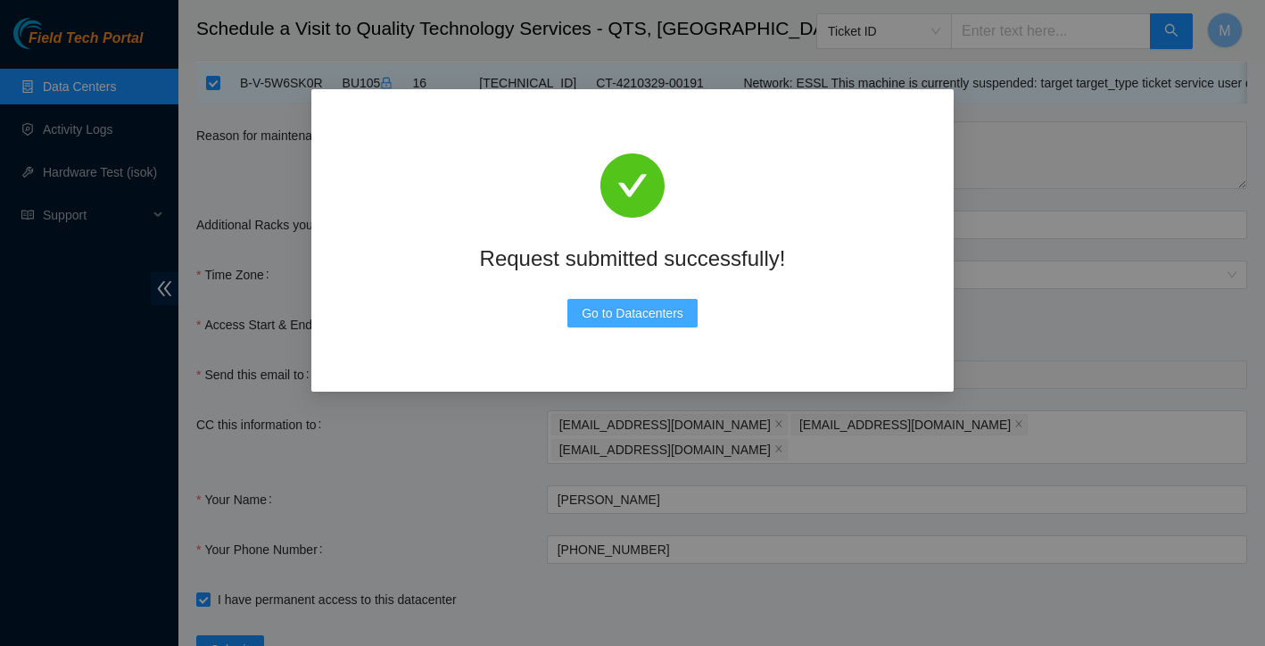
click at [645, 319] on span "Go to Datacenters" at bounding box center [633, 313] width 102 height 20
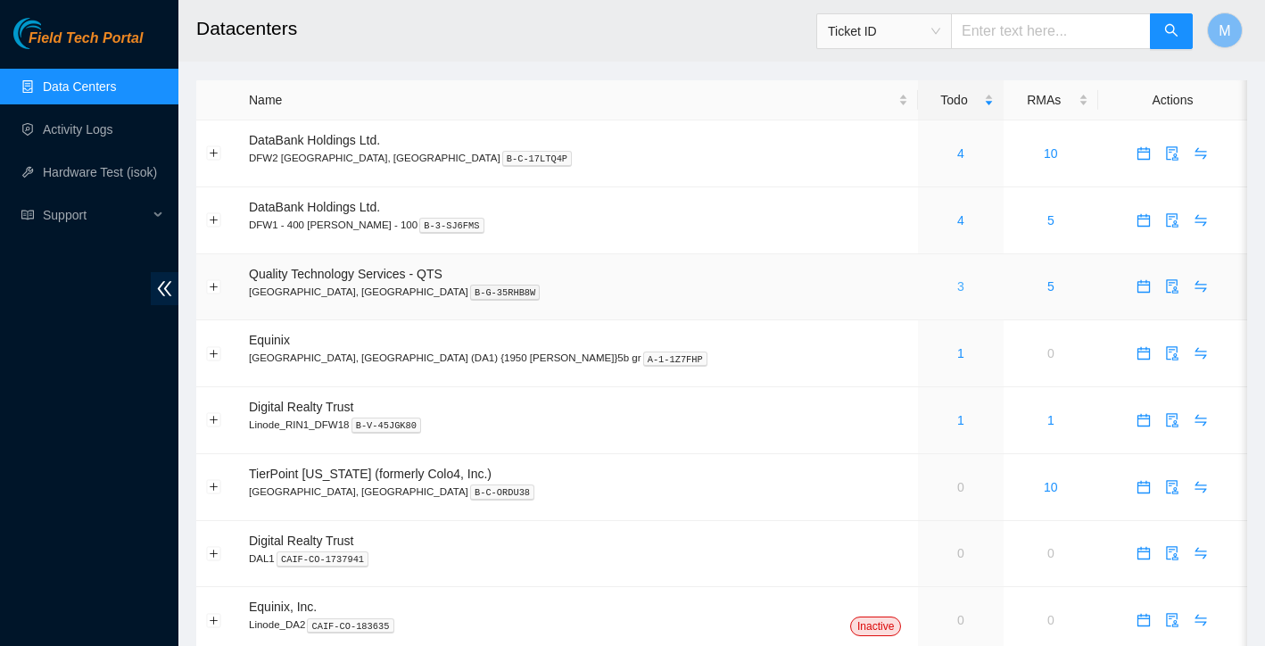
click at [957, 291] on link "3" at bounding box center [960, 286] width 7 height 14
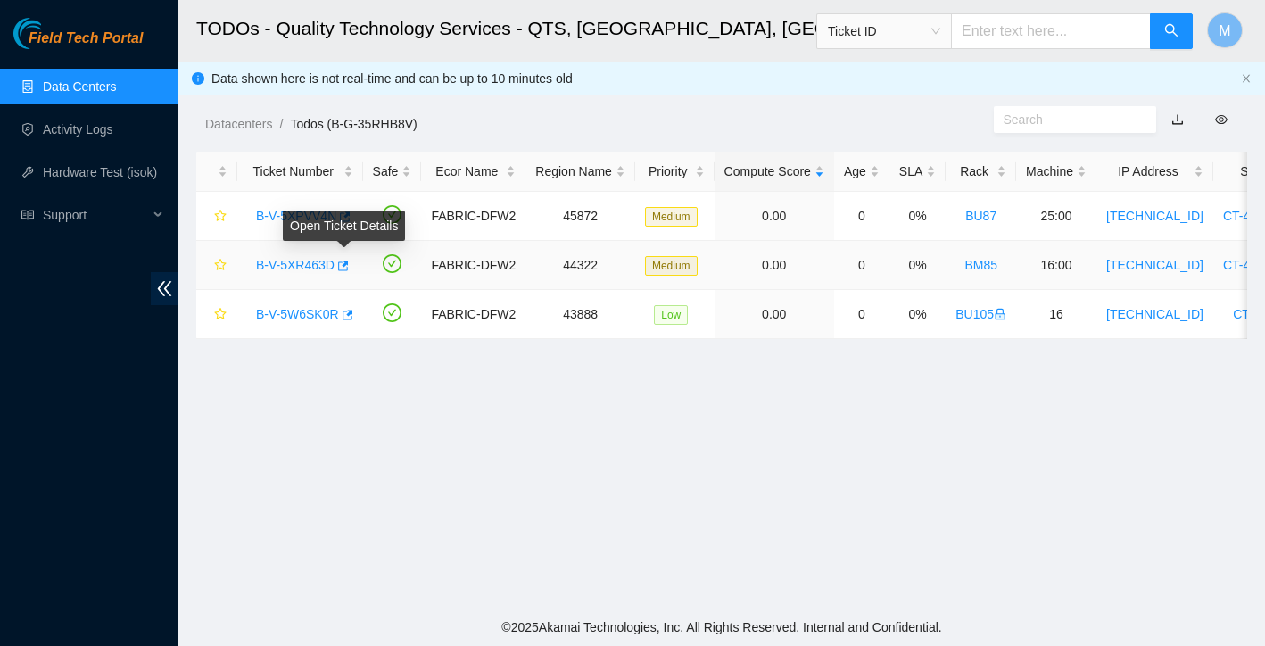
click at [316, 267] on link "B-V-5XR463D" at bounding box center [295, 265] width 78 height 14
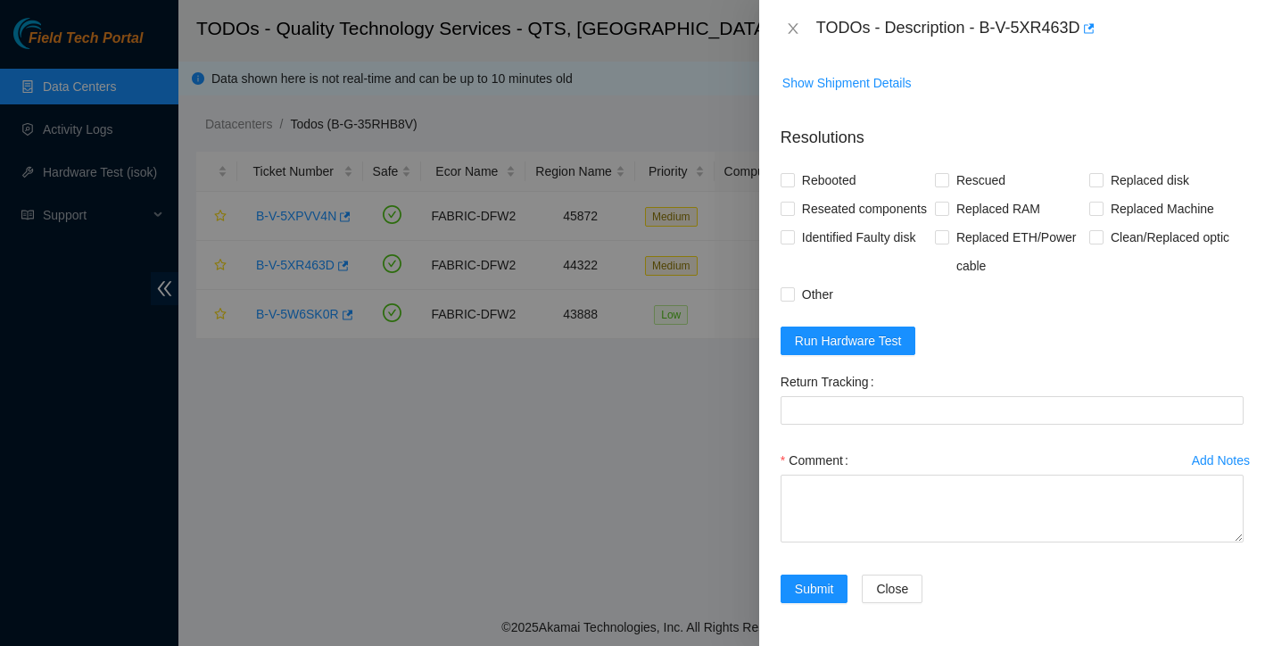
scroll to position [1231, 0]
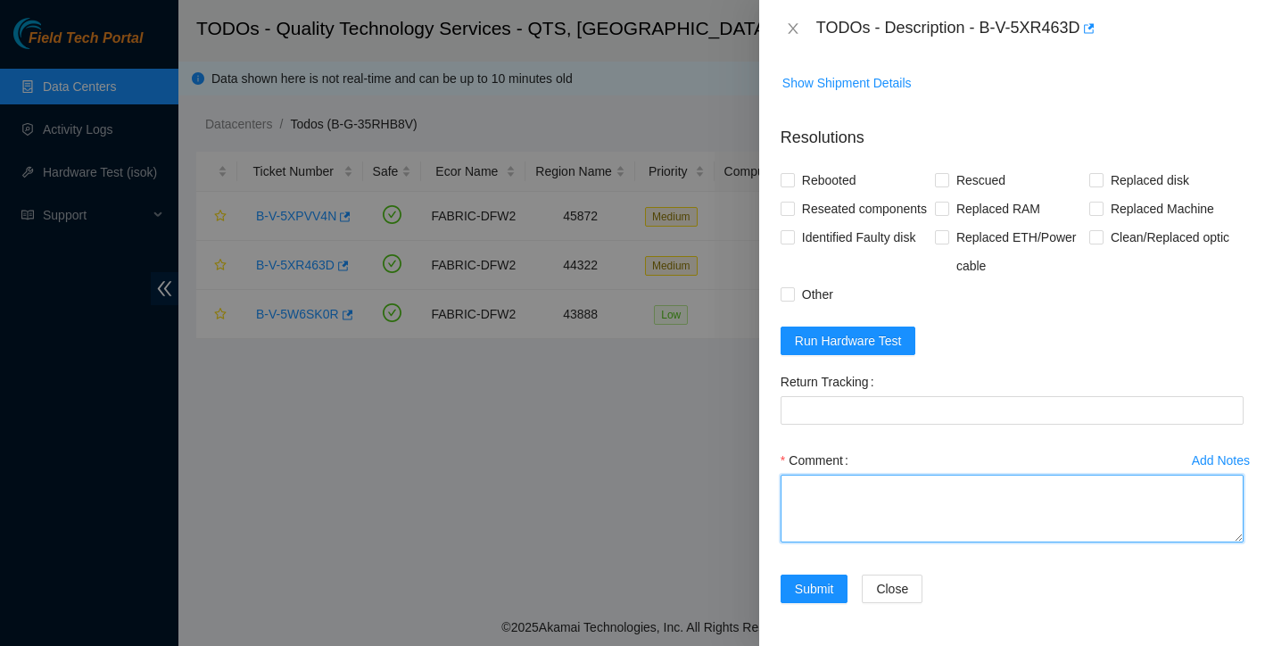
click at [831, 486] on textarea "Comment" at bounding box center [1011, 509] width 463 height 68
paste textarea "Ticket: New SN: Bad SN:"
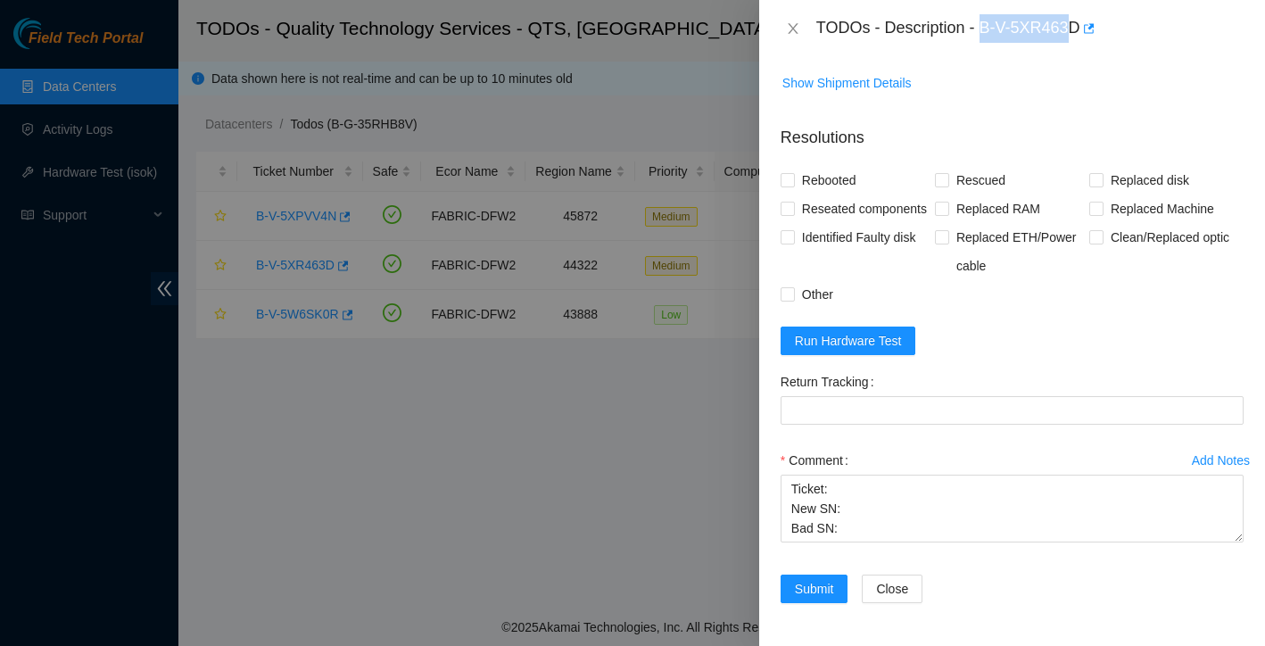
drag, startPoint x: 982, startPoint y: 23, endPoint x: 1084, endPoint y: 29, distance: 101.8
click at [1084, 29] on div "TODOs - Description - B-V-5XR463D" at bounding box center [1029, 28] width 427 height 29
click at [1086, 27] on div "TODOs - Description - B-V-5XR463D" at bounding box center [1029, 28] width 427 height 29
drag, startPoint x: 1086, startPoint y: 27, endPoint x: 986, endPoint y: 33, distance: 101.0
click at [986, 33] on div "TODOs - Description - B-V-5XR463D" at bounding box center [1029, 28] width 427 height 29
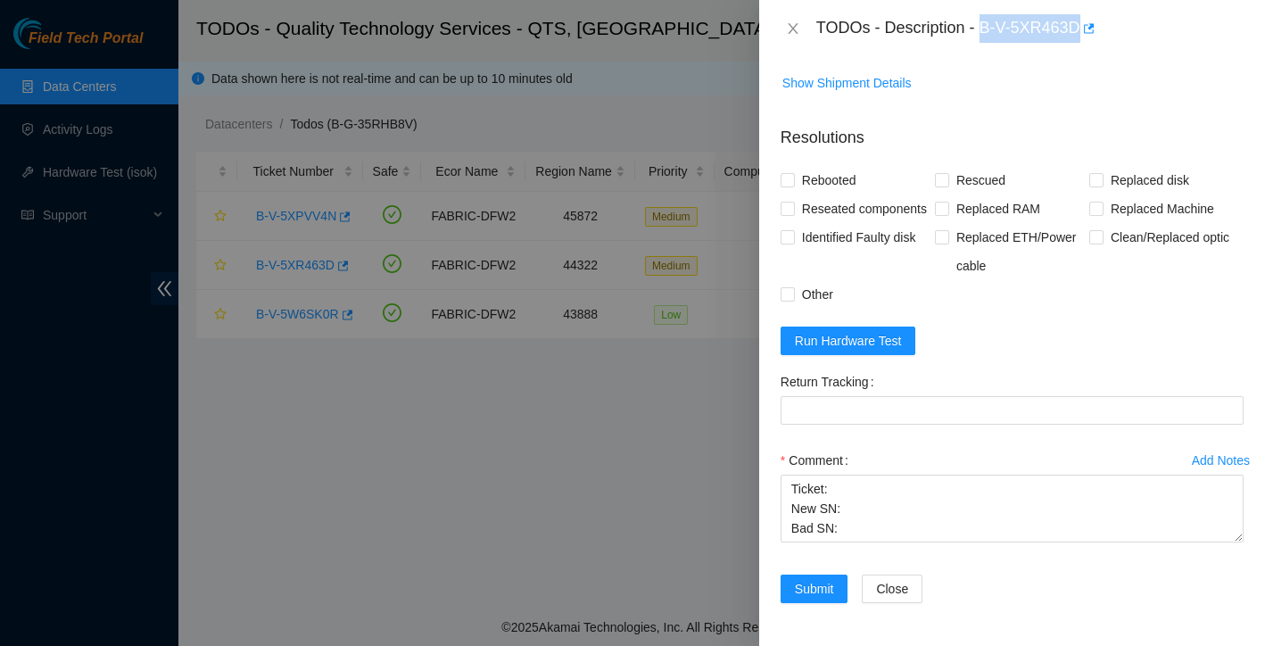
copy div "B-V-5XR463D"
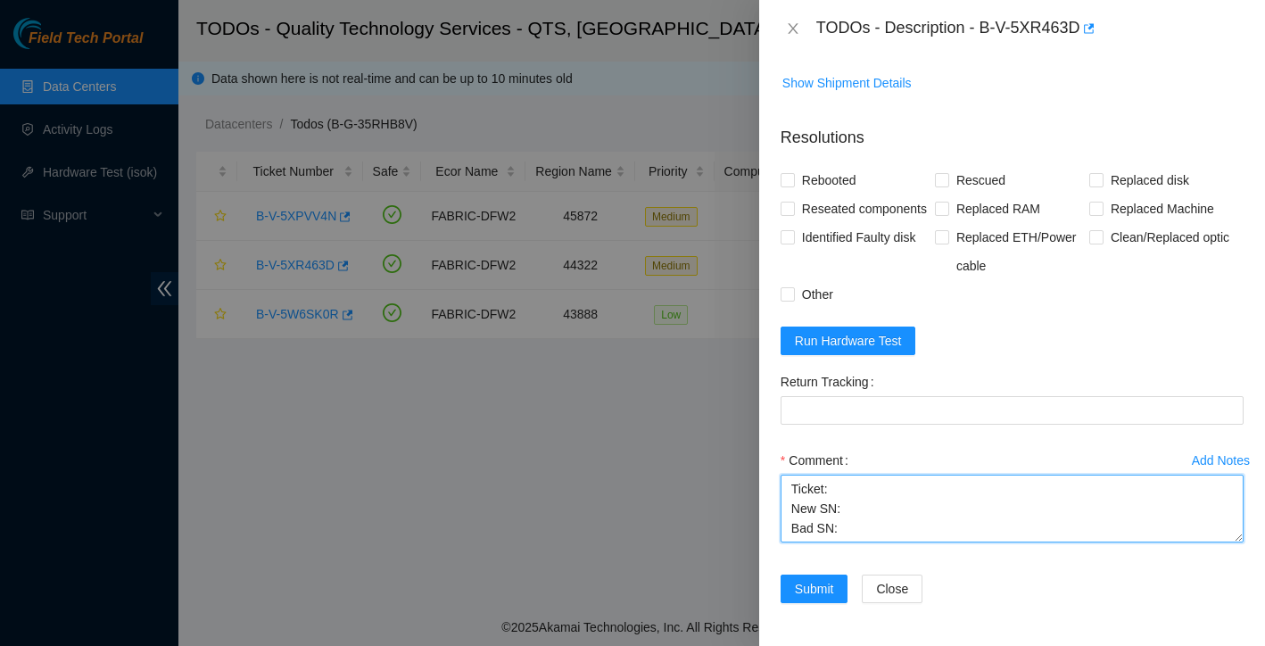
click at [875, 494] on textarea "Ticket: New SN: Bad SN:" at bounding box center [1011, 509] width 463 height 68
paste textarea "B-V-5XR463D"
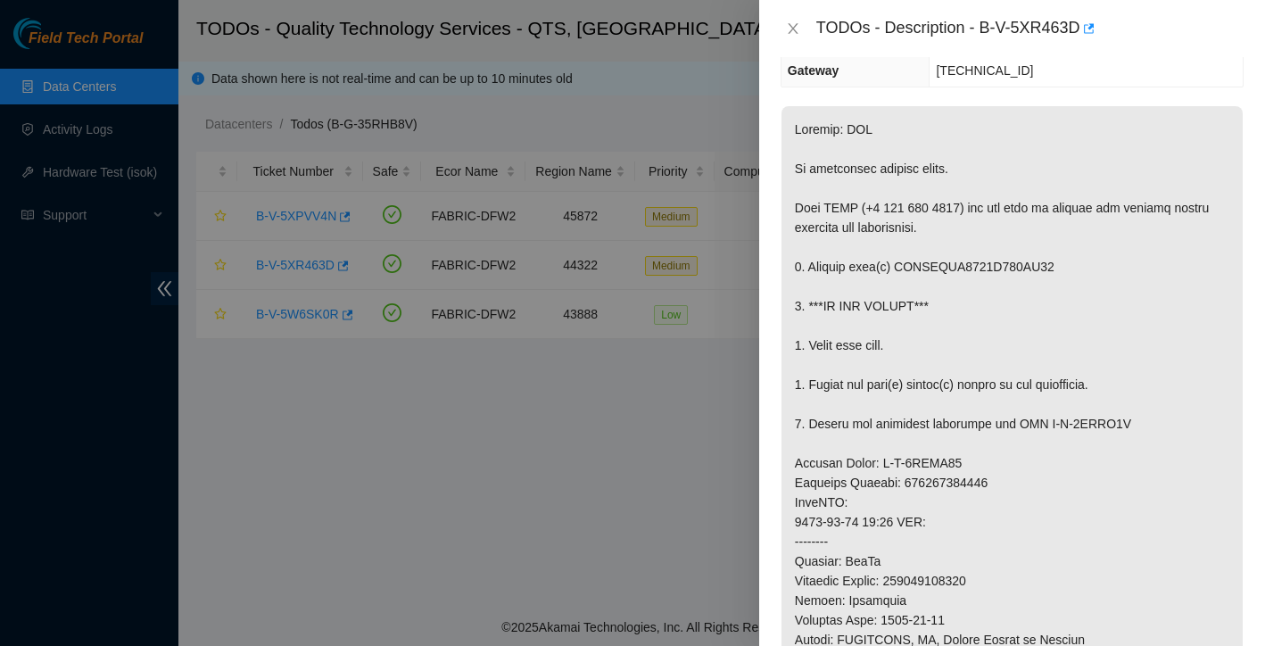
scroll to position [202, 0]
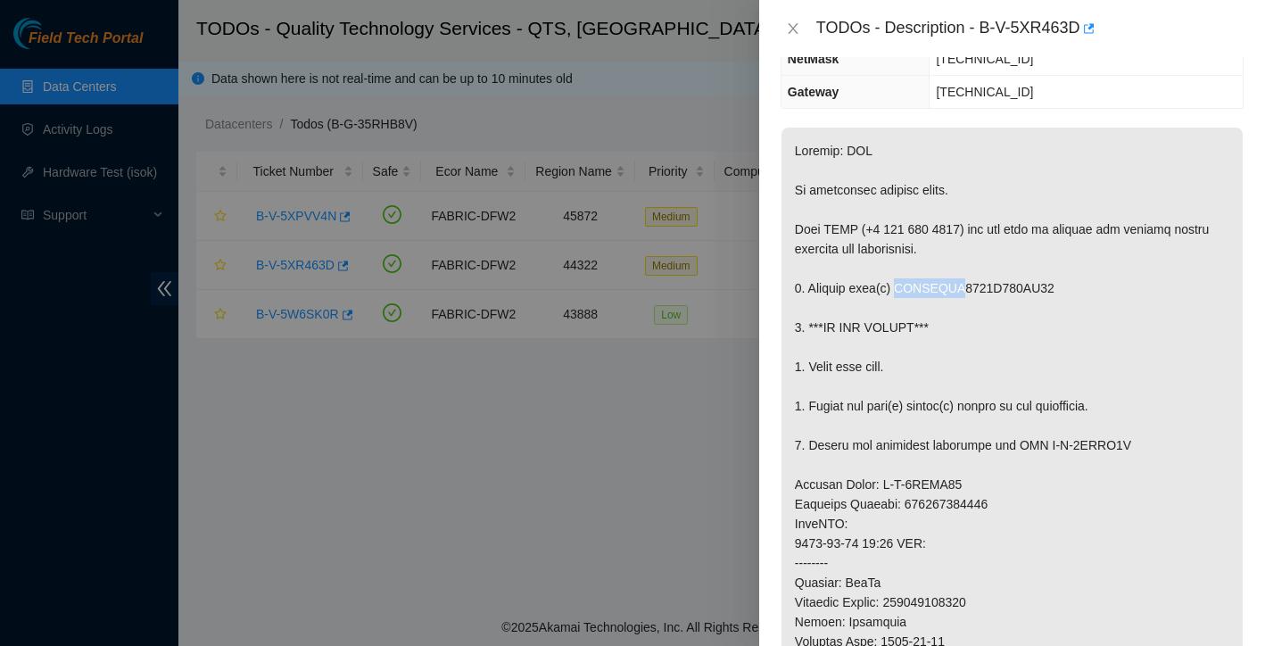
drag, startPoint x: 904, startPoint y: 290, endPoint x: 970, endPoint y: 292, distance: 66.9
click at [970, 292] on p at bounding box center [1011, 563] width 461 height 871
copy p "WFKBXVSS"
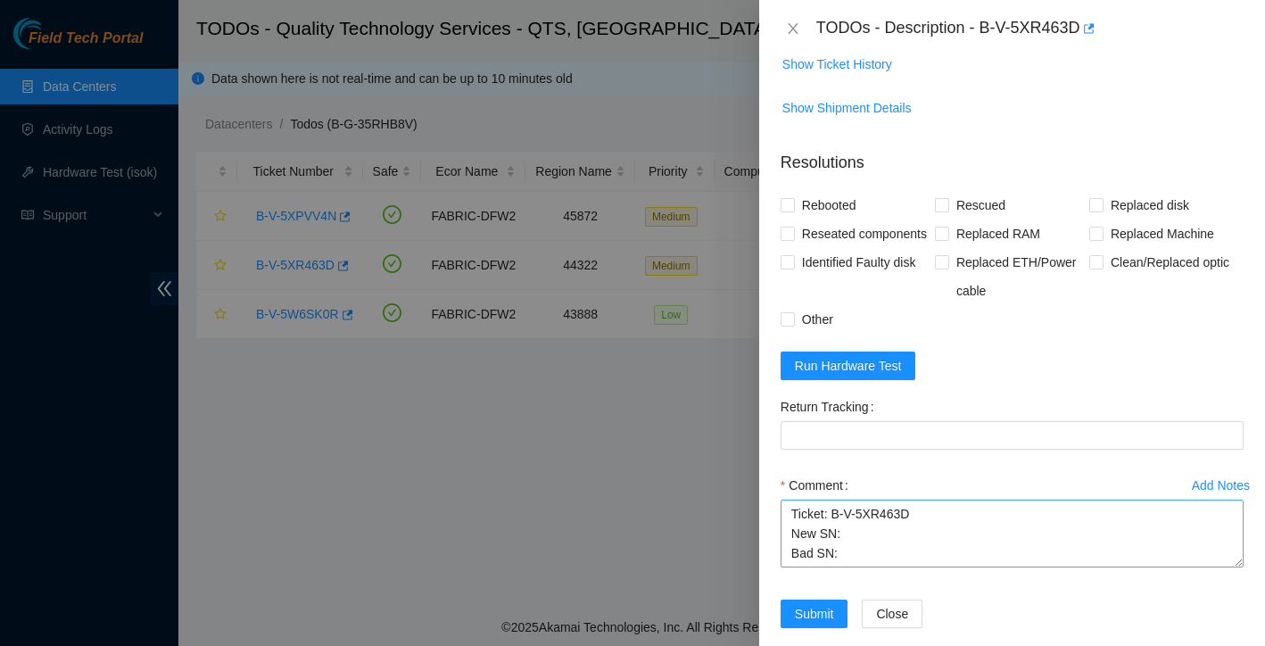
scroll to position [1178, 0]
click at [858, 566] on textarea "Ticket: B-V-5XR463D New SN: Bad SN:" at bounding box center [1011, 533] width 463 height 68
click at [862, 561] on textarea "Ticket: B-V-5XR463D New SN: Bad SN:" at bounding box center [1011, 533] width 463 height 68
click at [861, 566] on textarea "Ticket: B-V-5XR463D New SN: Bad SN:" at bounding box center [1011, 533] width 463 height 68
click at [869, 566] on textarea "Ticket: B-V-5XR463D New SN: Bad SN:" at bounding box center [1011, 533] width 463 height 68
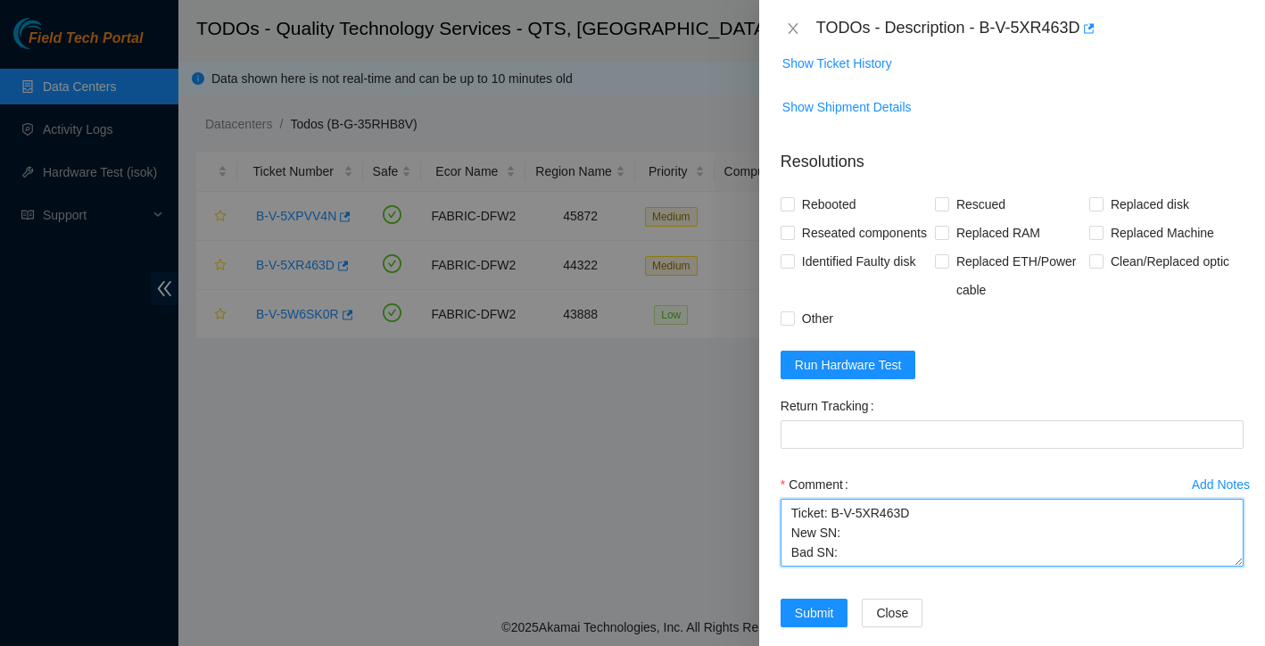
click at [867, 566] on textarea "Ticket: B-V-5XR463D New SN: Bad SN:" at bounding box center [1011, 533] width 463 height 68
paste textarea "WFKBXVSS"
click at [869, 563] on textarea "Ticket: B-V-5XR463D New SN: Bad SN:WFKBXVSS" at bounding box center [1011, 533] width 463 height 68
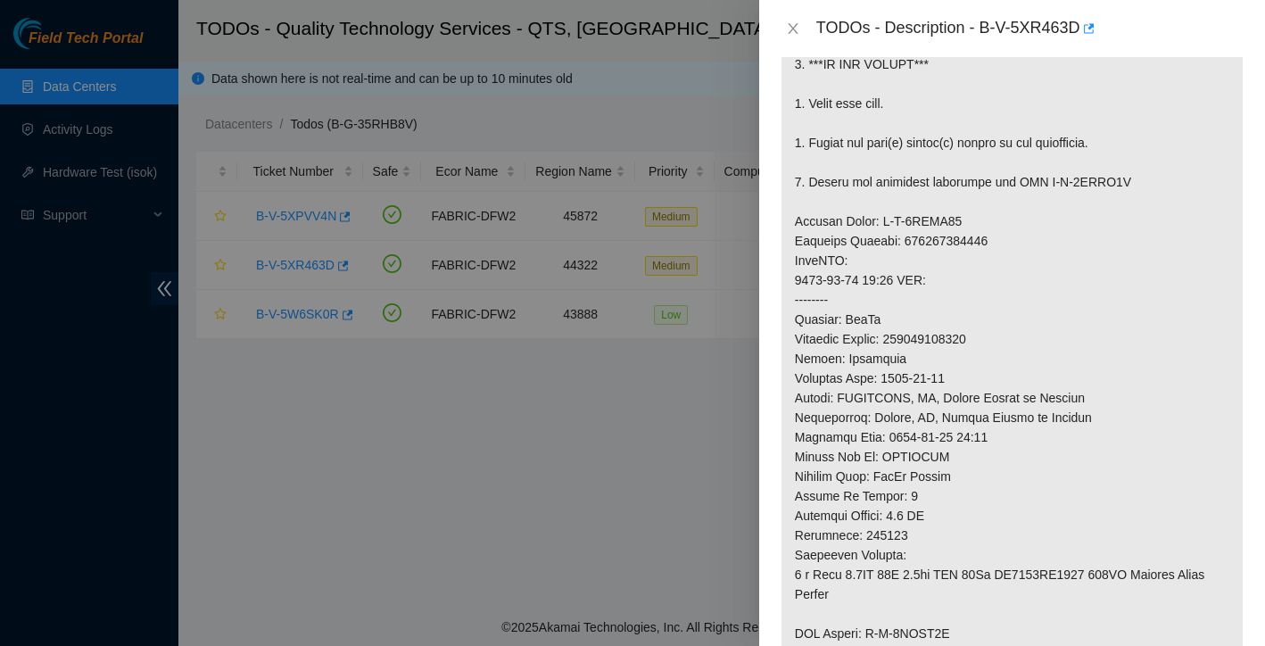
scroll to position [446, 0]
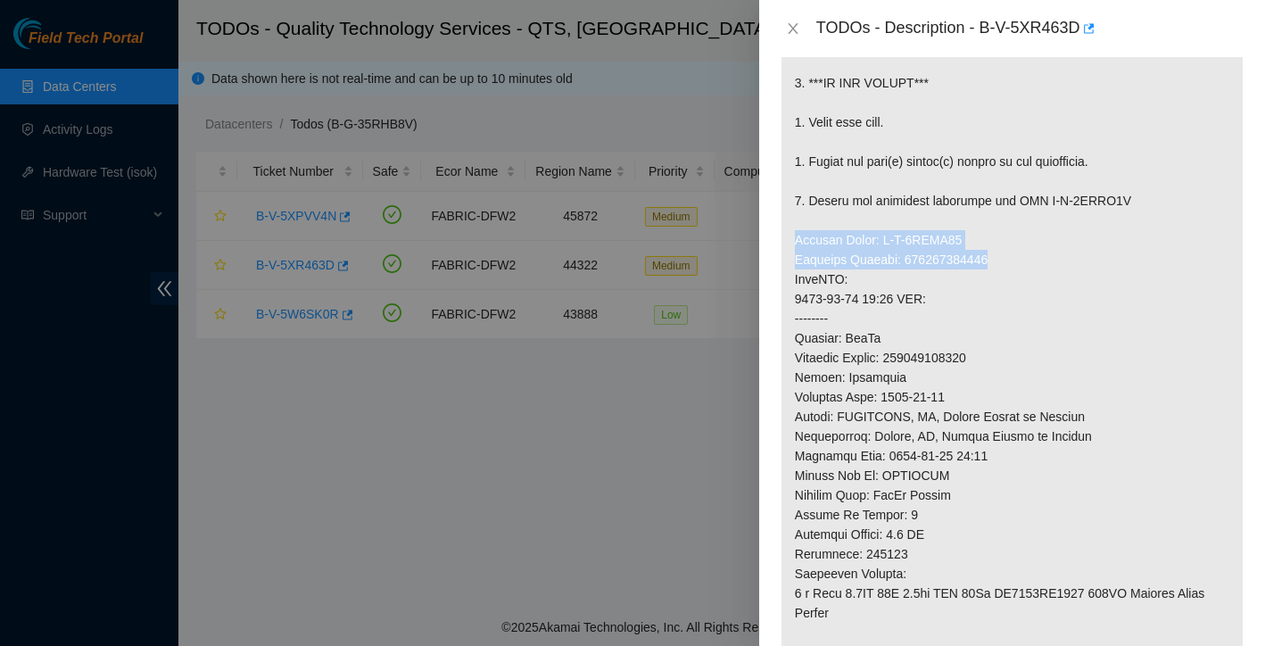
drag, startPoint x: 797, startPoint y: 239, endPoint x: 1003, endPoint y: 257, distance: 207.7
click at [1003, 257] on p at bounding box center [1011, 318] width 461 height 871
copy p "Service Order: B-V-5XYLC05 Tracking Numbers: 463470064520"
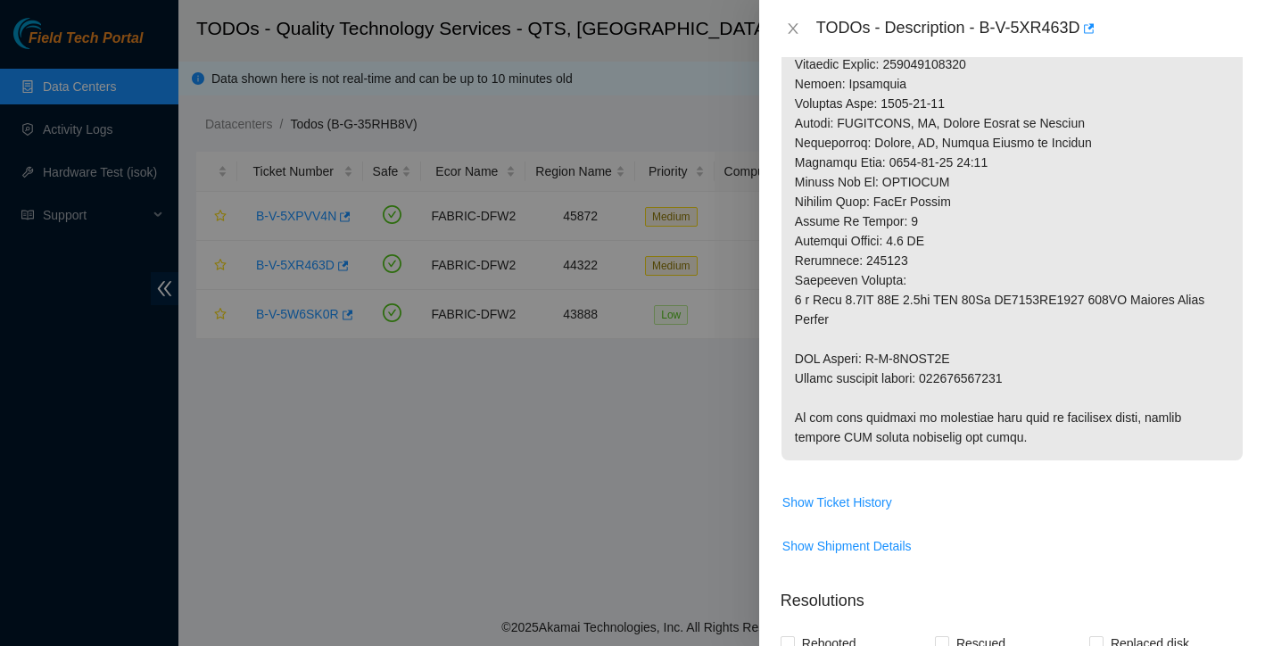
scroll to position [1231, 0]
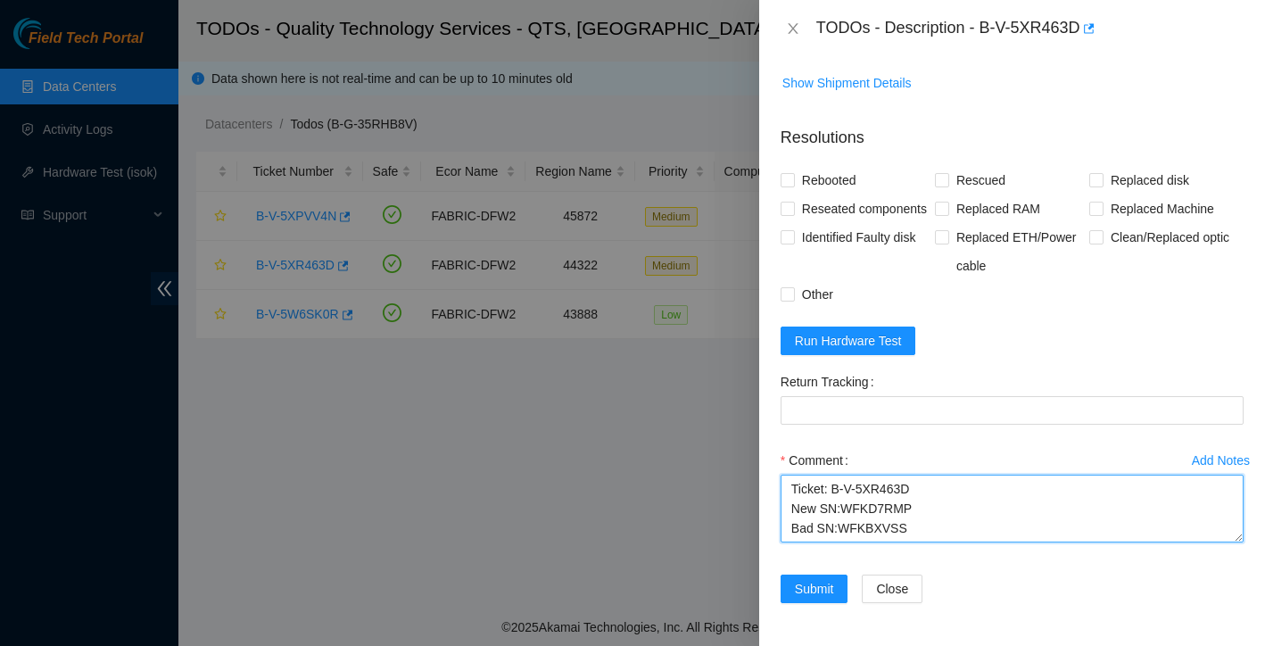
click at [917, 534] on textarea "Ticket: B-V-5XR463D New SN:WFKD7RMP Bad SN:WFKBXVSS" at bounding box center [1011, 509] width 463 height 68
paste textarea "Service Order: B-V-5XYLC05 Tracking Numbers: 463470064520"
click at [794, 509] on textarea "Ticket: B-V-5XR463D New SN:WFKD7RMP Bad SN:WFKBXVSS Service Order: B-V-5XYLC05 …" at bounding box center [1011, 509] width 463 height 68
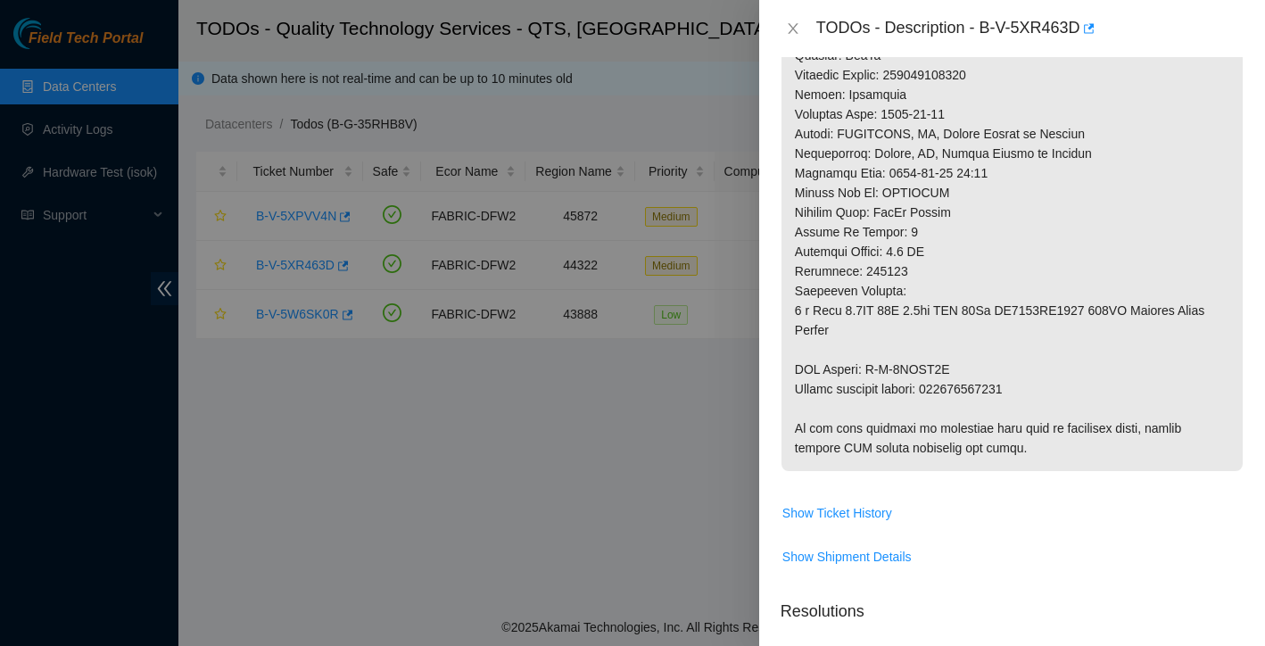
scroll to position [726, 0]
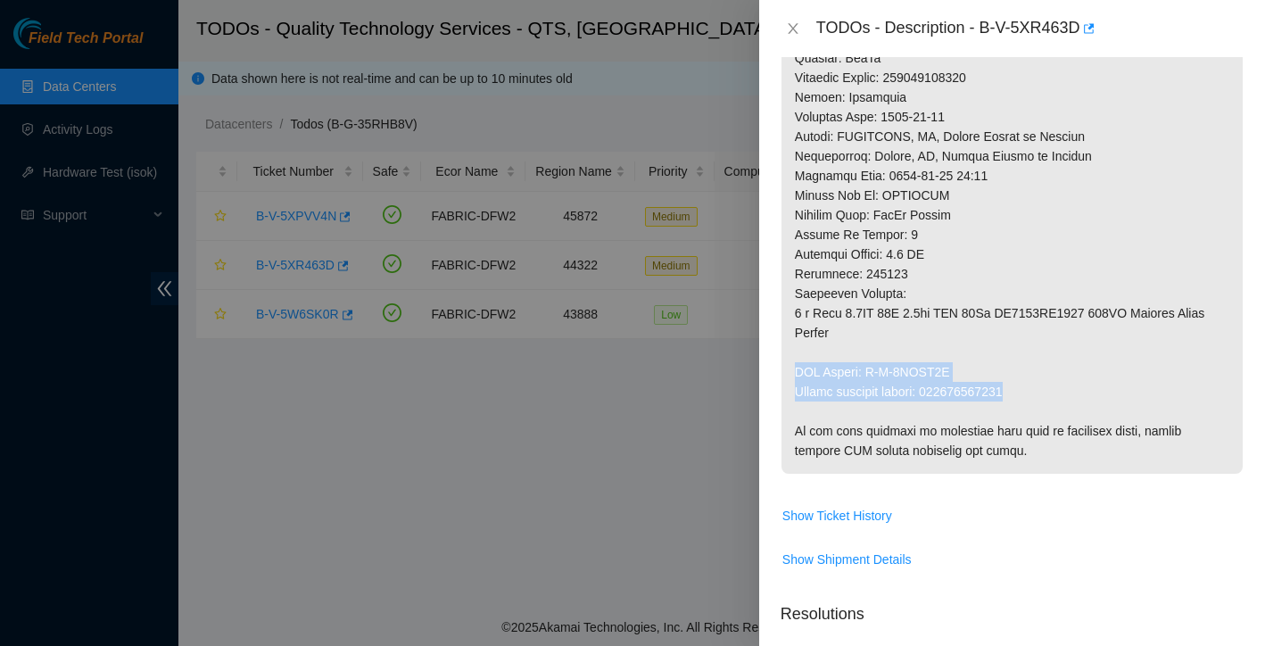
drag, startPoint x: 797, startPoint y: 368, endPoint x: 1046, endPoint y: 390, distance: 250.7
click at [1046, 390] on p at bounding box center [1011, 38] width 461 height 871
copy p "RMA Return: B-V-5XYLC0E Return tracking number: 463470064530"
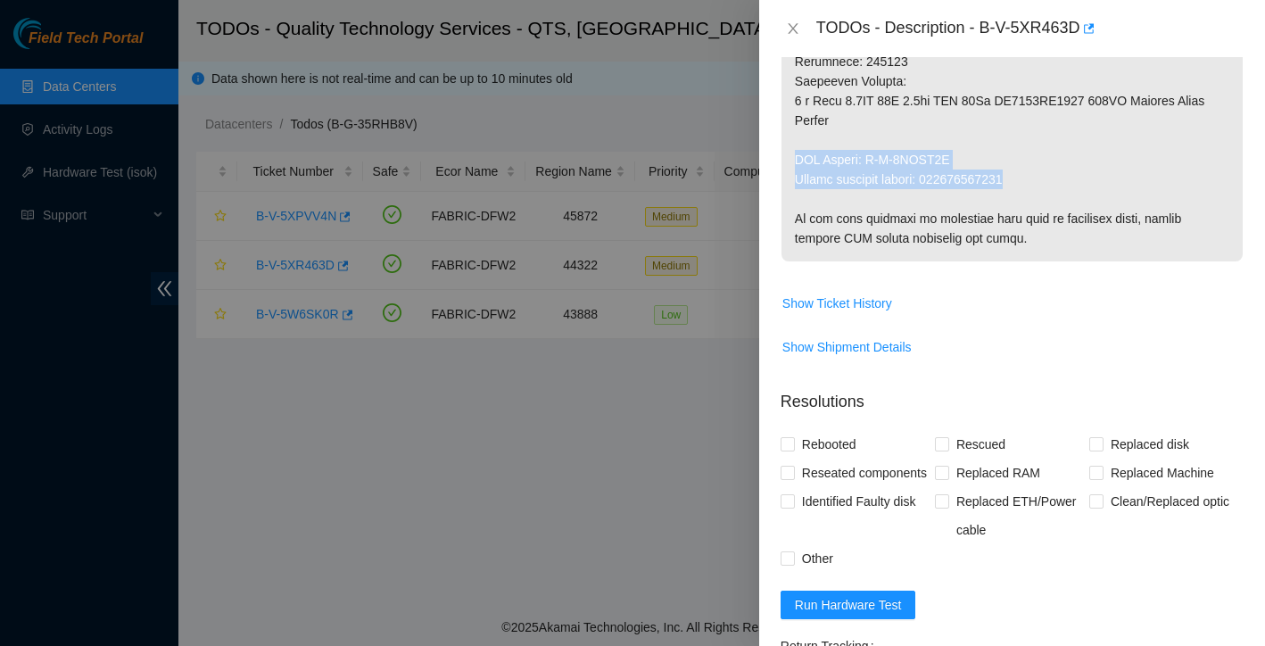
scroll to position [1190, 0]
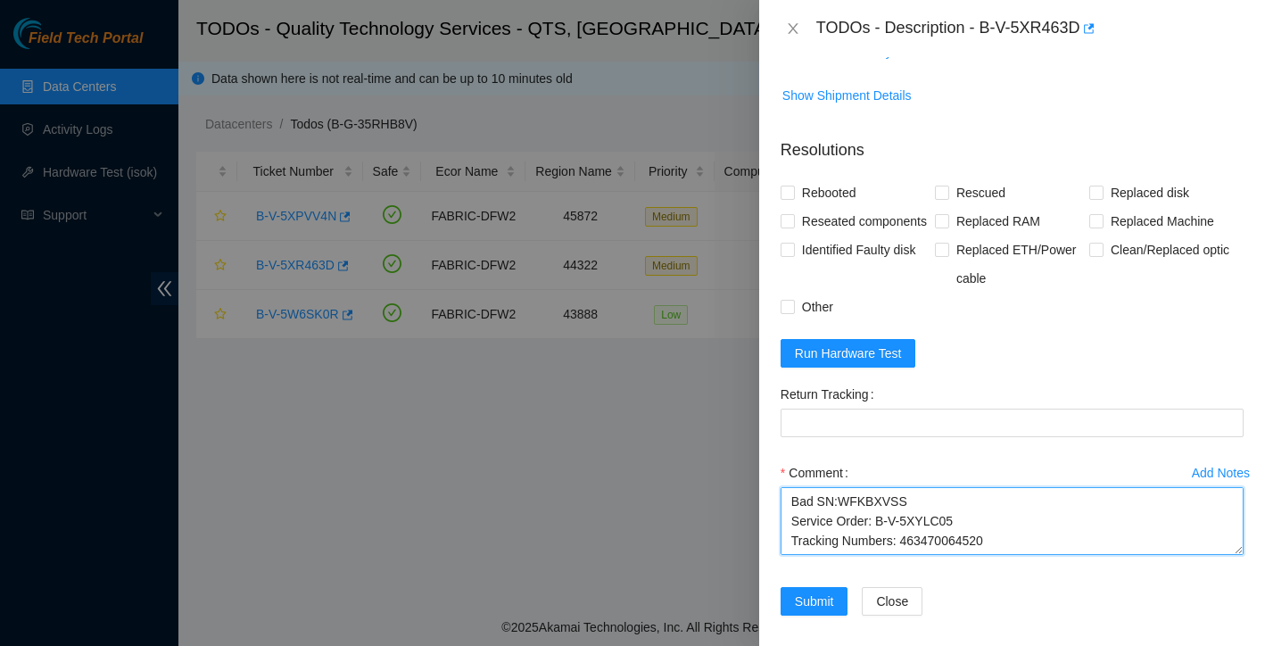
click at [1003, 543] on textarea "Ticket: B-V-5XR463D New SN:WFKD7RMP Bad SN:WFKBXVSS Service Order: B-V-5XYLC05 …" at bounding box center [1011, 521] width 463 height 68
paste textarea "RMA Return: B-V-5XYLC0E Return tracking number: 463470064530"
click at [793, 538] on textarea "Ticket: B-V-5XR463D New SN:WFKD7RMP Bad SN:WFKBXVSS Service Order: B-V-5XYLC05 …" at bounding box center [1011, 521] width 463 height 68
drag, startPoint x: 932, startPoint y: 542, endPoint x: 1034, endPoint y: 543, distance: 101.7
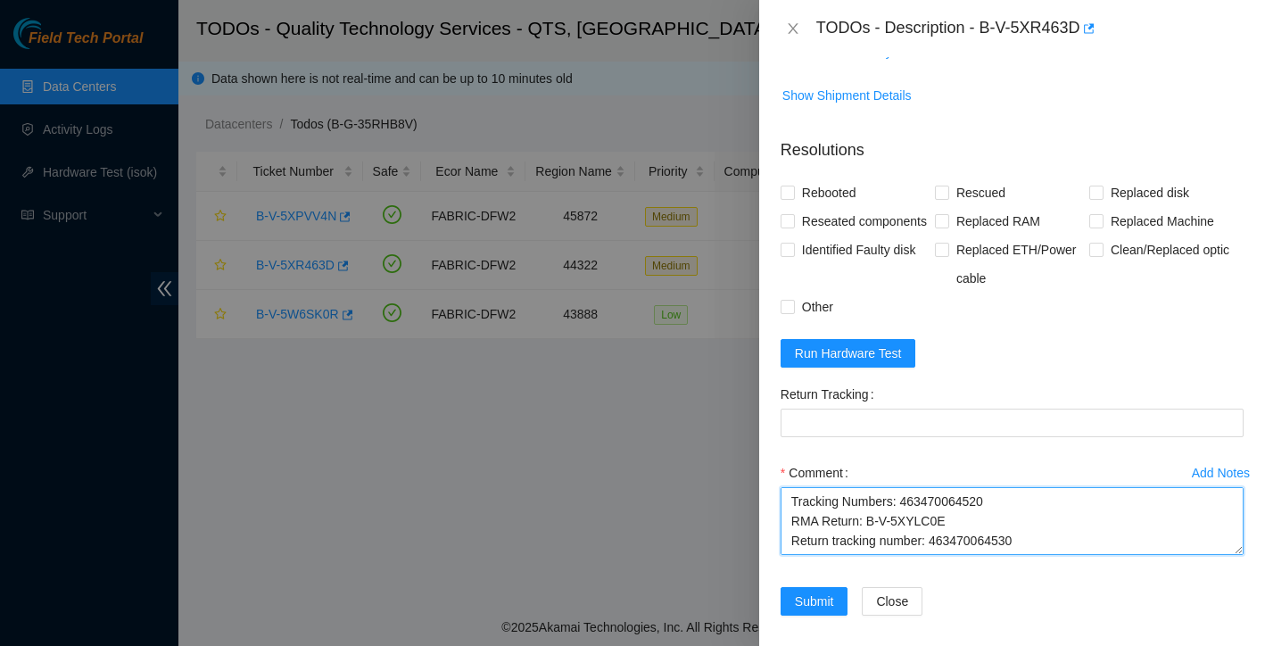
click at [1034, 543] on textarea "Ticket: B-V-5XR463D New SN:WFKD7RMP Bad SN:WFKBXVSS Service Order: B-V-5XYLC05 …" at bounding box center [1011, 521] width 463 height 68
type textarea "Ticket: B-V-5XR463D New SN:WFKD7RMP Bad SN:WFKBXVSS Service Order: B-V-5XYLC05 …"
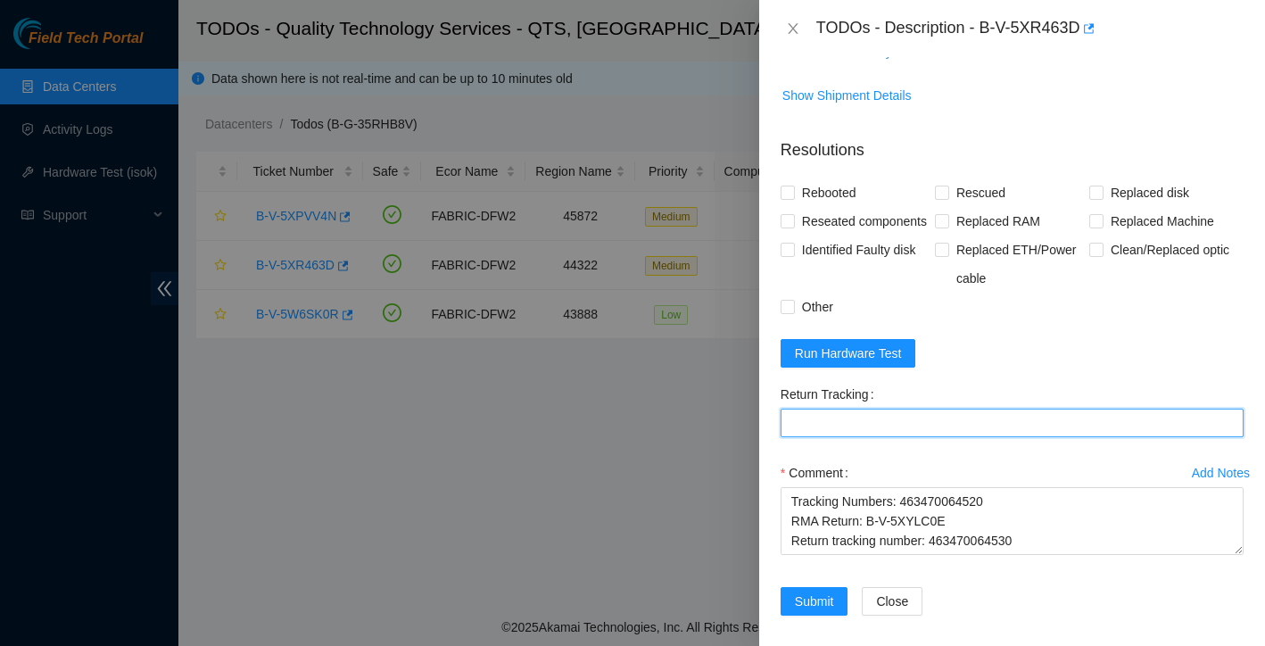
click at [884, 437] on Tracking "Return Tracking" at bounding box center [1011, 423] width 463 height 29
paste Tracking "463470064530"
type Tracking "463470064530"
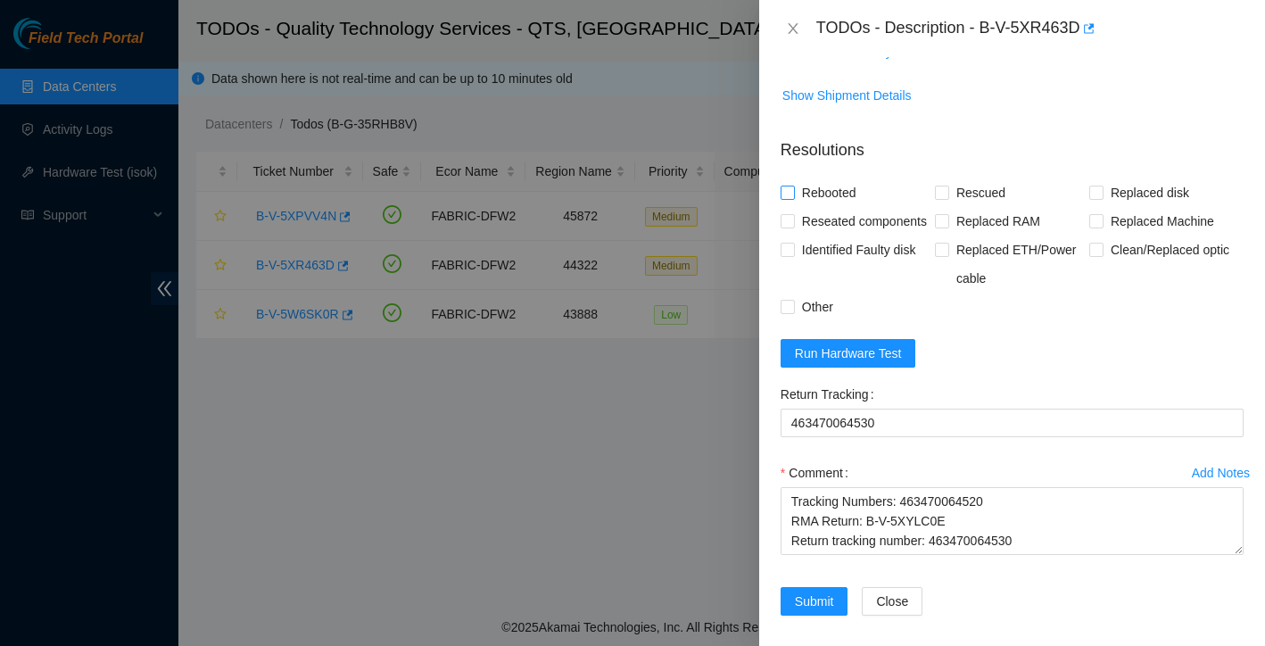
click at [790, 192] on input "Rebooted" at bounding box center [786, 192] width 12 height 12
checkbox input "true"
click at [941, 193] on input "Rescued" at bounding box center [941, 192] width 12 height 12
checkbox input "false"
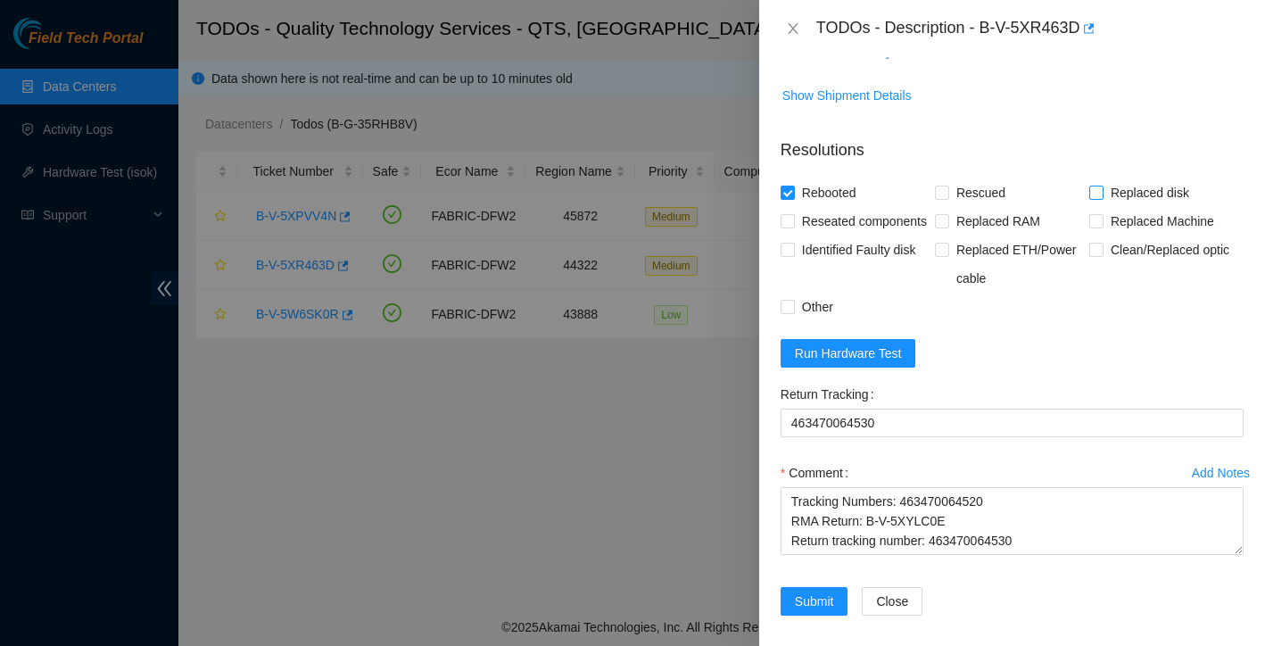
click at [1101, 193] on input "Replaced disk" at bounding box center [1095, 192] width 12 height 12
checkbox input "true"
click at [783, 219] on input "Reseated components" at bounding box center [786, 220] width 12 height 12
checkbox input "true"
click at [791, 312] on input "Other" at bounding box center [786, 306] width 12 height 12
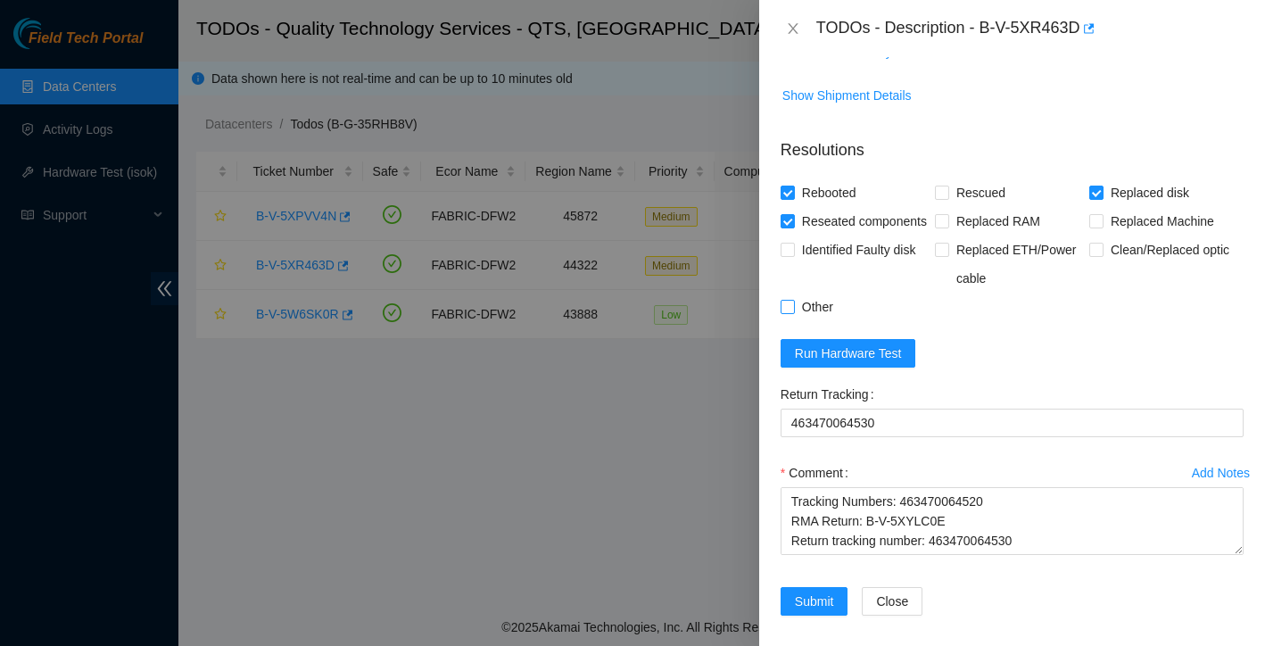
checkbox input "true"
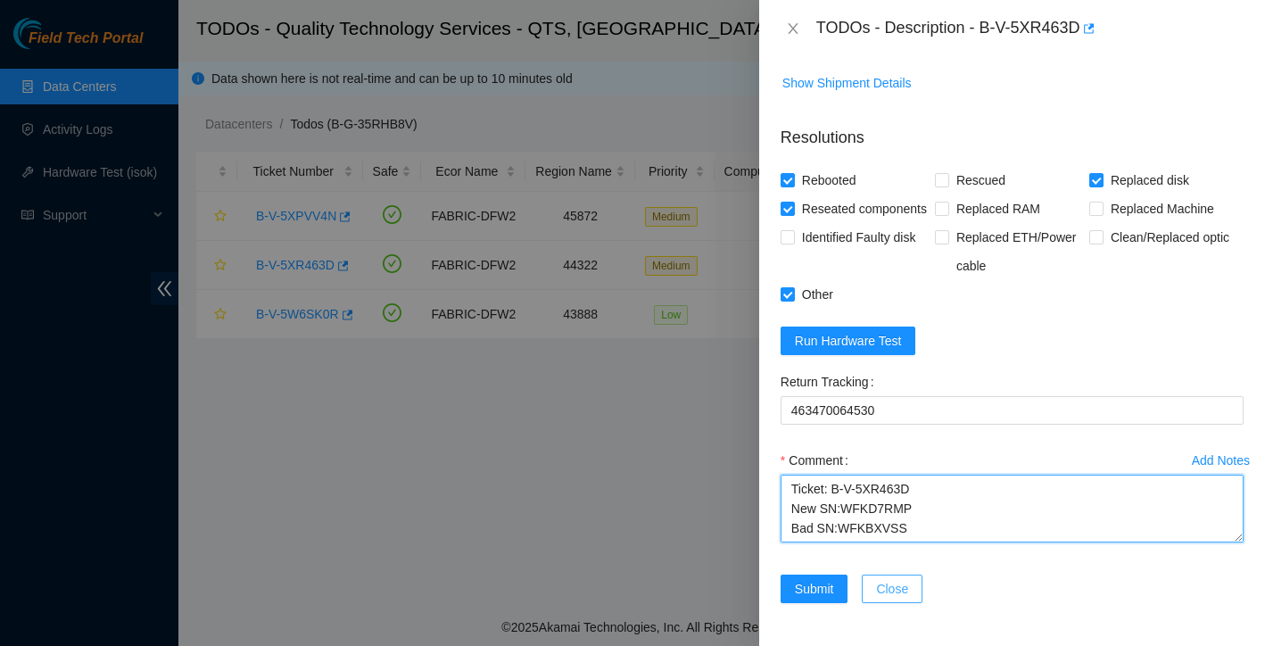
scroll to position [118, 0]
drag, startPoint x: 791, startPoint y: 488, endPoint x: 918, endPoint y: 607, distance: 174.2
click at [918, 607] on form "Resolutions Rebooted Rescued Replaced disk Reseated components Replaced RAM Rep…" at bounding box center [1011, 367] width 463 height 513
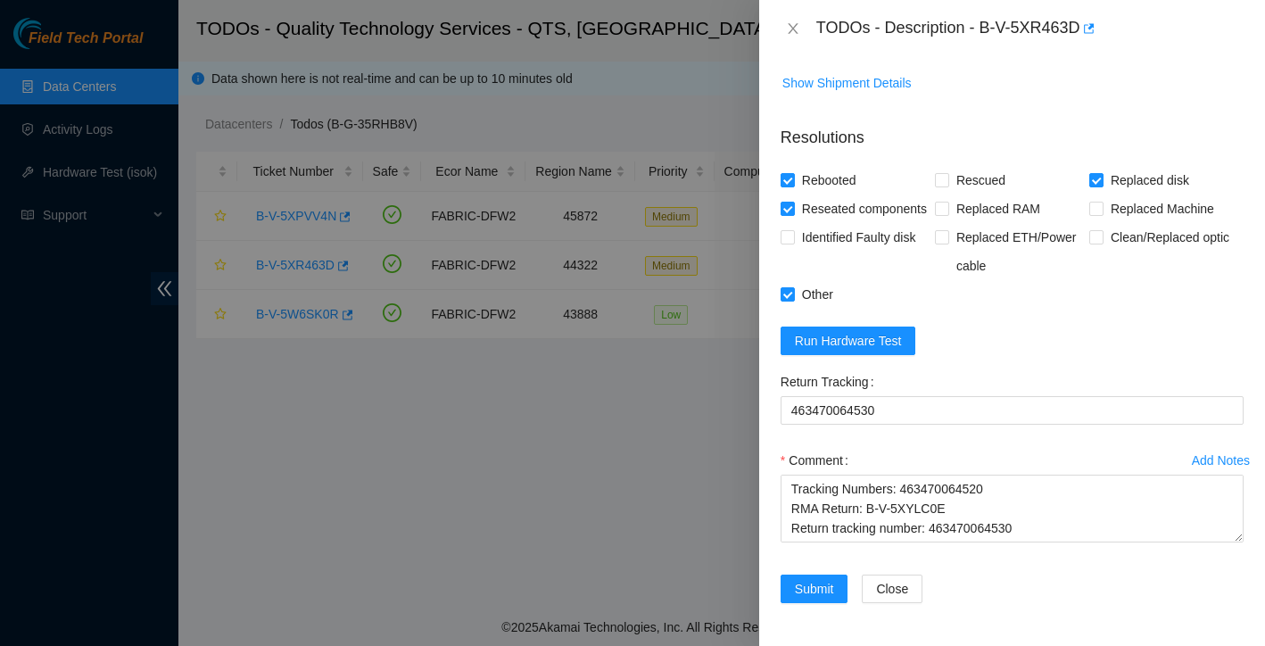
click at [950, 455] on div "Comment" at bounding box center [1011, 460] width 463 height 29
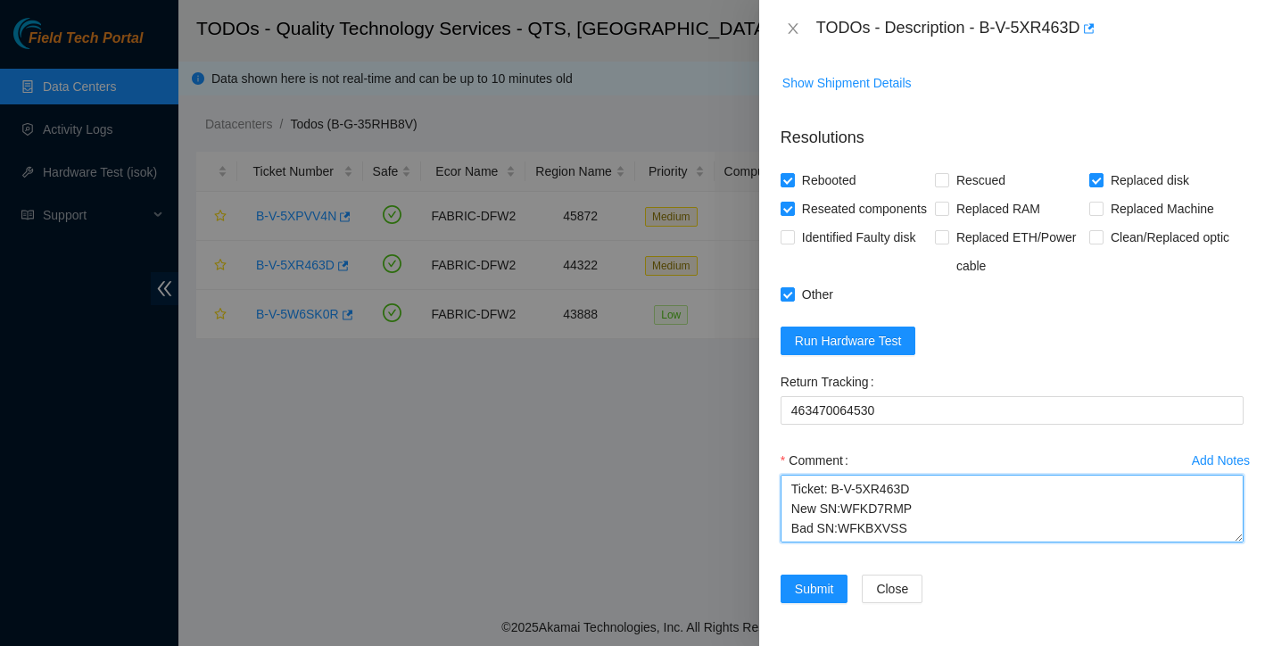
click at [793, 489] on textarea "Ticket: B-V-5XR463D New SN:WFKD7RMP Bad SN:WFKBXVSS Service Order: B-V-5XYLC05 …" at bounding box center [1011, 509] width 463 height 68
drag, startPoint x: 790, startPoint y: 488, endPoint x: 914, endPoint y: 563, distance: 144.9
click at [914, 563] on div "Add Notes Comment Ticket: B-V-5XR463D New SN:WFKD7RMP Bad SN:WFKBXVSS Service O…" at bounding box center [1011, 510] width 477 height 128
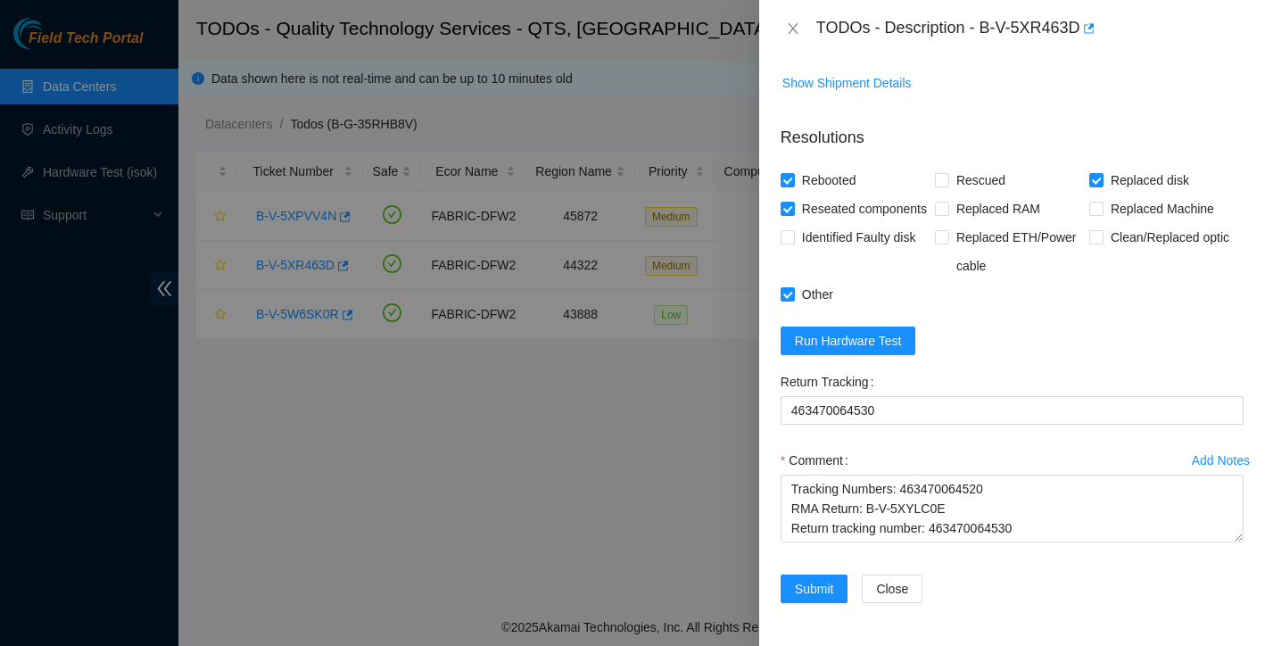
click at [973, 441] on div "Return Tracking 463470064530" at bounding box center [1011, 407] width 477 height 78
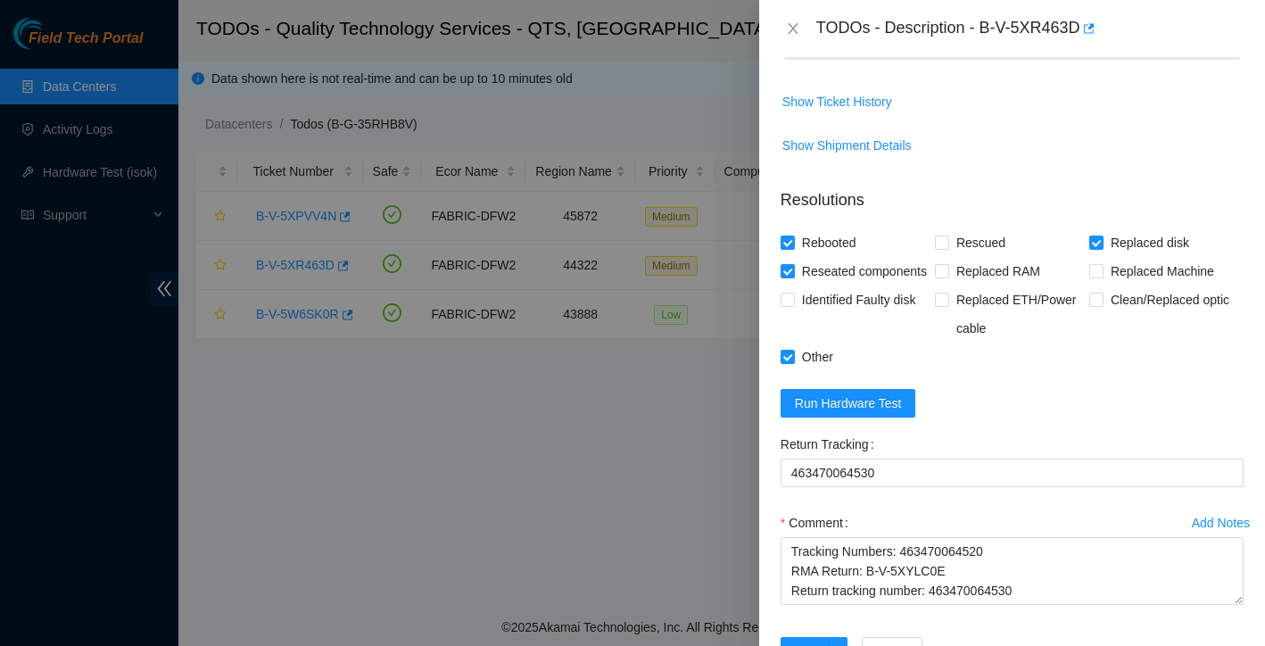
scroll to position [1231, 0]
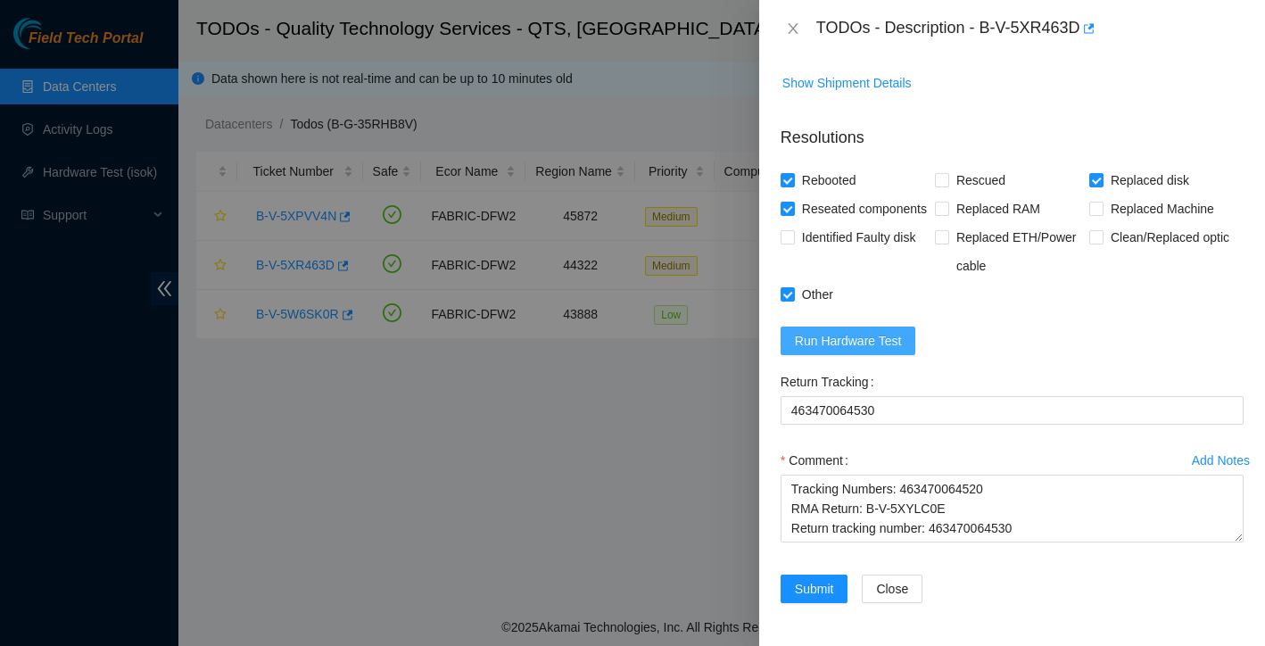
click at [904, 341] on button "Run Hardware Test" at bounding box center [848, 340] width 136 height 29
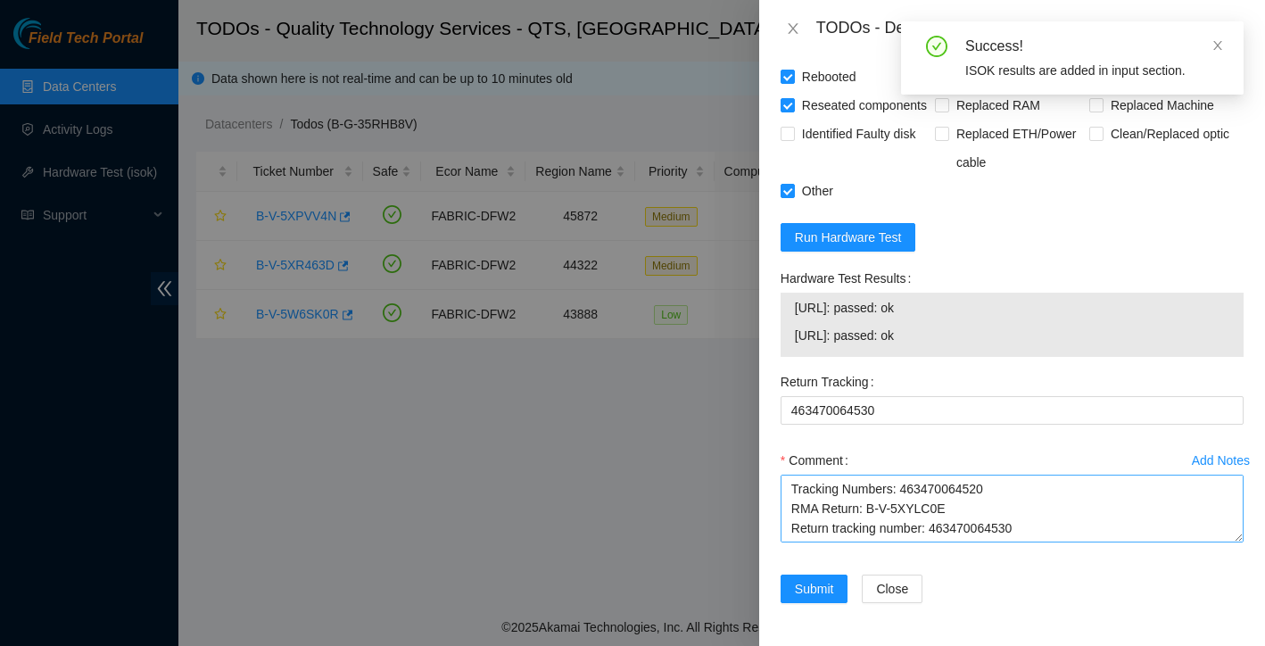
scroll to position [1334, 0]
click at [952, 516] on textarea "Ticket: B-V-5XR463D New SN:WFKD7RMP Bad SN:WFKBXVSS Service Order: B-V-5XYLC05 …" at bounding box center [1011, 509] width 463 height 68
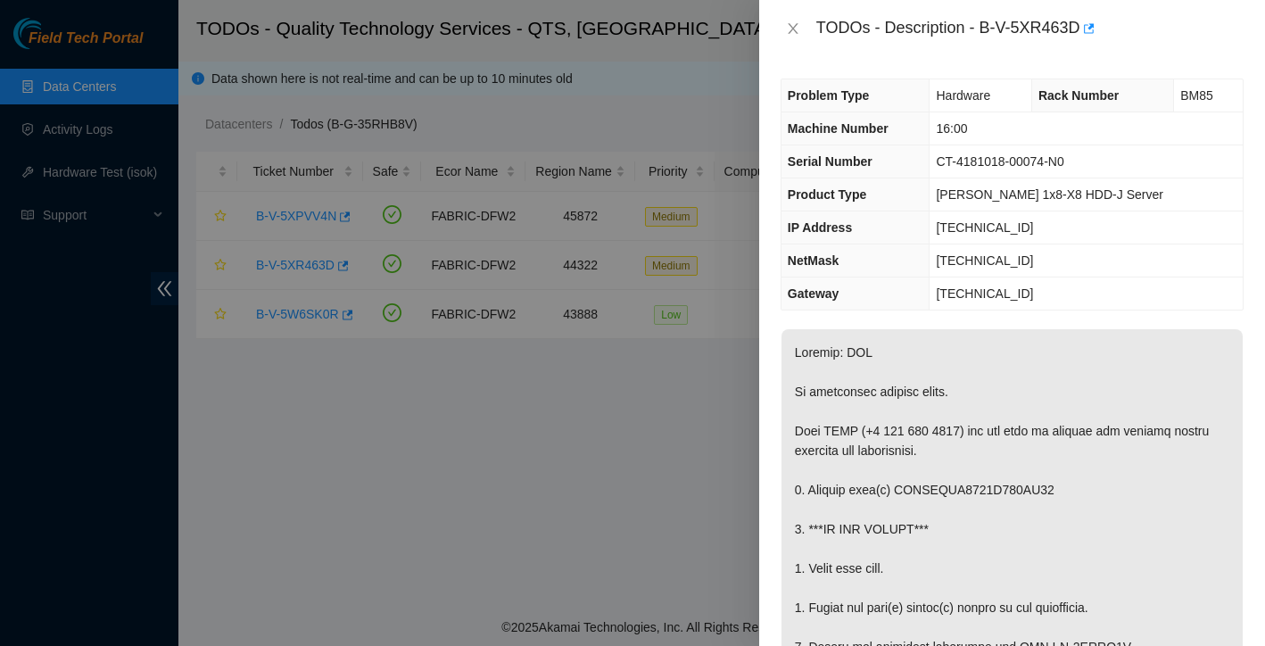
scroll to position [0, 0]
drag, startPoint x: 985, startPoint y: 26, endPoint x: 1089, endPoint y: 20, distance: 104.6
click at [1089, 20] on div "TODOs - Description - B-V-5XR463D" at bounding box center [1029, 28] width 427 height 29
copy div "B-V-5XR463D"
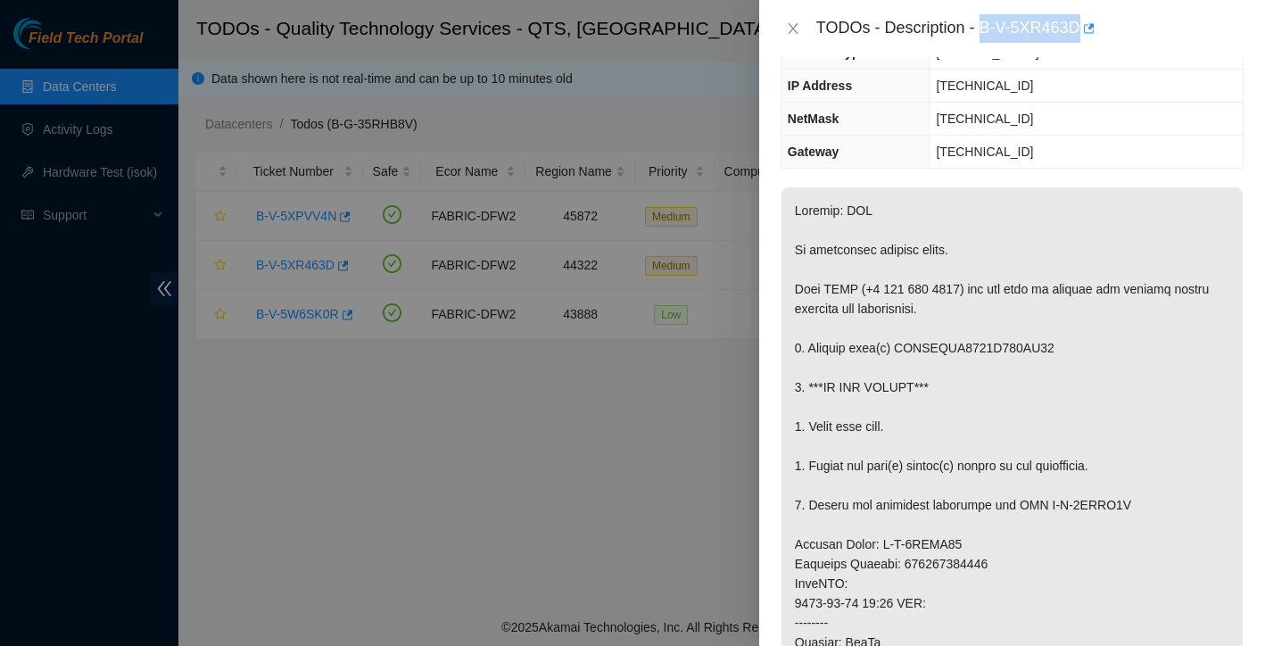
scroll to position [179, 0]
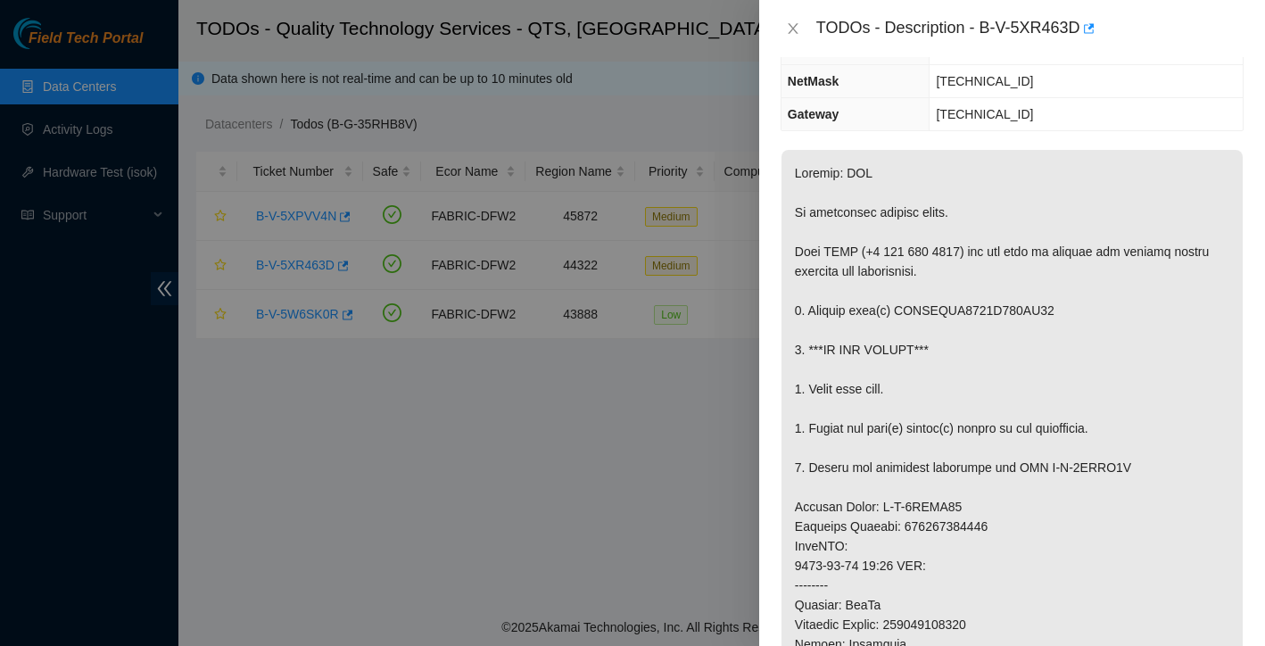
click at [95, 506] on div at bounding box center [632, 323] width 1265 height 646
drag, startPoint x: 986, startPoint y: 28, endPoint x: 1089, endPoint y: 20, distance: 103.8
click at [1089, 20] on div "TODOs - Description - B-V-5XR463D" at bounding box center [1029, 28] width 427 height 29
copy div "B-V-5XR463D"
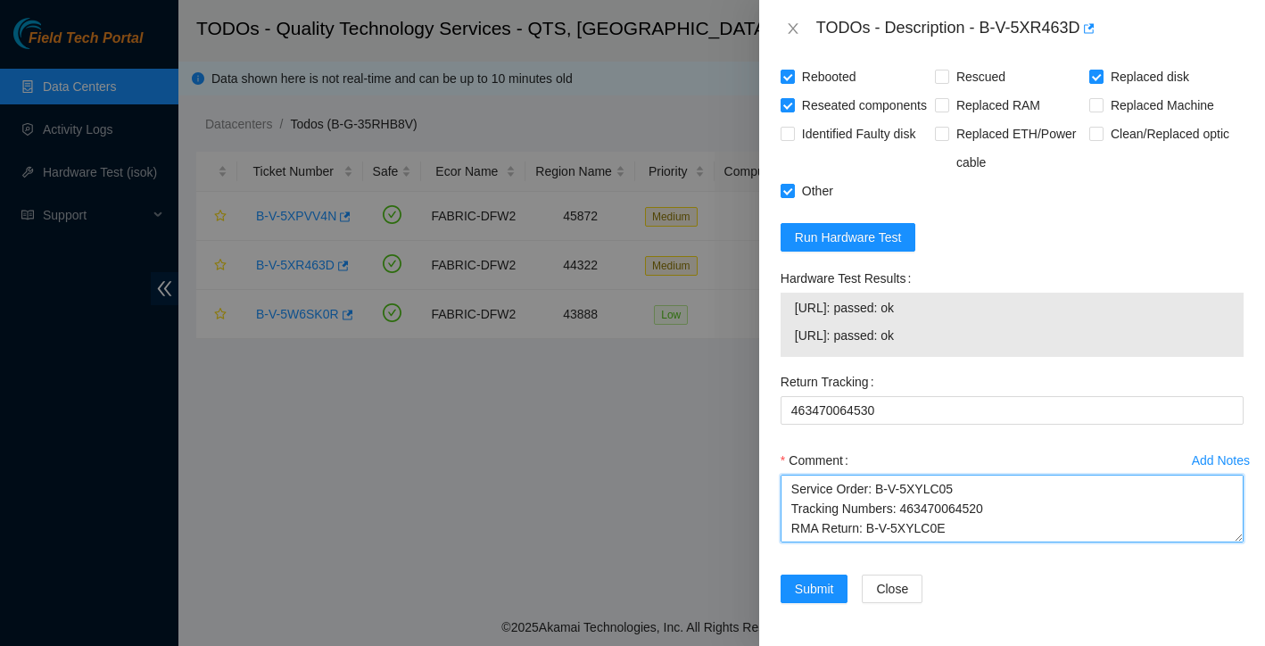
scroll to position [118, 0]
drag, startPoint x: 790, startPoint y: 487, endPoint x: 1009, endPoint y: 506, distance: 219.3
click at [1003, 514] on textarea "Ticket: B-V-5XR463D New SN:WFKD7RMP Bad SN:WFKBXVSS Service Order: B-V-5XYLC05 …" at bounding box center [1011, 509] width 463 height 68
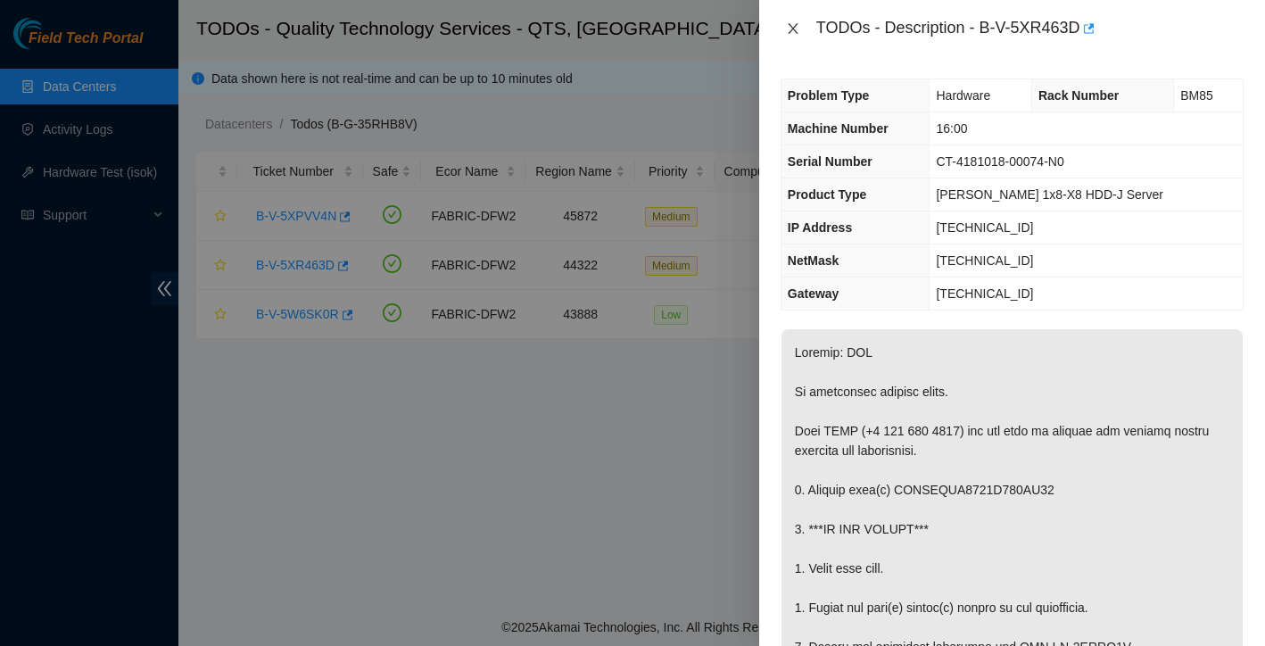
scroll to position [0, 0]
click at [796, 26] on icon "close" at bounding box center [793, 28] width 14 height 14
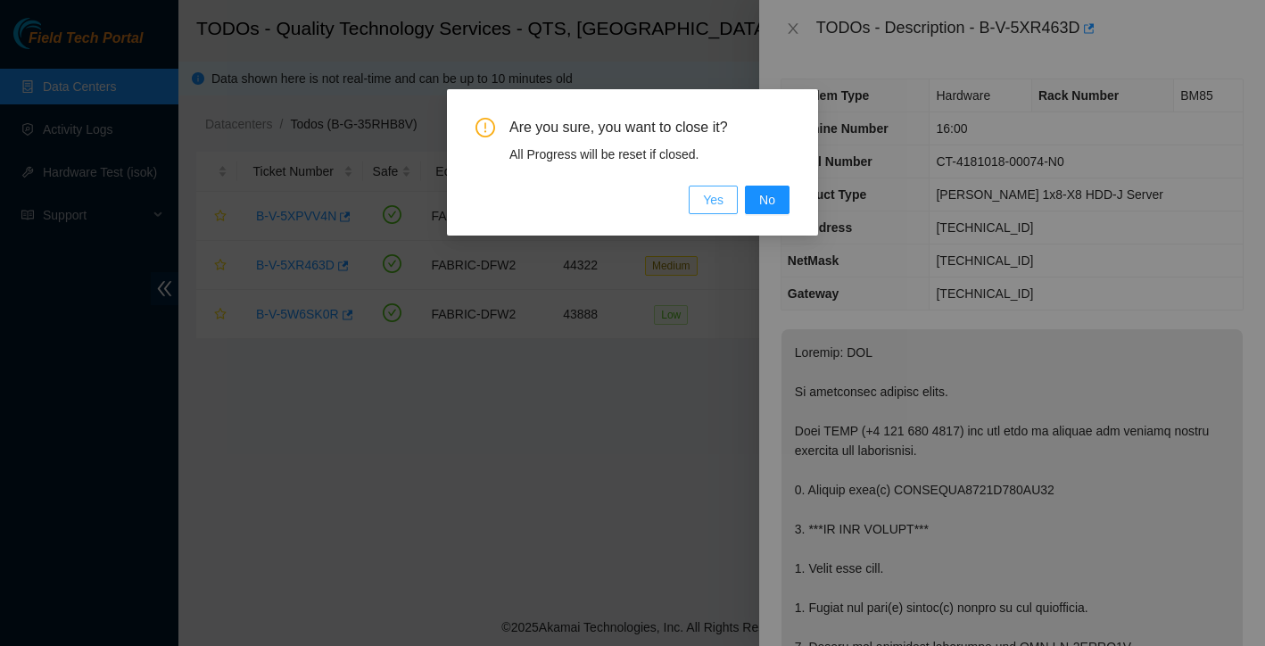
click at [713, 201] on span "Yes" at bounding box center [713, 200] width 21 height 20
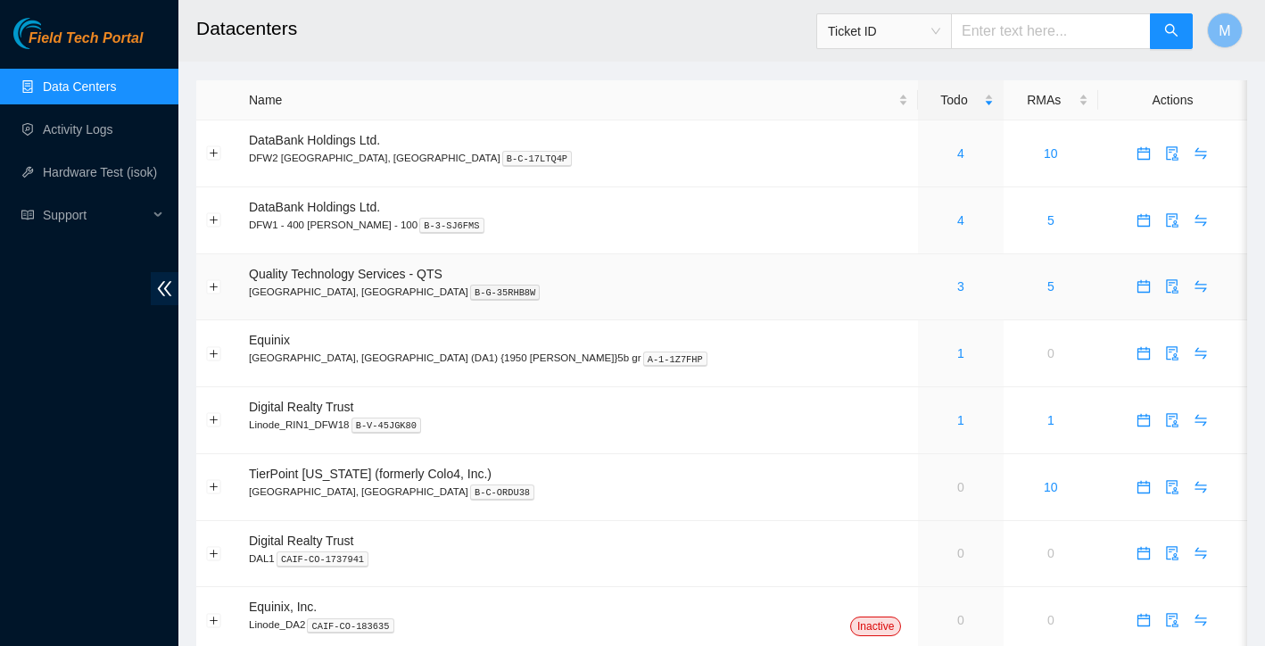
click at [928, 287] on div "3" at bounding box center [960, 287] width 65 height 20
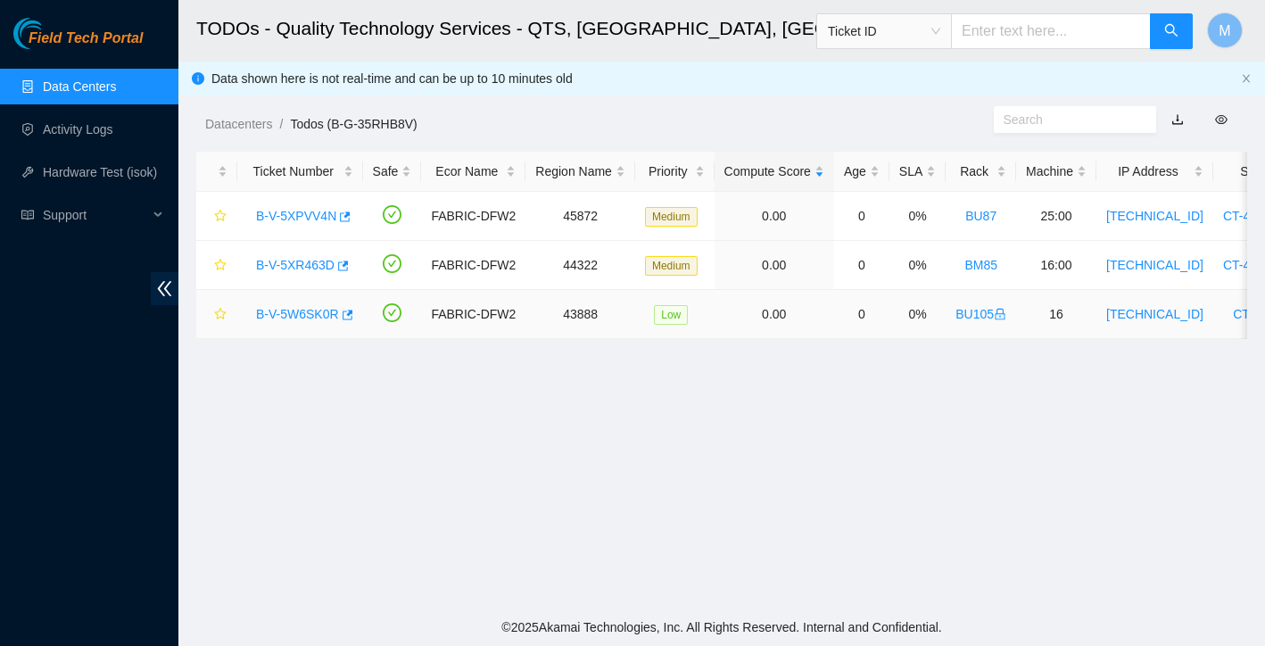
click at [318, 314] on link "B-V-5W6SK0R" at bounding box center [297, 314] width 83 height 14
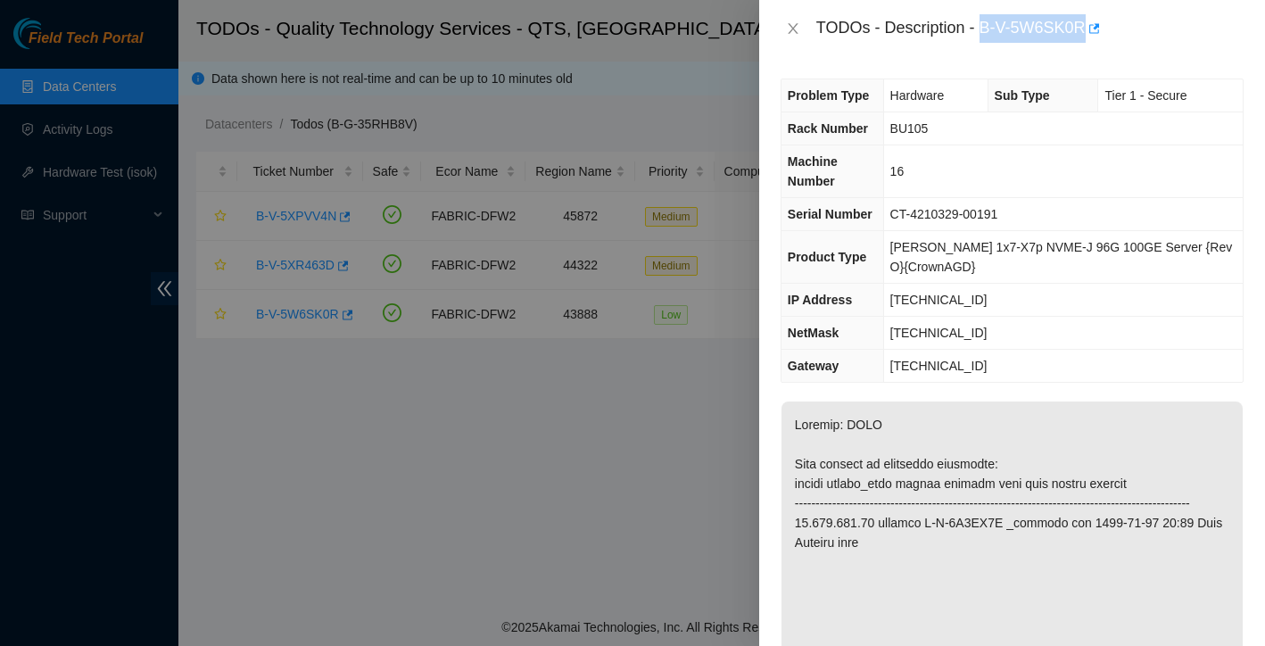
drag, startPoint x: 987, startPoint y: 28, endPoint x: 1088, endPoint y: 31, distance: 101.7
click at [1088, 31] on div "TODOs - Description - B-V-5W6SK0R" at bounding box center [1029, 28] width 427 height 29
copy div "B-V-5W6SK0R"
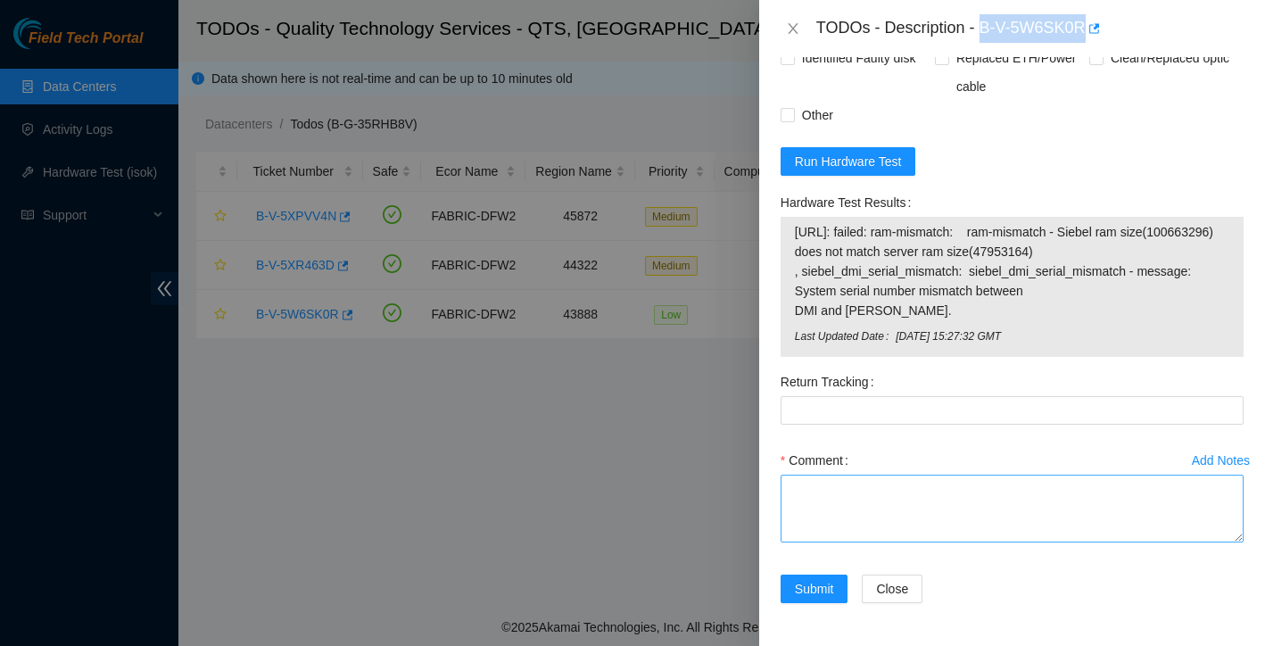
scroll to position [1697, 0]
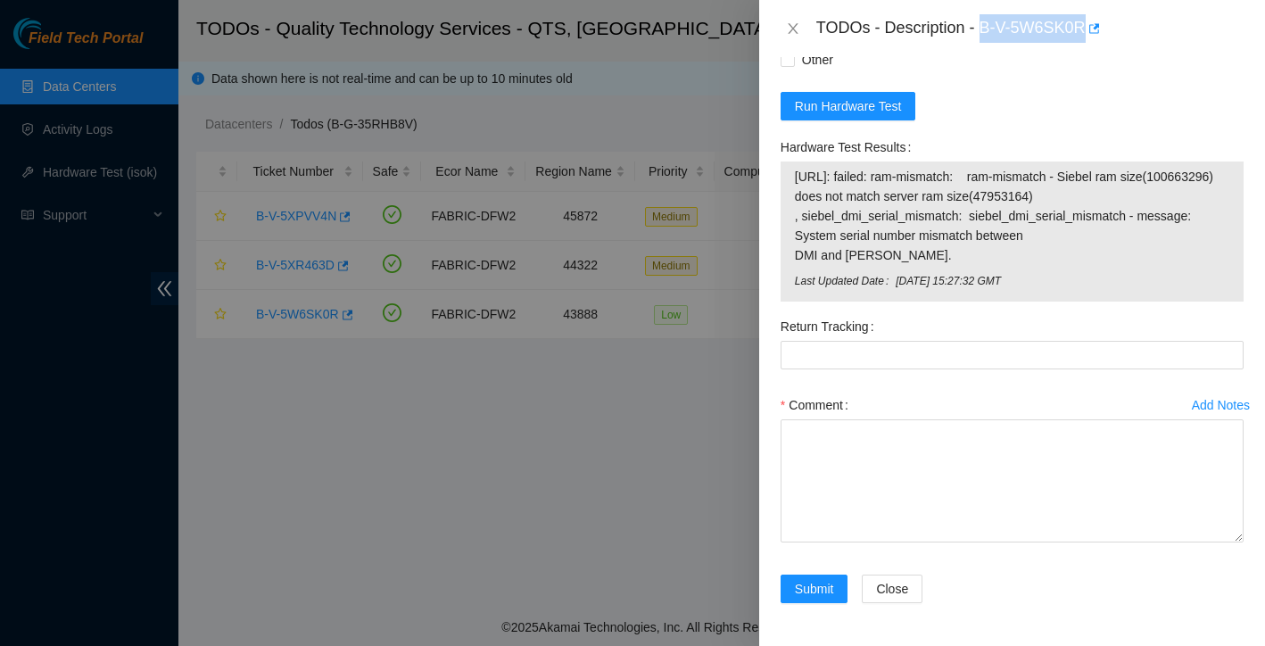
click at [1264, 591] on html "Field Tech Portal Data Centers Activity Logs Hardware Test (isok) Support TODOs…" at bounding box center [632, 323] width 1265 height 646
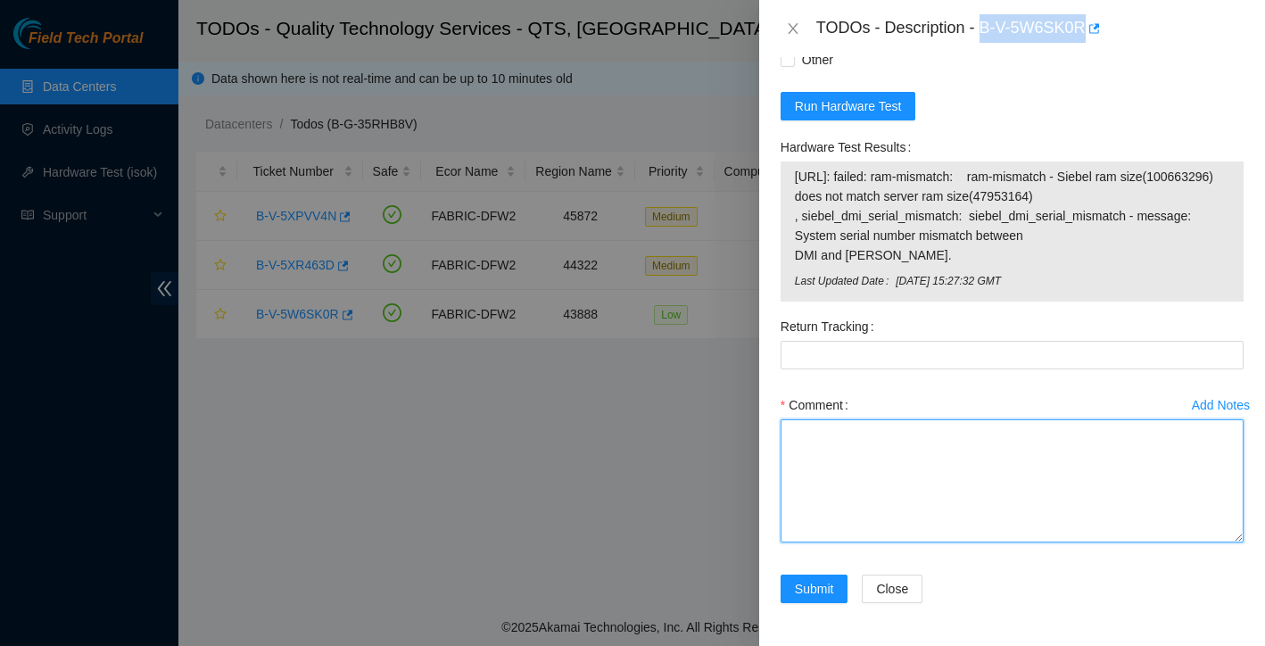
click at [881, 453] on textarea "Comment" at bounding box center [1011, 480] width 463 height 123
paste textarea "Ticket: New SN: Bad SN:"
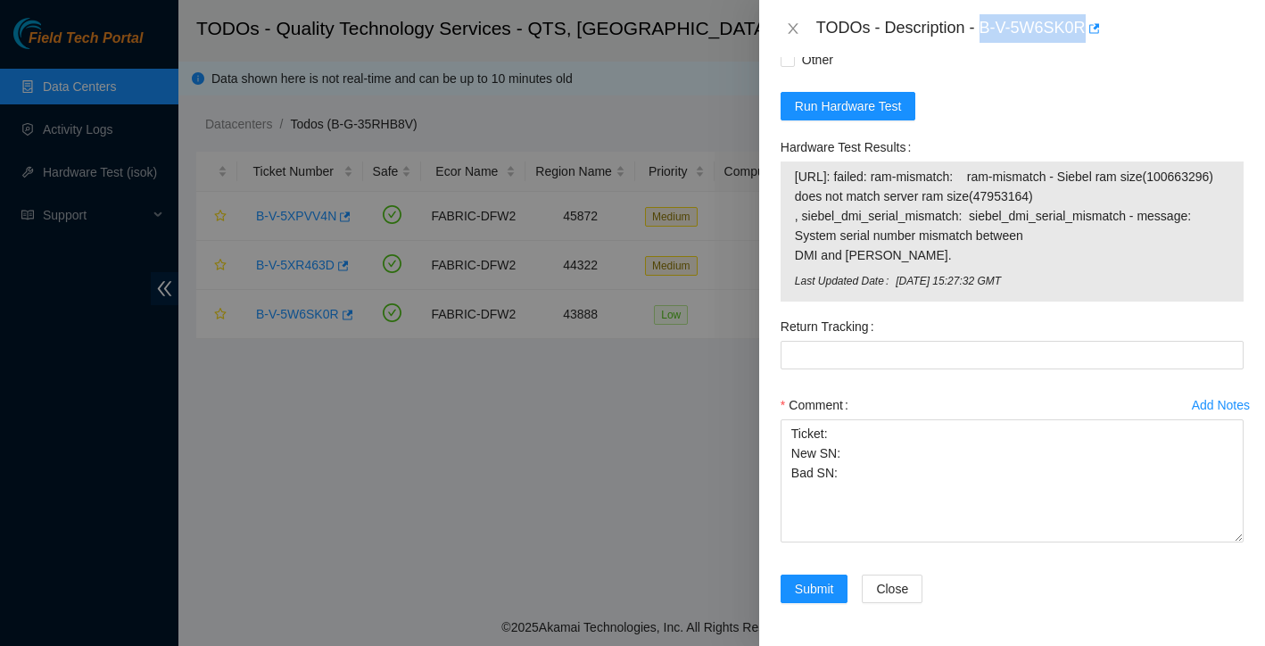
drag, startPoint x: 982, startPoint y: 31, endPoint x: 1088, endPoint y: 25, distance: 106.3
click at [1088, 25] on div "TODOs - Description - B-V-5W6SK0R" at bounding box center [1029, 28] width 427 height 29
copy div "B-V-5W6SK0R"
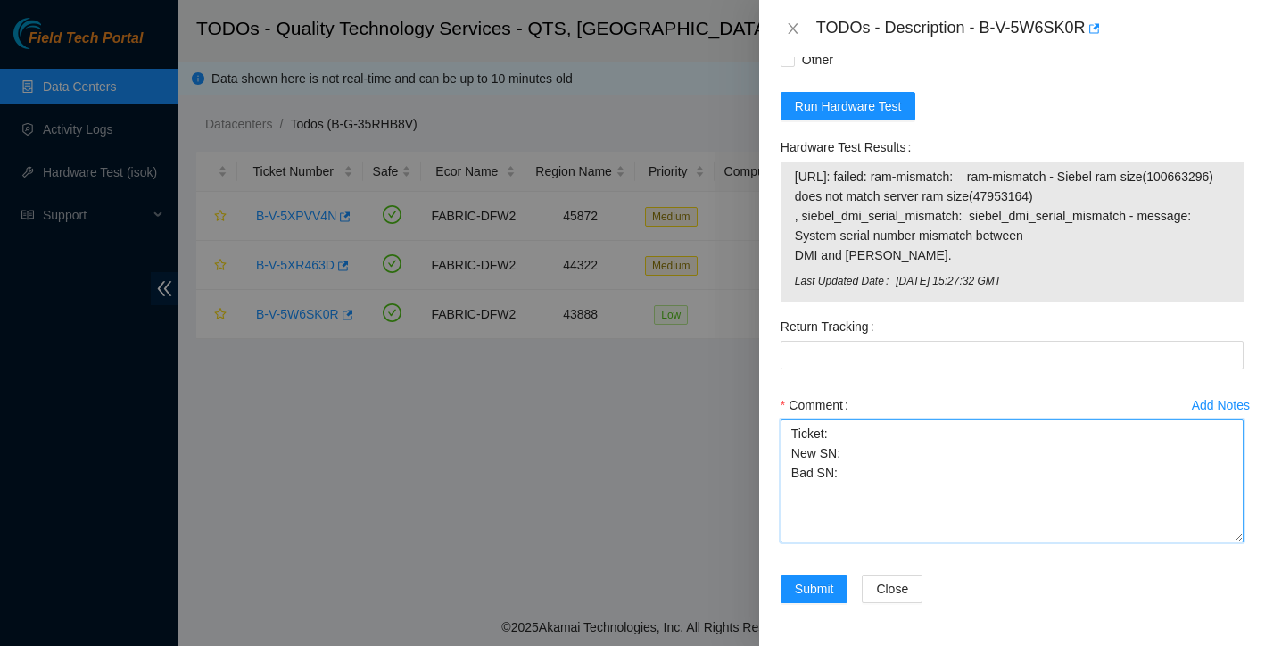
click at [844, 434] on textarea "Ticket: New SN: Bad SN:" at bounding box center [1011, 480] width 463 height 123
paste textarea "B-V-5W6SK0R"
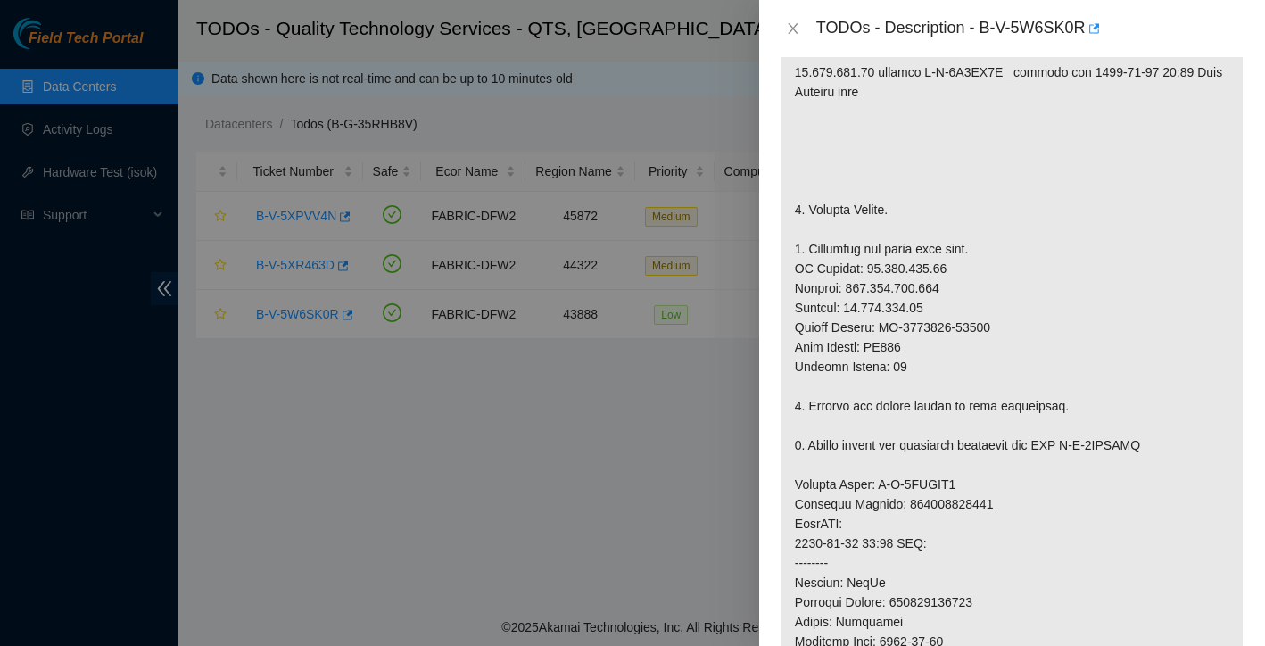
scroll to position [268, 0]
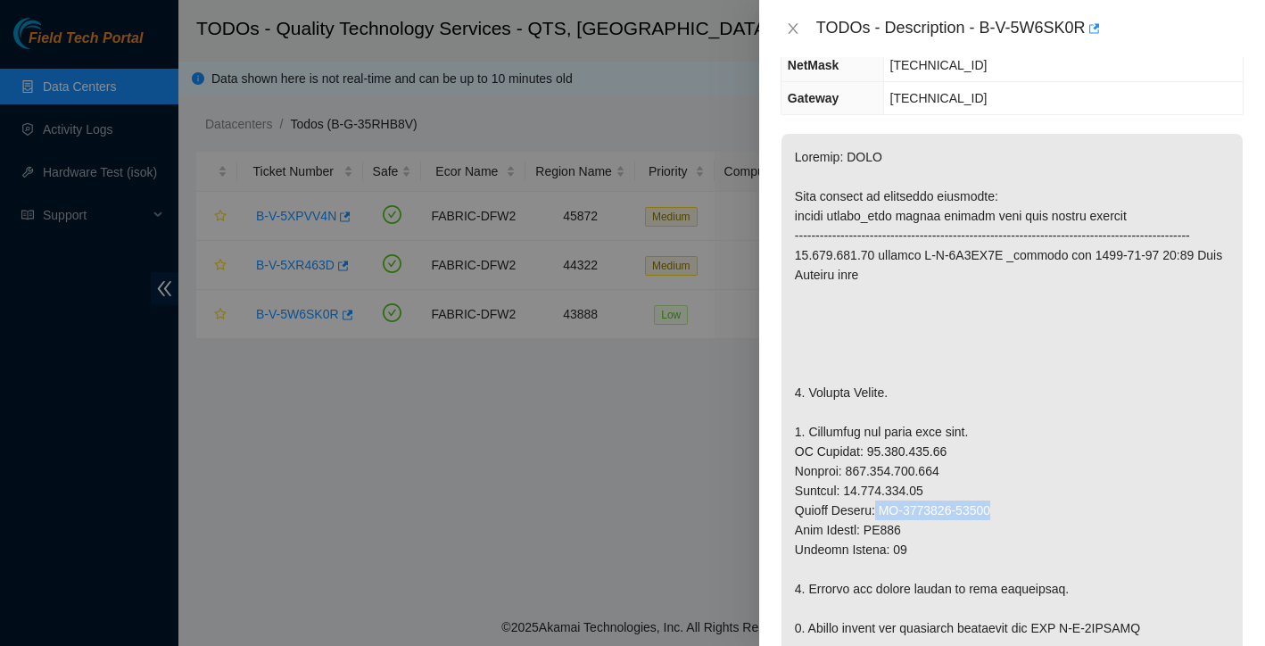
drag, startPoint x: 880, startPoint y: 531, endPoint x: 1017, endPoint y: 530, distance: 136.5
click at [1017, 530] on p at bounding box center [1011, 657] width 461 height 1047
copy p "CT-4210331-00045"
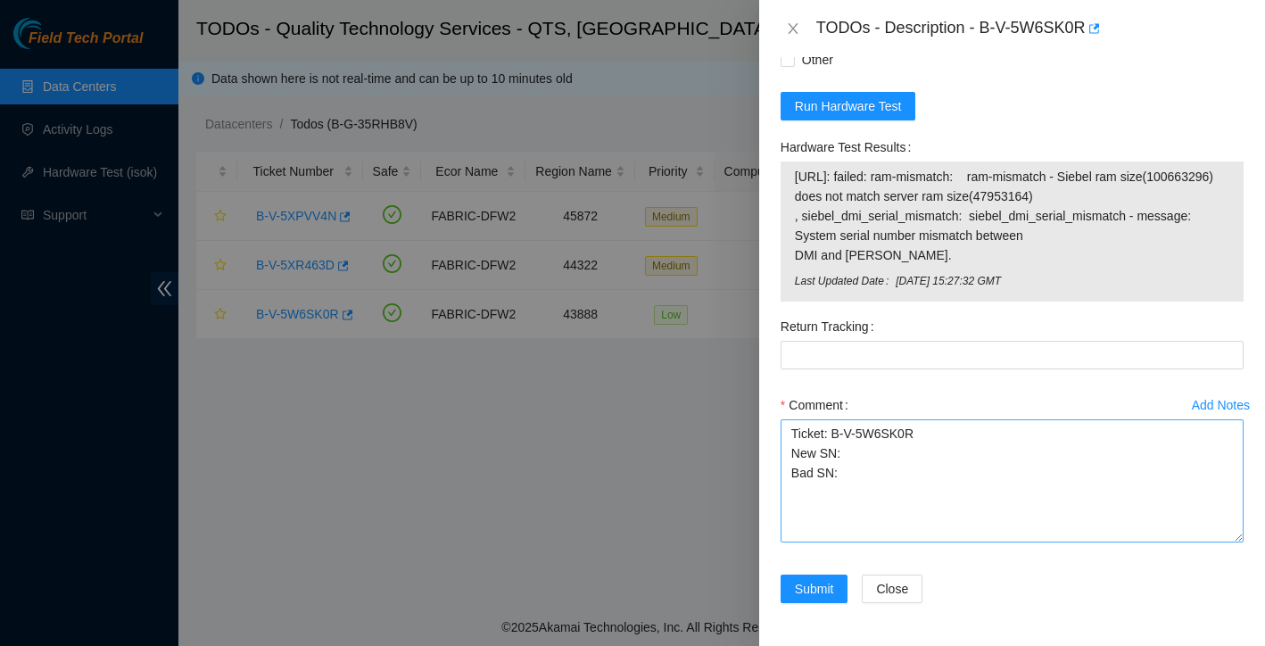
scroll to position [1753, 0]
click at [861, 451] on textarea "Ticket: B-V-5W6SK0R New SN: Bad SN:" at bounding box center [1011, 480] width 463 height 123
paste textarea "CT-4210331-00045"
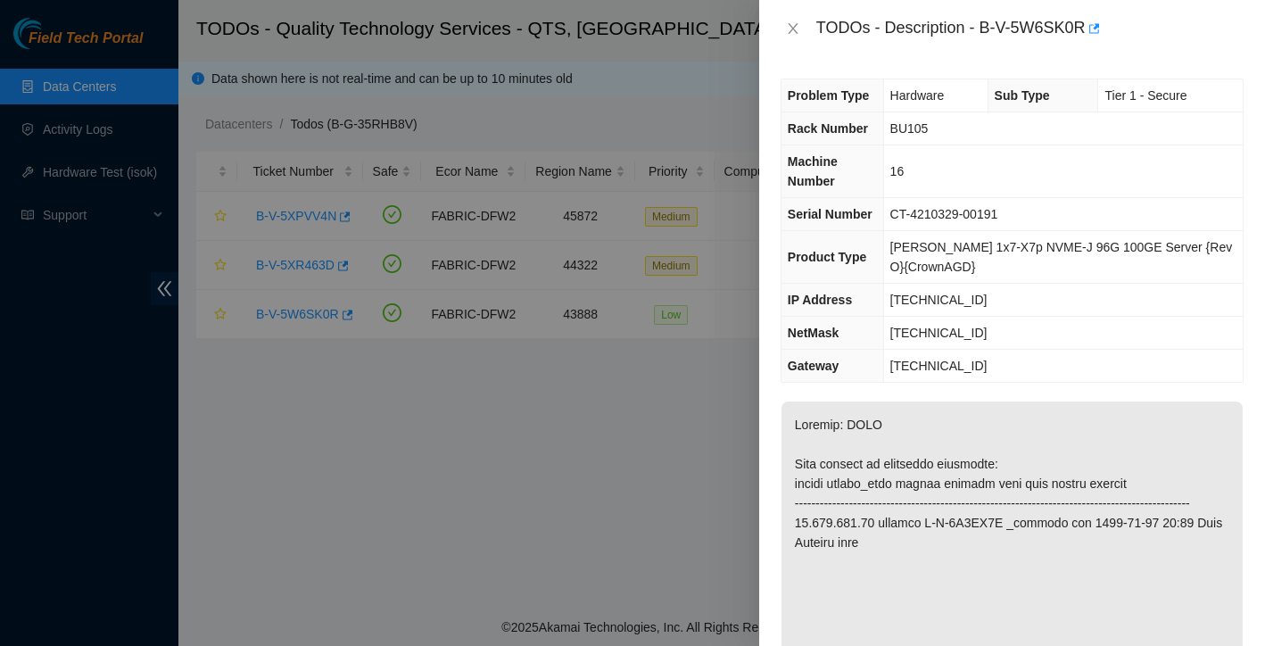
scroll to position [0, 0]
drag, startPoint x: 897, startPoint y: 213, endPoint x: 1032, endPoint y: 208, distance: 134.8
click at [1032, 208] on td "CT-4210329-00191" at bounding box center [1062, 214] width 359 height 33
copy span "CT-4210329-00191"
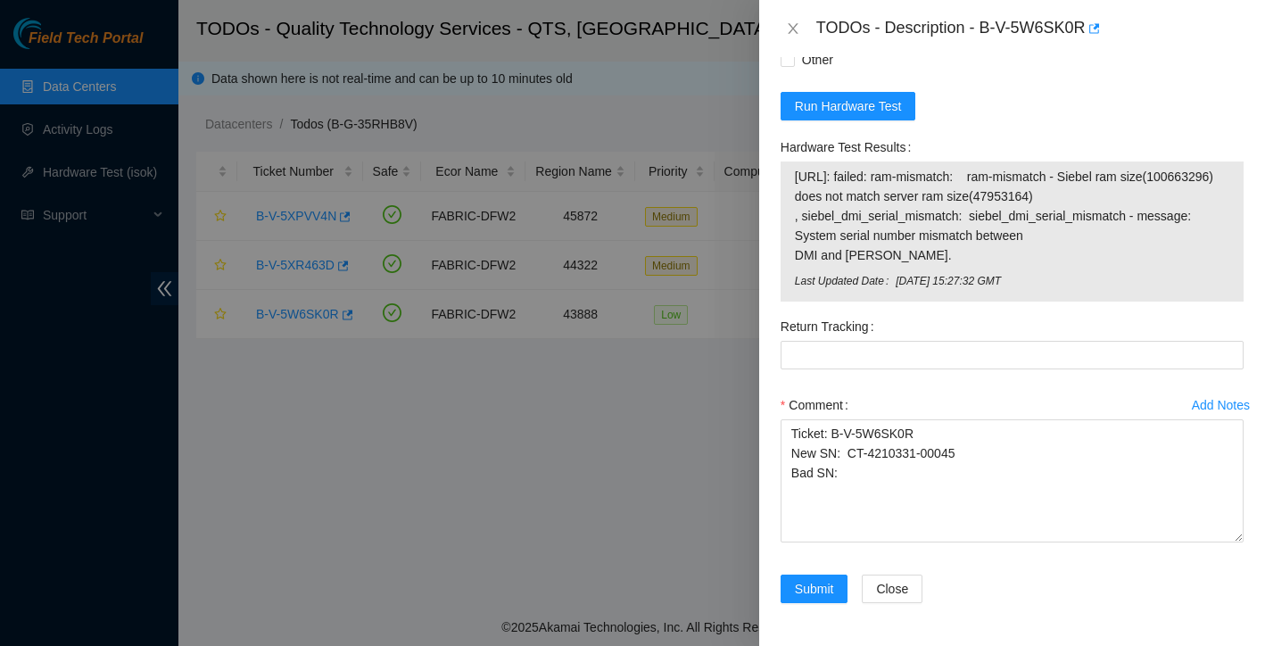
scroll to position [1705, 0]
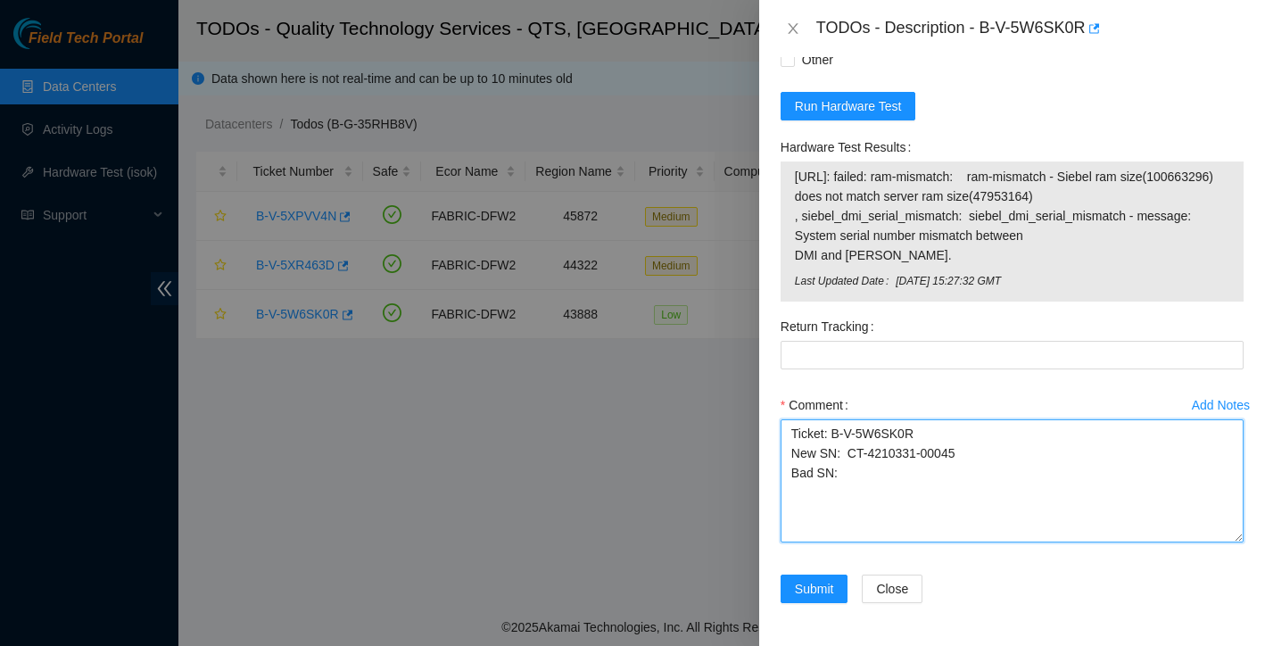
click at [859, 526] on textarea "Ticket: B-V-5W6SK0R New SN: CT-4210331-00045 Bad SN:" at bounding box center [1011, 480] width 463 height 123
paste textarea "CT-4210329-00191"
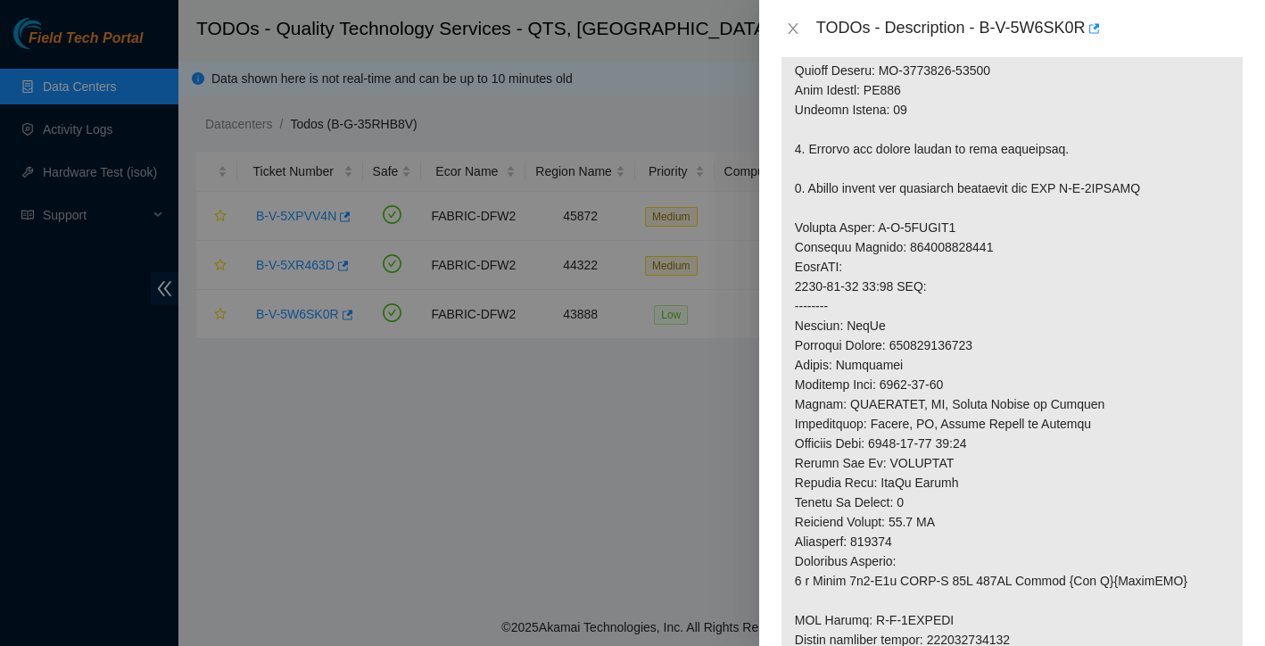
scroll to position [618, 0]
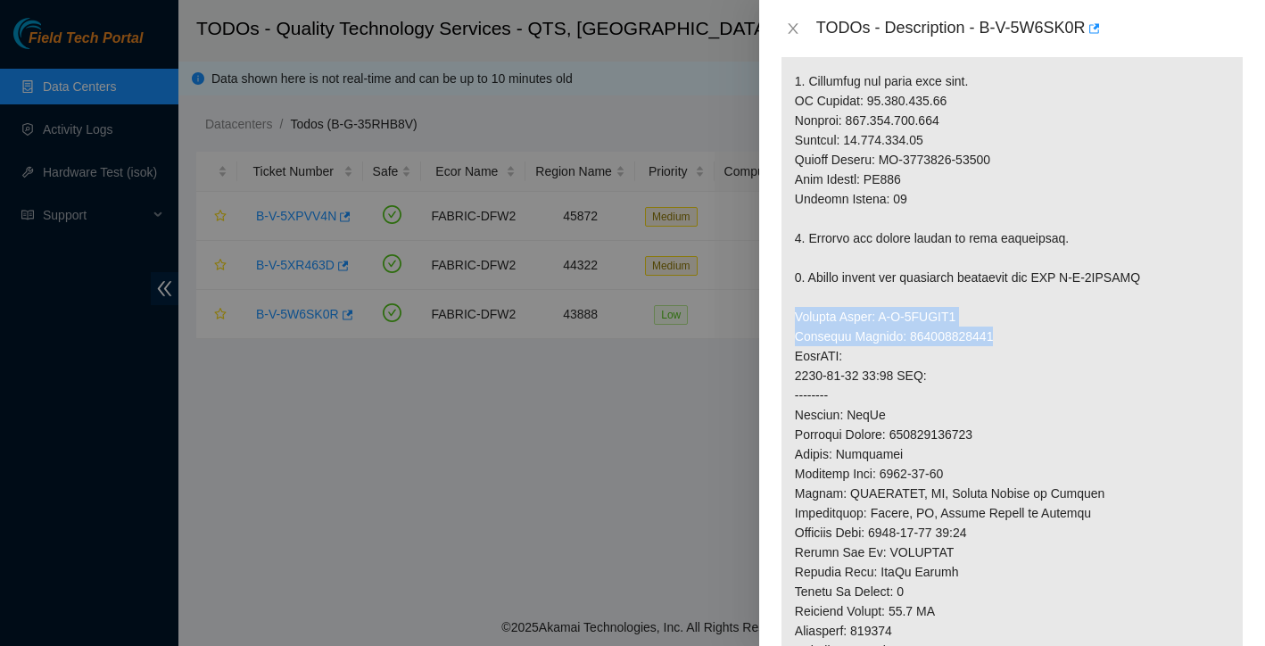
drag, startPoint x: 796, startPoint y: 334, endPoint x: 1028, endPoint y: 358, distance: 234.1
click at [1028, 358] on p at bounding box center [1011, 306] width 461 height 1047
copy p "Service Order: B-V-5WKAXA7 Tracking Numbers: 473665221449"
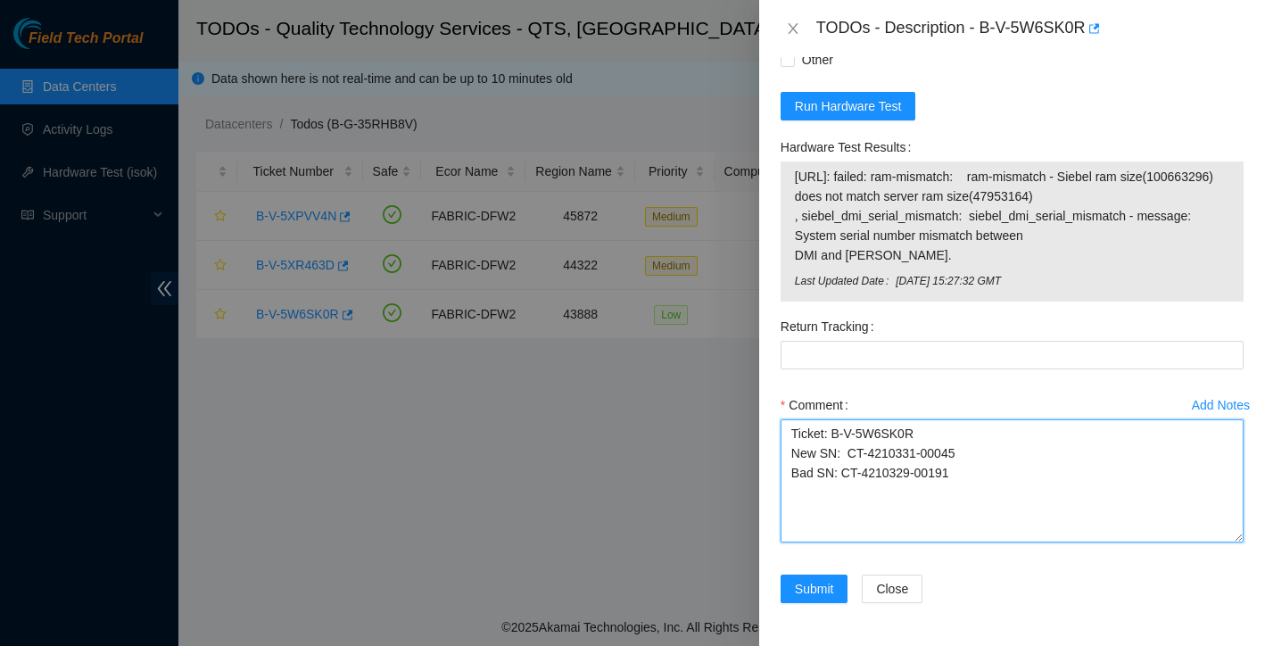
scroll to position [1753, 0]
click at [818, 487] on textarea "Ticket: B-V-5W6SK0R New SN: CT-4210331-00045 Bad SN: CT-4210329-00191" at bounding box center [1011, 480] width 463 height 123
paste textarea "Service Order: B-V-5WKAXA7 Tracking Numbers: 473665221449"
click at [796, 510] on textarea "Ticket: B-V-5W6SK0R New SN: CT-4210331-00045 Bad SN: CT-4210329-00191 Service O…" at bounding box center [1011, 480] width 463 height 123
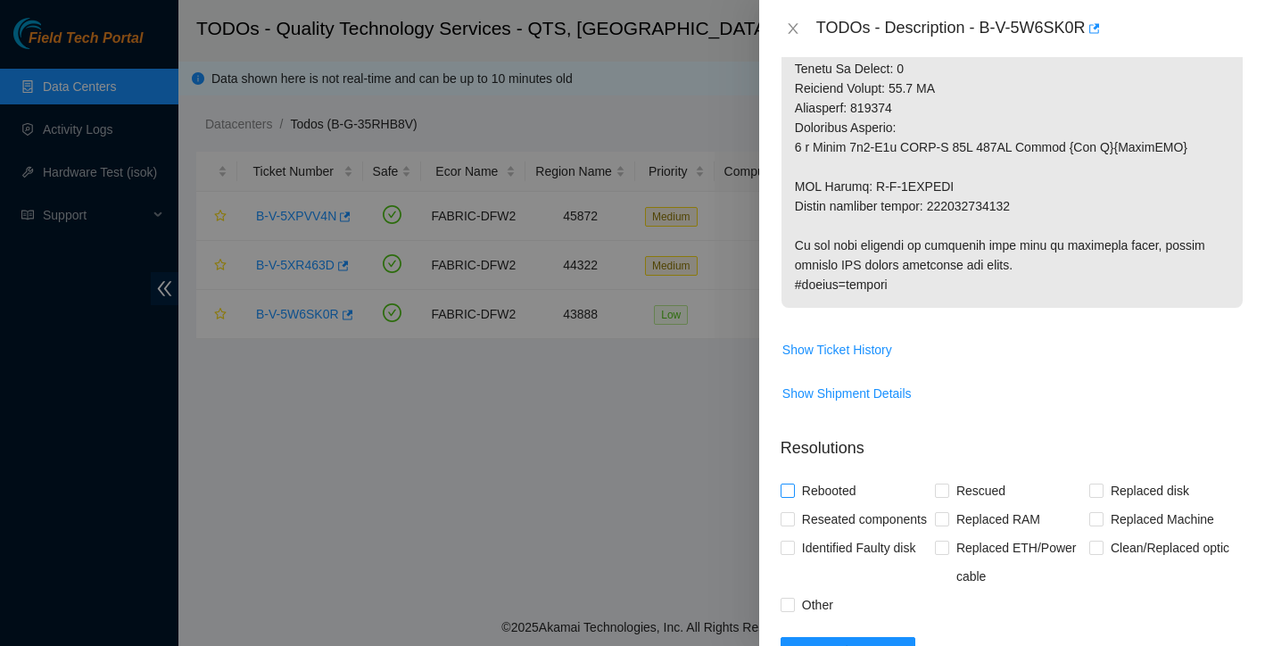
scroll to position [1078, 0]
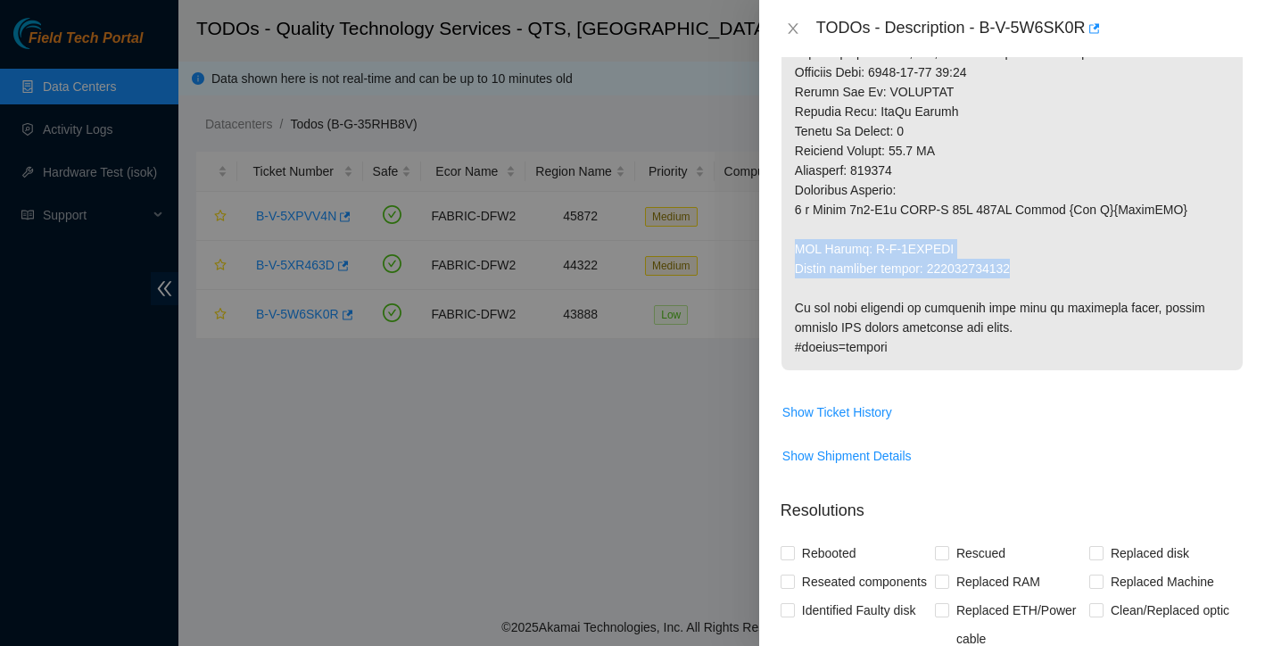
drag, startPoint x: 794, startPoint y: 268, endPoint x: 1053, endPoint y: 278, distance: 259.8
copy p "RMA Return: B-V-5WKAXAH Return tracking number: 473665221450"
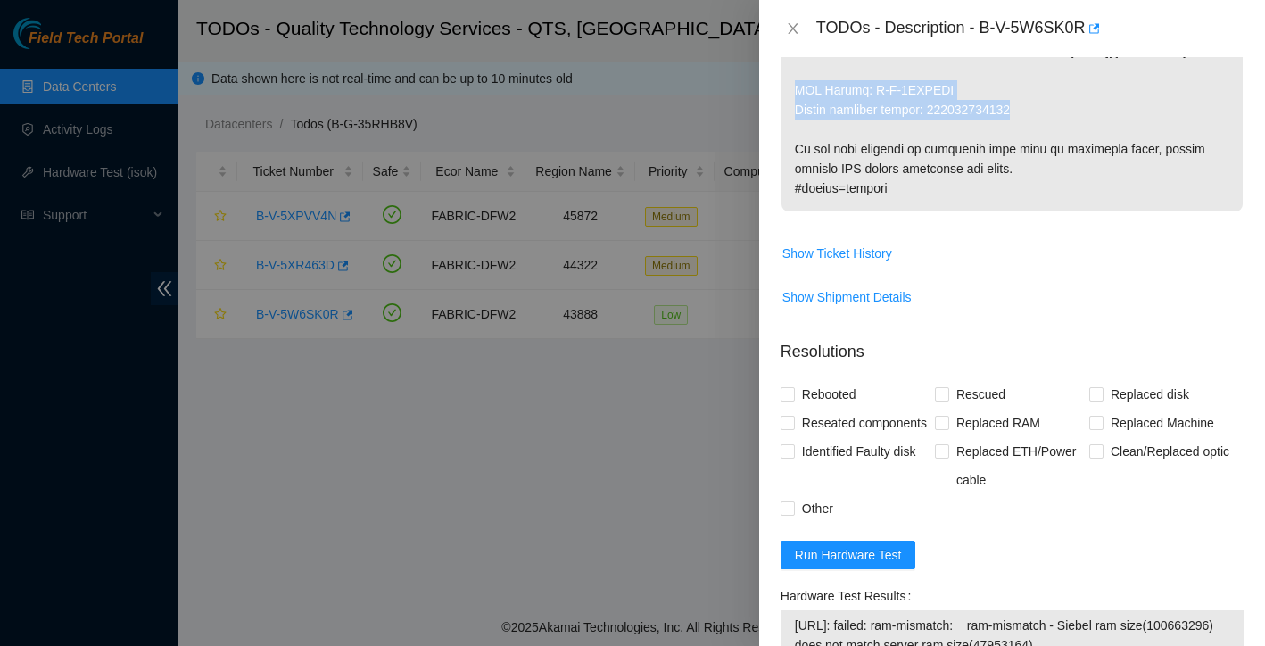
scroll to position [1753, 0]
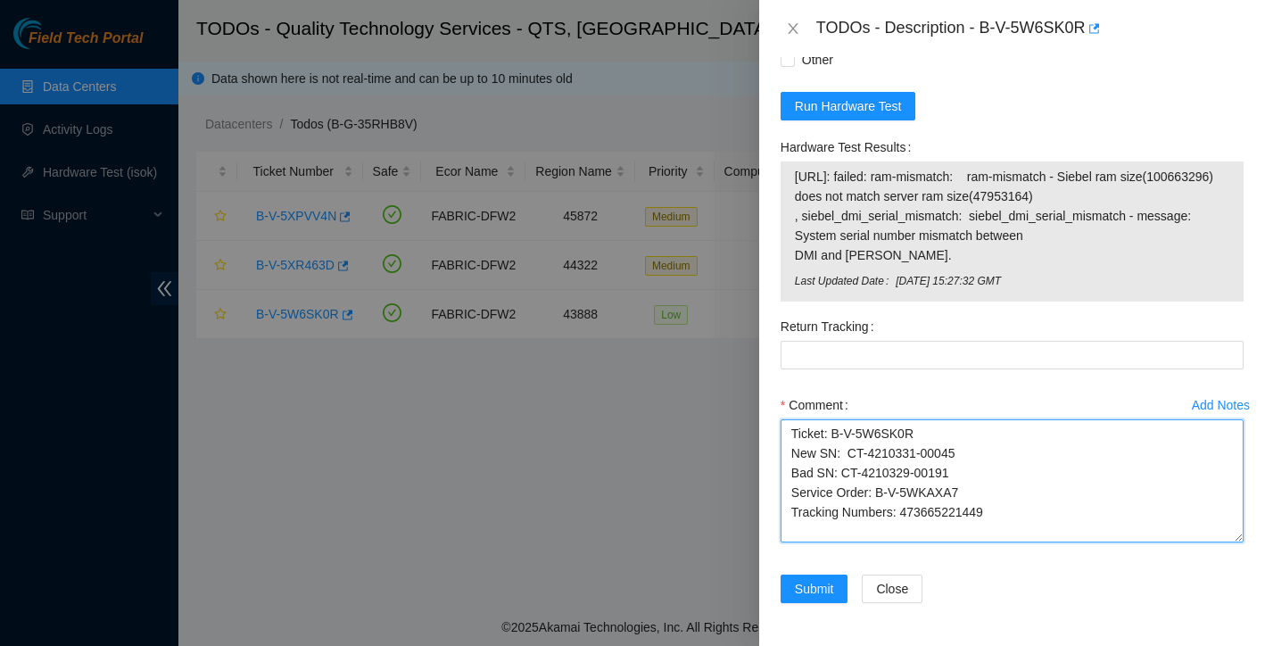
click at [1011, 513] on textarea "Ticket: B-V-5W6SK0R New SN: CT-4210331-00045 Bad SN: CT-4210329-00191 Service O…" at bounding box center [1011, 480] width 463 height 123
paste textarea "RMA Return: B-V-5WKAXAH Return tracking number: 473665221450"
click at [798, 491] on textarea "Ticket: B-V-5W6SK0R New SN: CT-4210331-00045 Bad SN: CT-4210329-00191 Service O…" at bounding box center [1011, 480] width 463 height 123
drag, startPoint x: 934, startPoint y: 489, endPoint x: 1051, endPoint y: 490, distance: 116.9
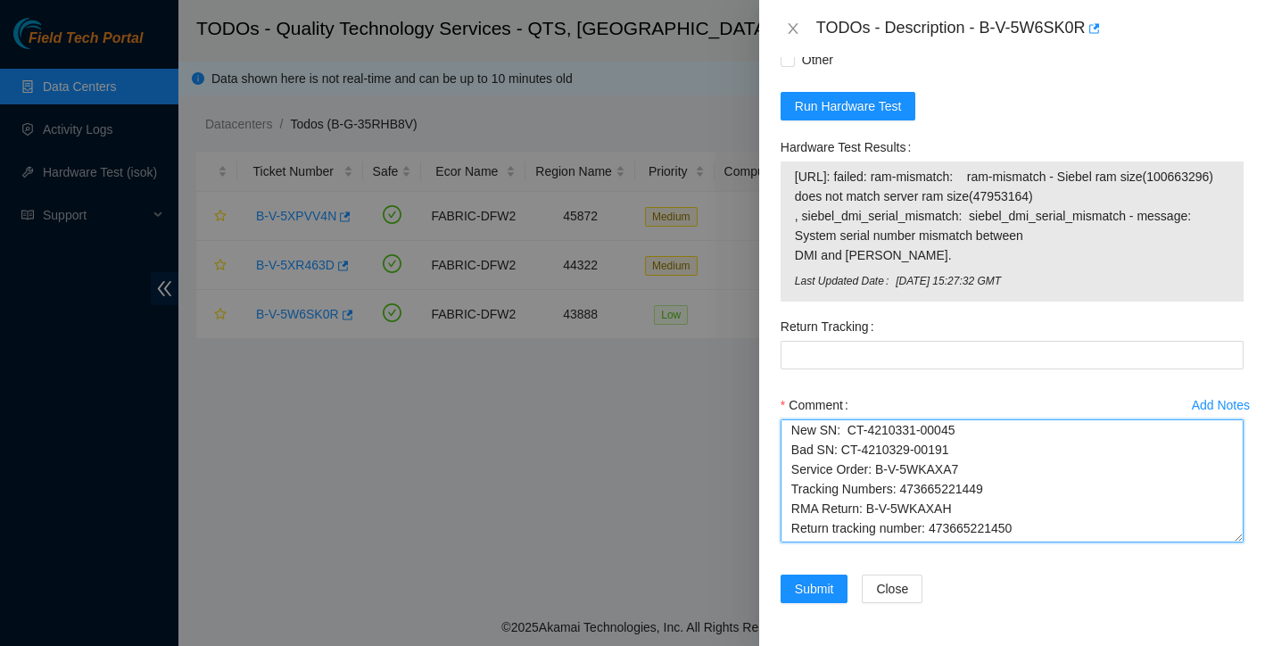
click at [1051, 490] on textarea "Ticket: B-V-5W6SK0R New SN: CT-4210331-00045 Bad SN: CT-4210329-00191 Service O…" at bounding box center [1011, 480] width 463 height 123
type textarea "Ticket: B-V-5W6SK0R New SN: CT-4210331-00045 Bad SN: CT-4210329-00191 Service O…"
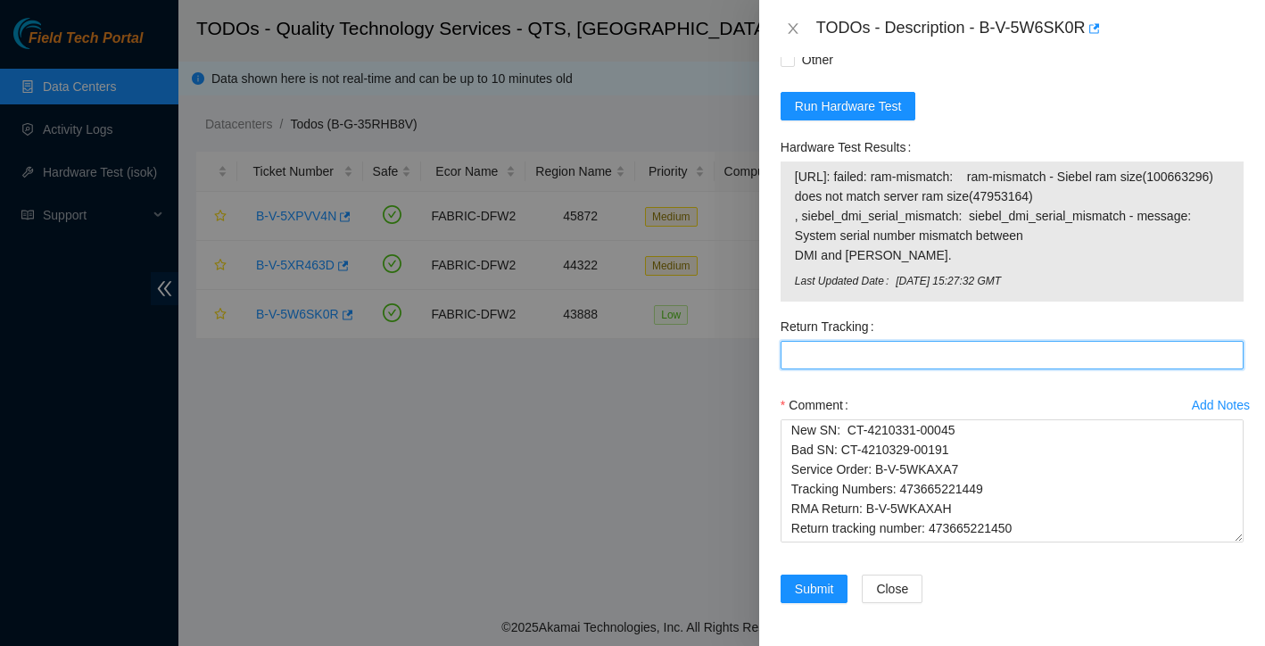
click at [825, 357] on Tracking "Return Tracking" at bounding box center [1011, 355] width 463 height 29
paste Tracking "473665221450"
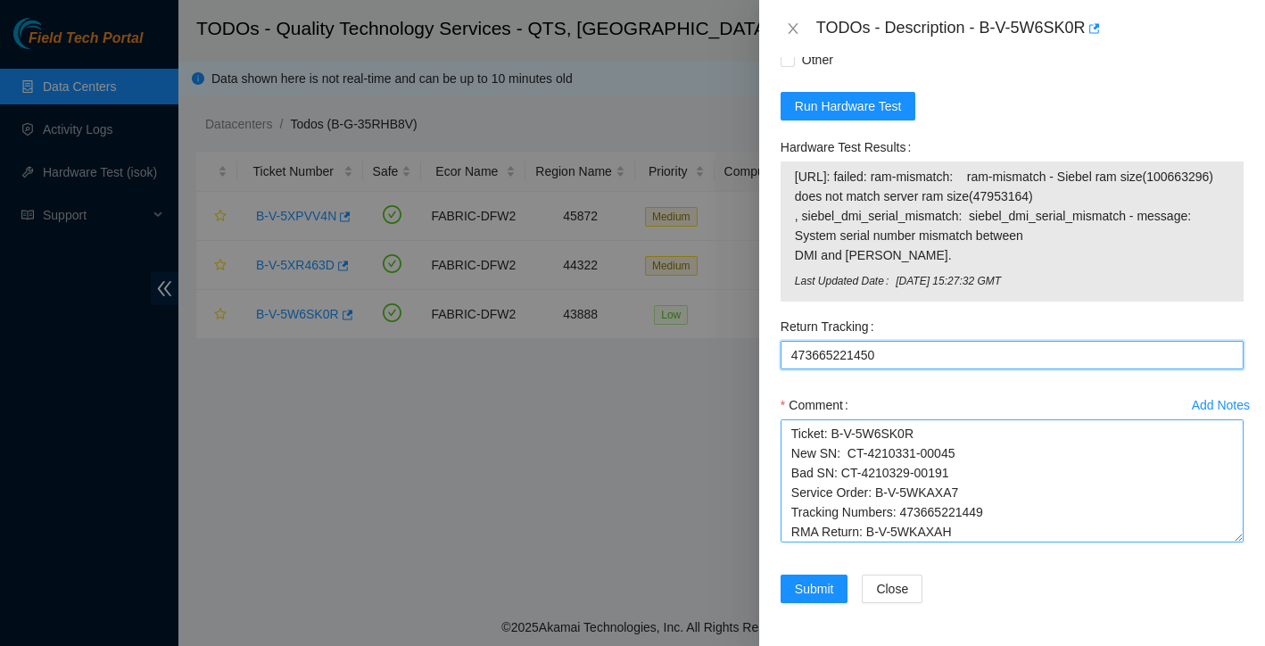
scroll to position [0, 0]
type Tracking "473665221450"
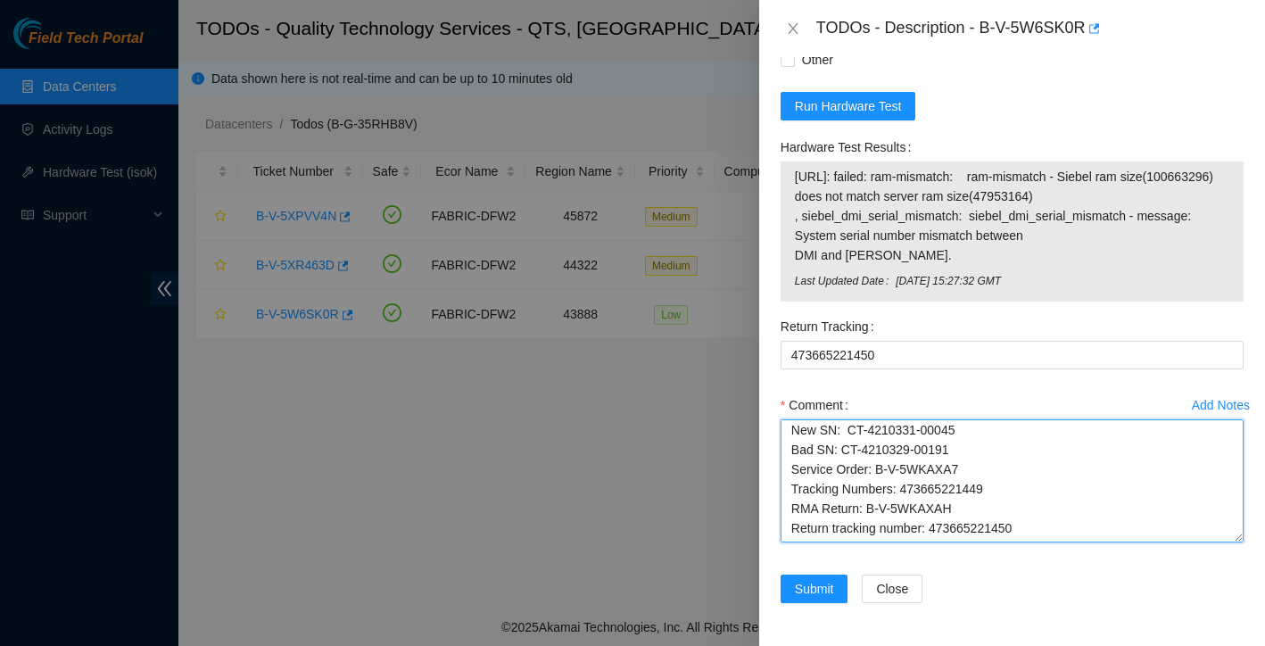
scroll to position [44, 0]
drag, startPoint x: 791, startPoint y: 433, endPoint x: 950, endPoint y: 543, distance: 193.5
click at [950, 543] on div "Comment Ticket: B-V-5W6SK0R New SN: CT-4210331-00045 Bad SN: CT-4210329-00191 S…" at bounding box center [1011, 472] width 463 height 162
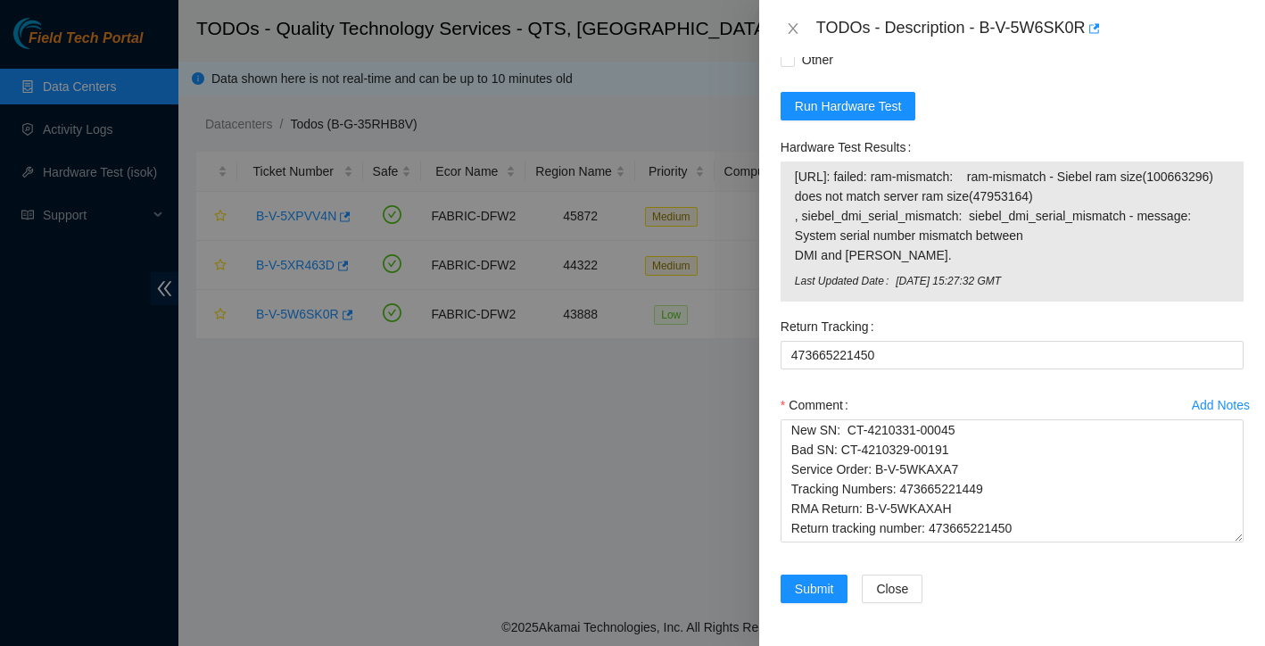
click at [985, 393] on div "Comment" at bounding box center [1011, 405] width 463 height 29
click at [905, 98] on button "Run Hardware Test" at bounding box center [848, 106] width 136 height 29
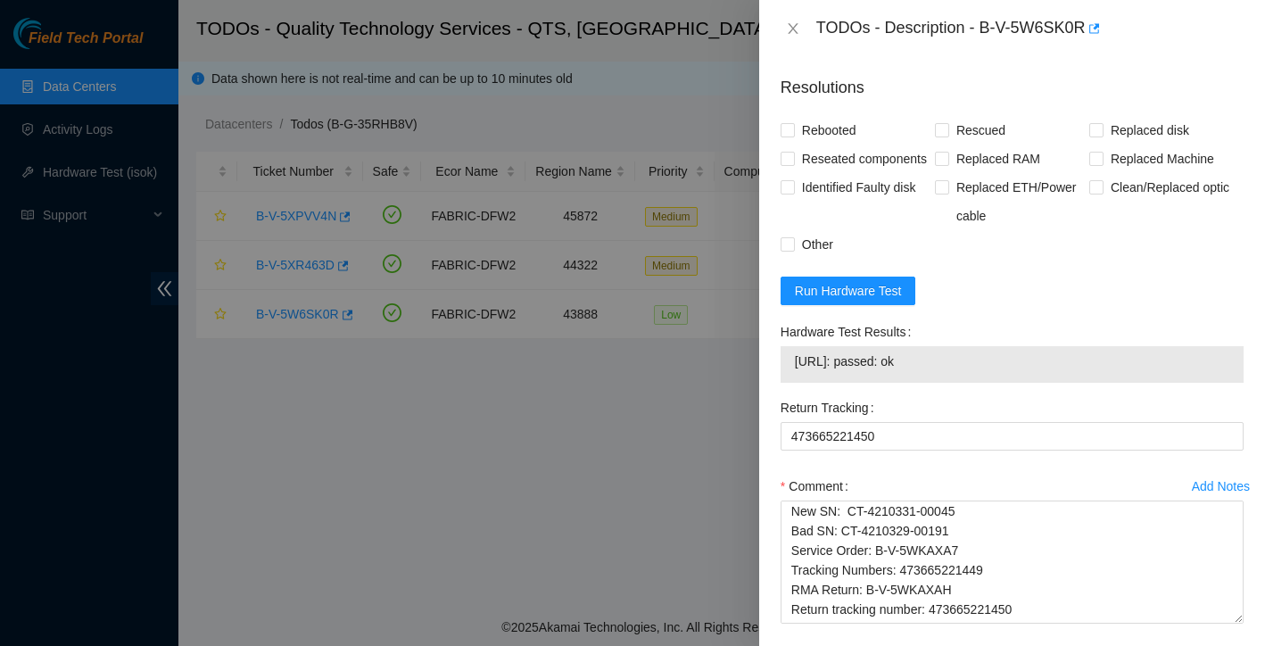
scroll to position [1474, 0]
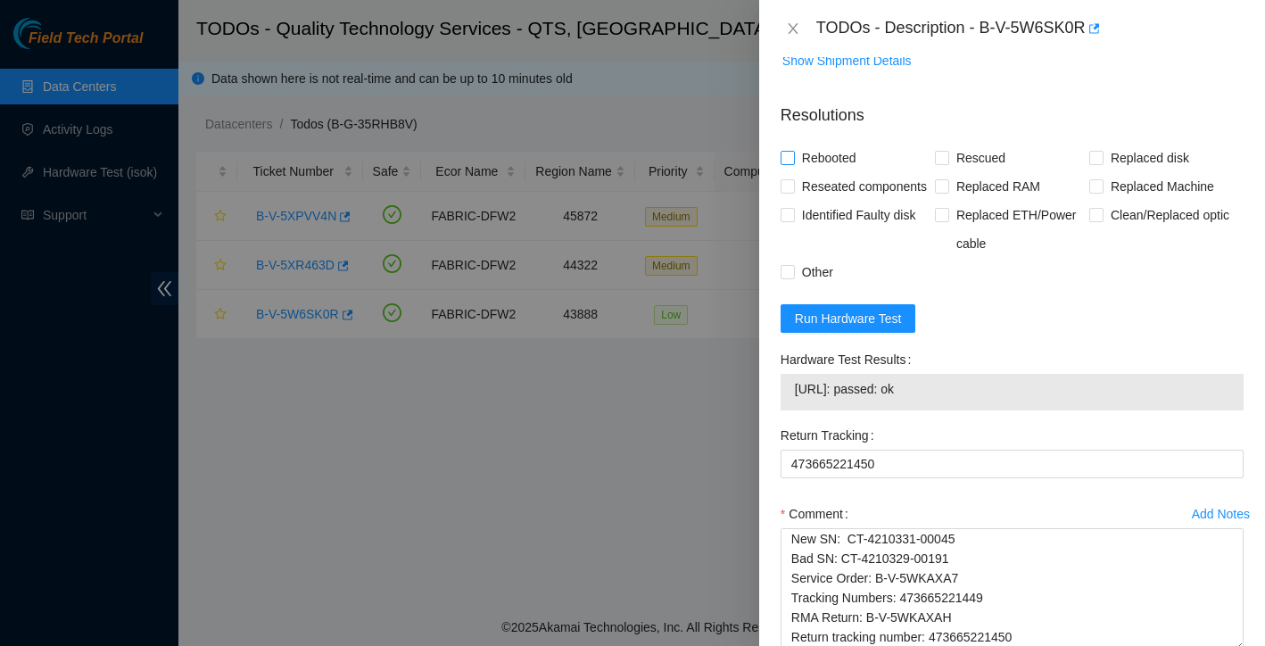
click at [787, 163] on input "Rebooted" at bounding box center [786, 157] width 12 height 12
checkbox input "true"
click at [939, 163] on input "Rescued" at bounding box center [941, 157] width 12 height 12
click at [938, 163] on input "Rescued" at bounding box center [941, 157] width 12 height 12
checkbox input "false"
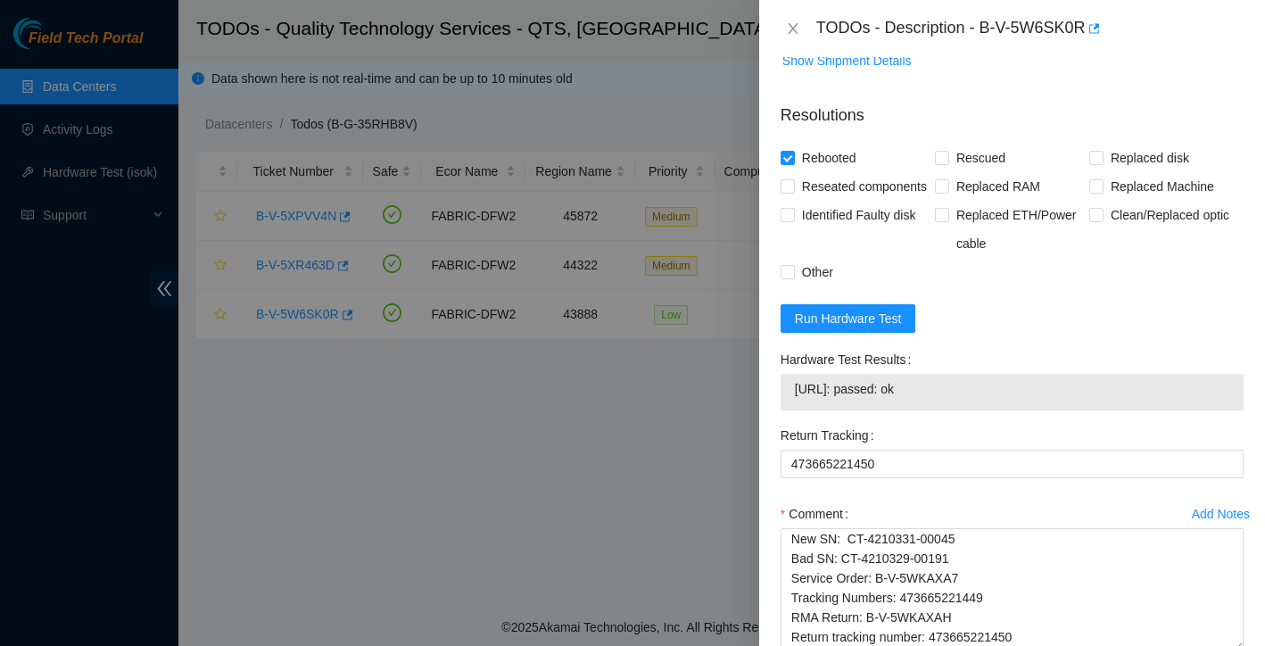
click at [778, 209] on div "Problem Type Hardware Sub Type Tier 1 - Secure Rack Number BU105 Machine Number…" at bounding box center [1012, 351] width 506 height 589
click at [785, 192] on input "Reseated components" at bounding box center [786, 185] width 12 height 12
checkbox input "true"
click at [1100, 163] on input "Replaced disk" at bounding box center [1095, 157] width 12 height 12
checkbox input "true"
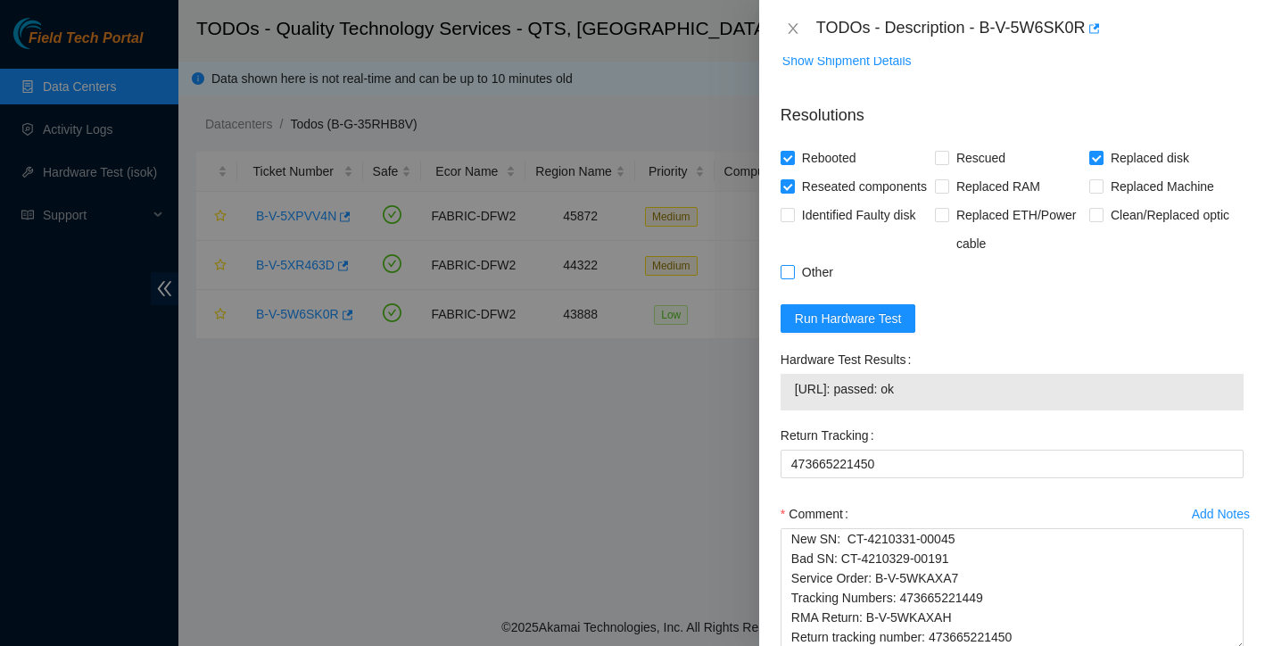
click at [786, 277] on input "Other" at bounding box center [786, 271] width 12 height 12
checkbox input "true"
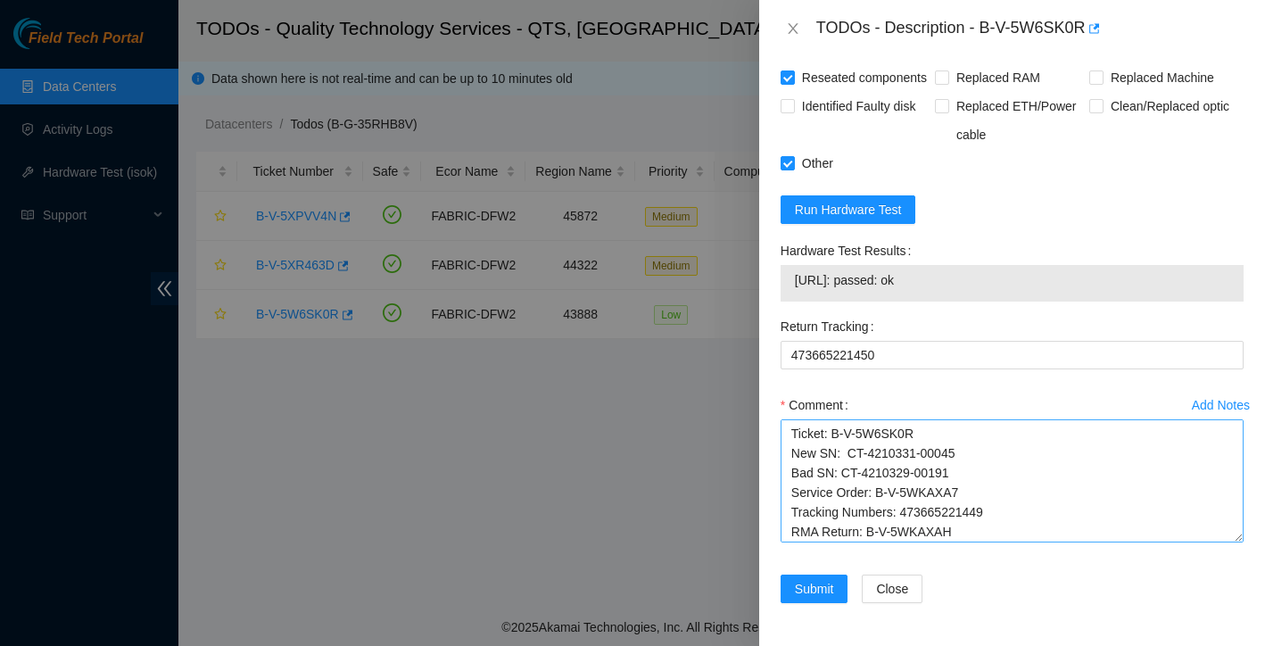
scroll to position [0, 0]
click at [829, 584] on span "Submit" at bounding box center [814, 589] width 39 height 20
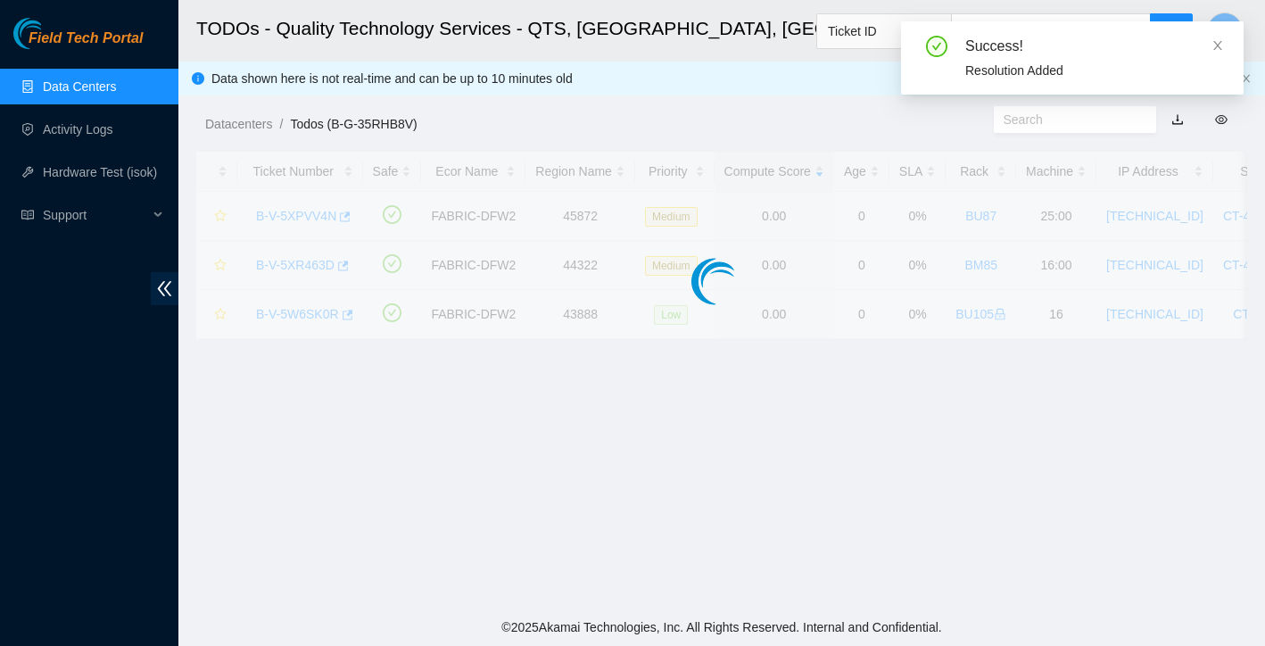
scroll to position [350, 0]
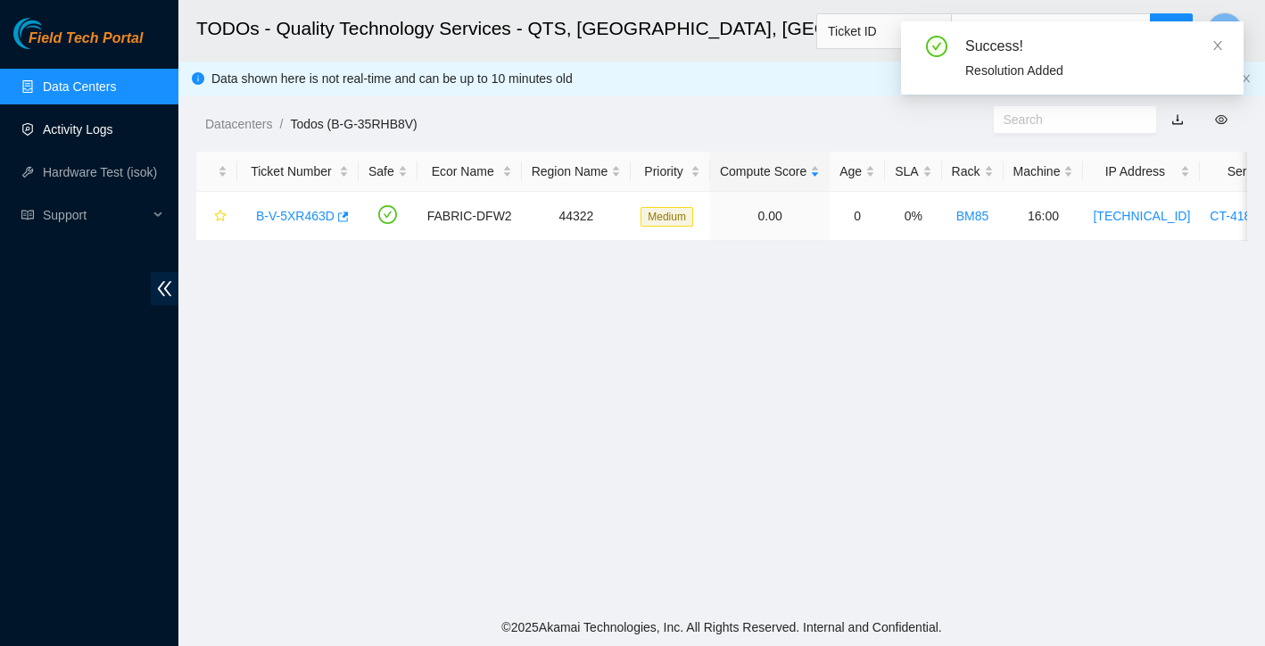
click at [93, 124] on link "Activity Logs" at bounding box center [78, 129] width 70 height 14
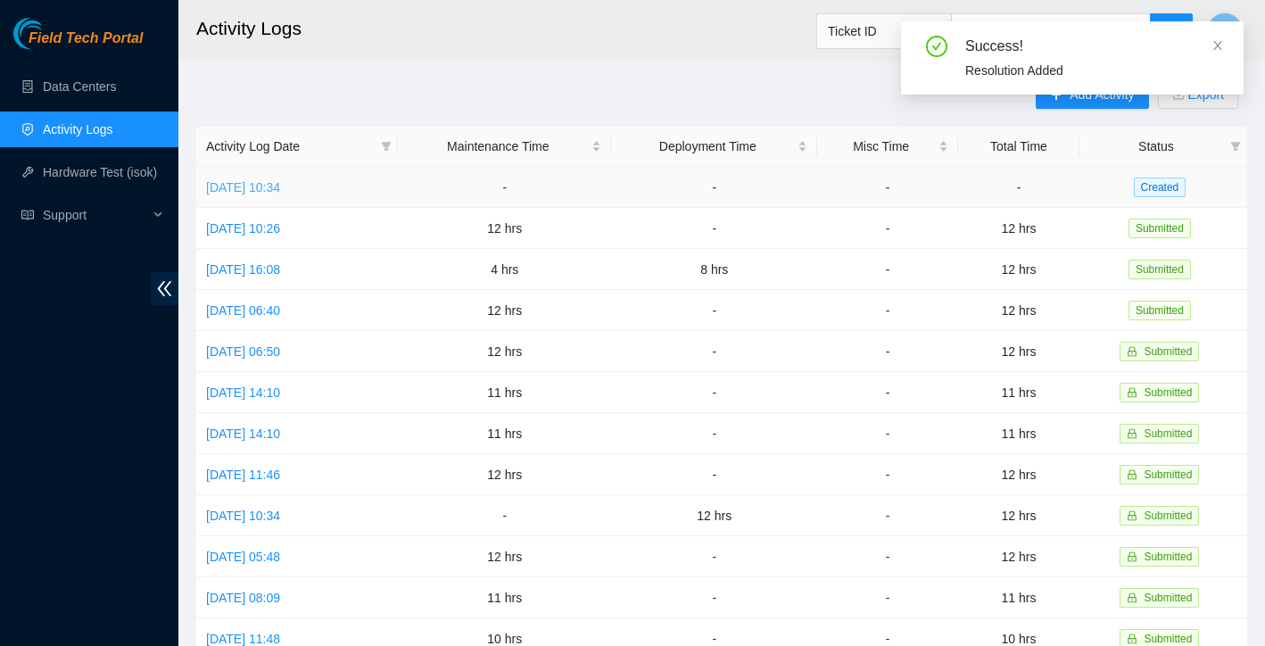
click at [280, 186] on link "Tue, 14 Oct 2025 10:34" at bounding box center [243, 187] width 74 height 14
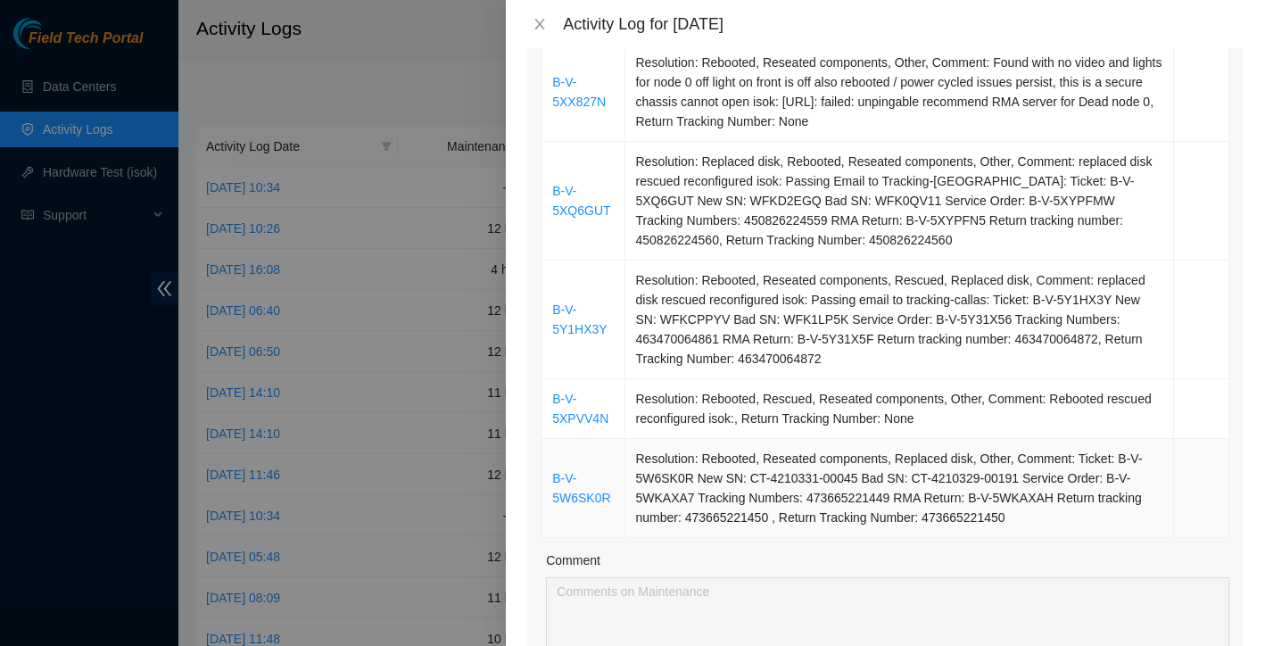
scroll to position [451, 0]
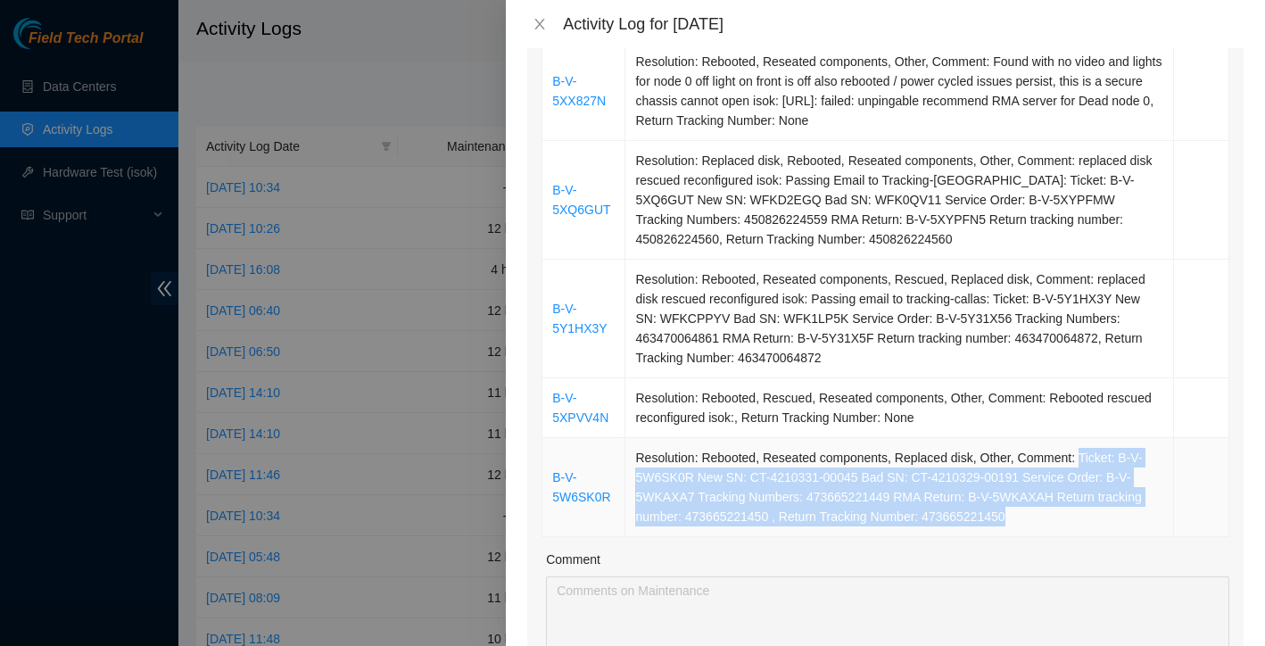
drag, startPoint x: 1088, startPoint y: 430, endPoint x: 1119, endPoint y: 481, distance: 59.7
click at [1119, 481] on td "Resolution: Rebooted, Reseated components, Replaced disk, Other, Comment: Ticke…" at bounding box center [899, 487] width 549 height 99
copy td "Ticket: B-V-5W6SK0R New SN: CT-4210331-00045 Bad SN: CT-4210329-00191 Service O…"
click at [538, 22] on icon "close" at bounding box center [540, 24] width 14 height 14
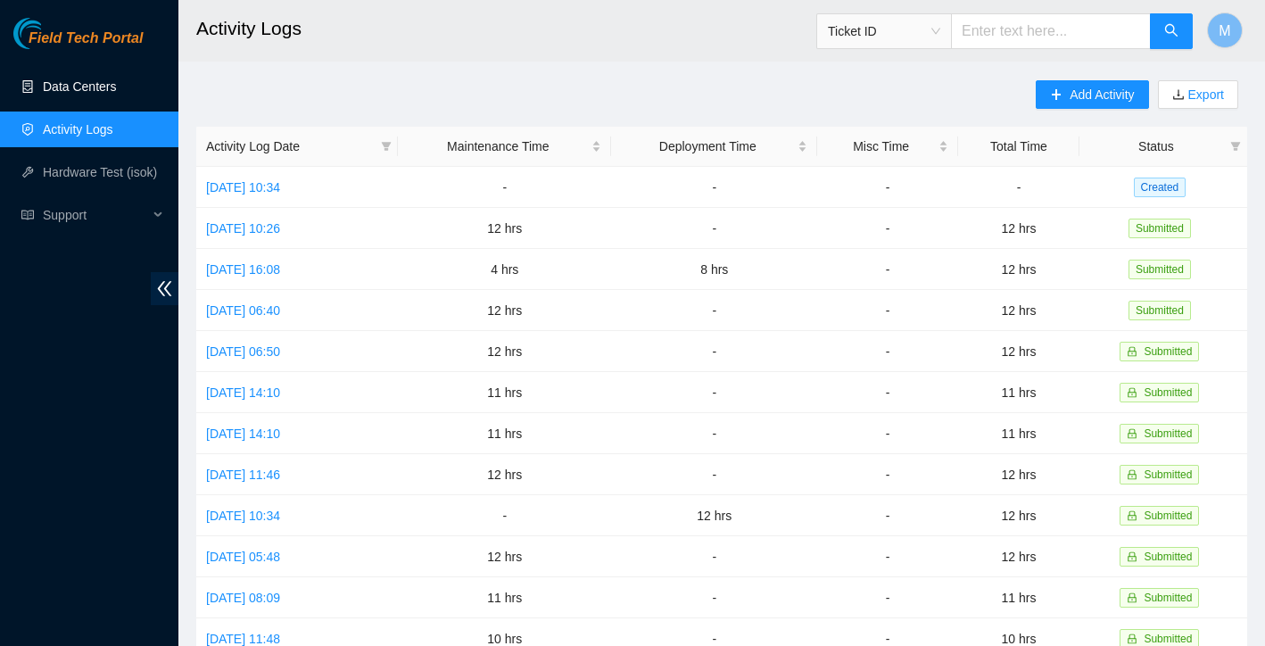
click at [102, 92] on link "Data Centers" at bounding box center [79, 86] width 73 height 14
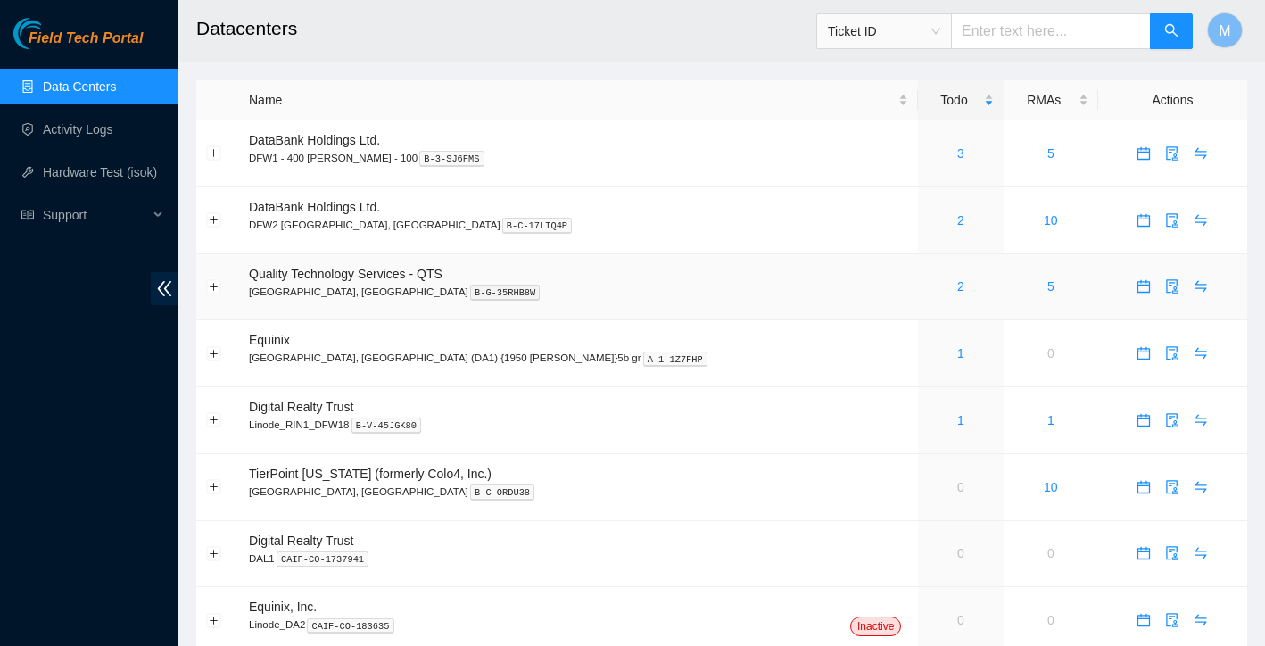
click at [928, 283] on div "2" at bounding box center [960, 287] width 65 height 20
